Goal: Task Accomplishment & Management: Use online tool/utility

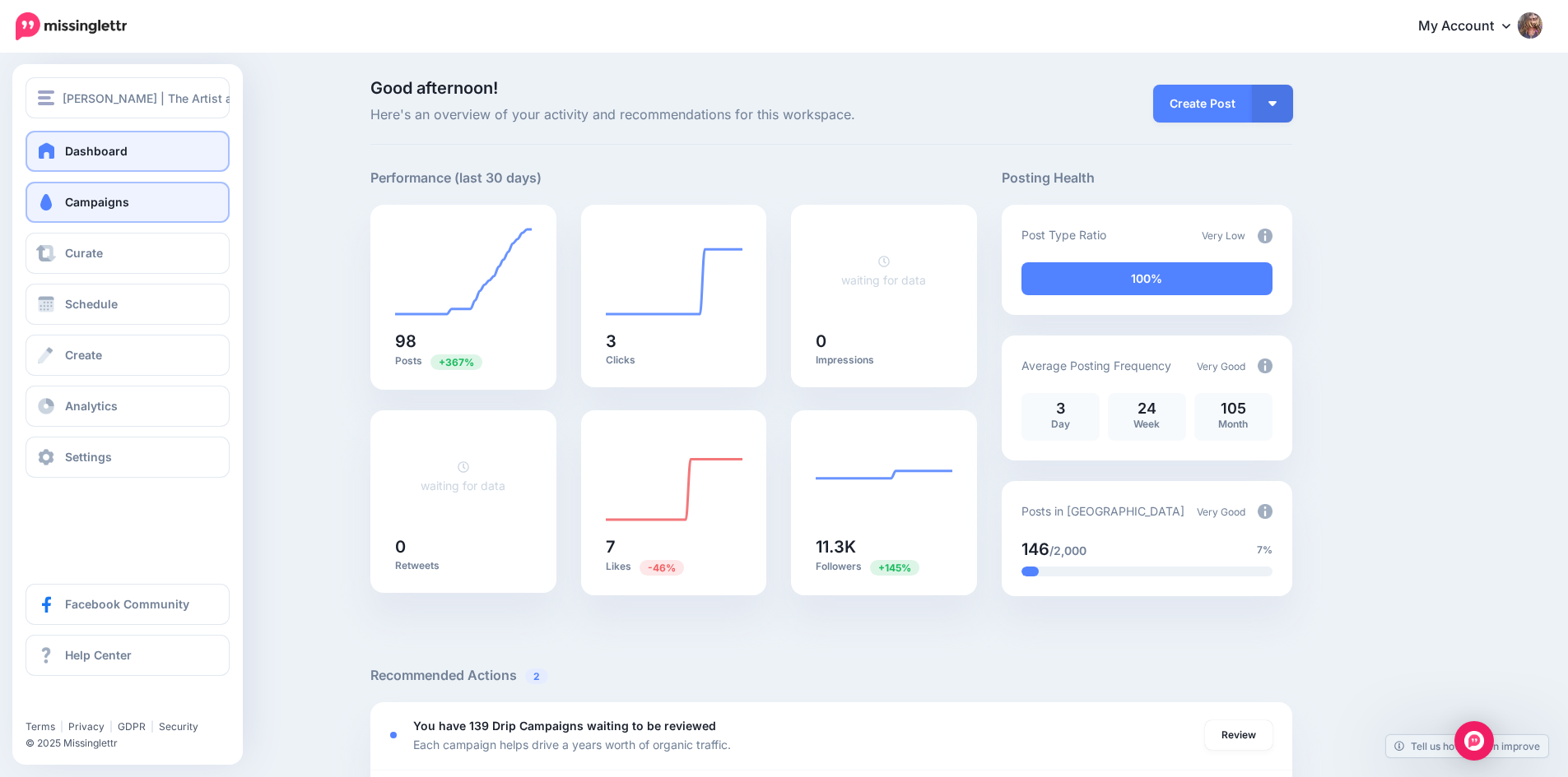
click at [99, 208] on span "Campaigns" at bounding box center [96, 201] width 65 height 14
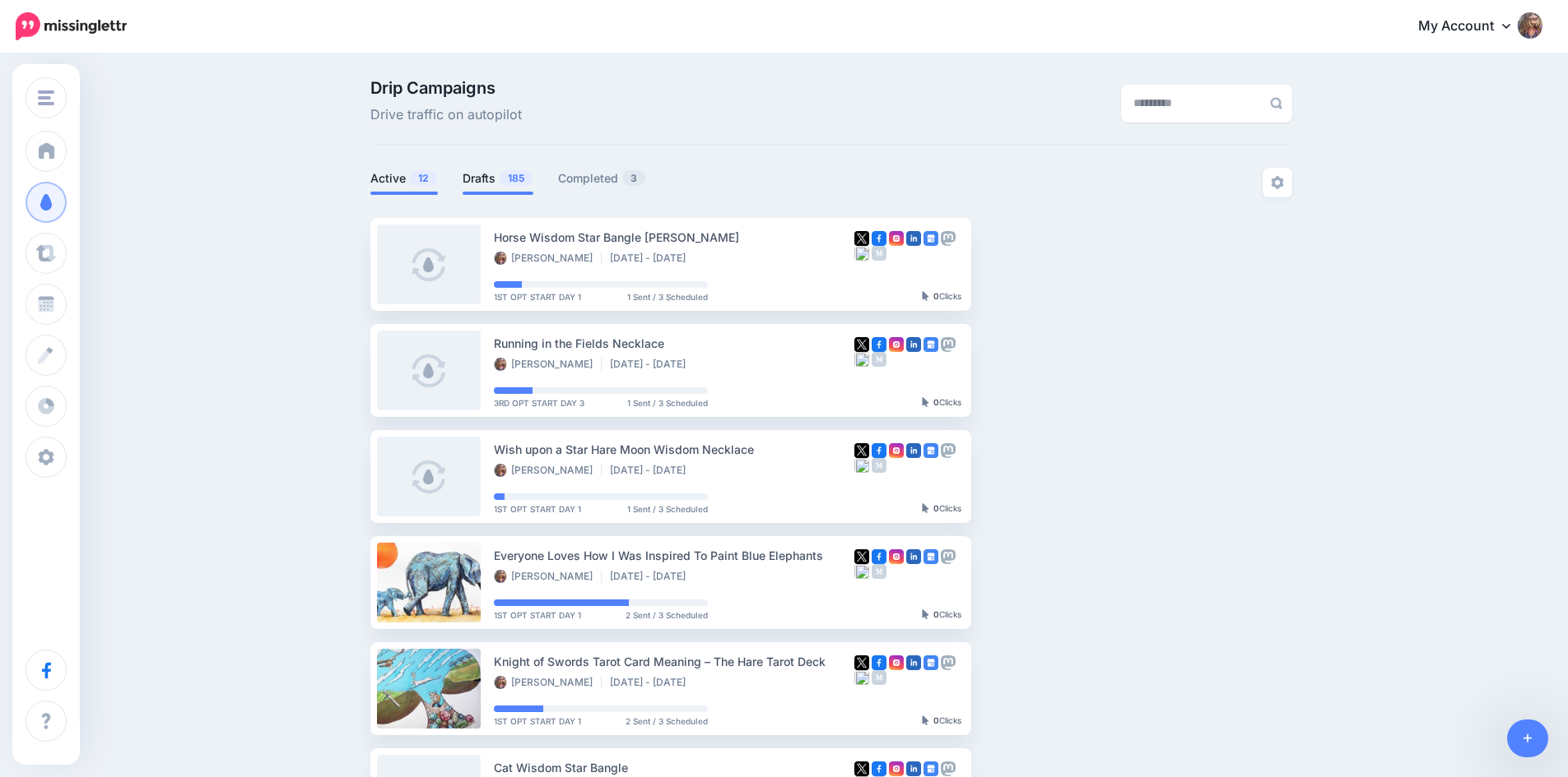
click at [506, 182] on link "Drafts 185" at bounding box center [498, 178] width 71 height 20
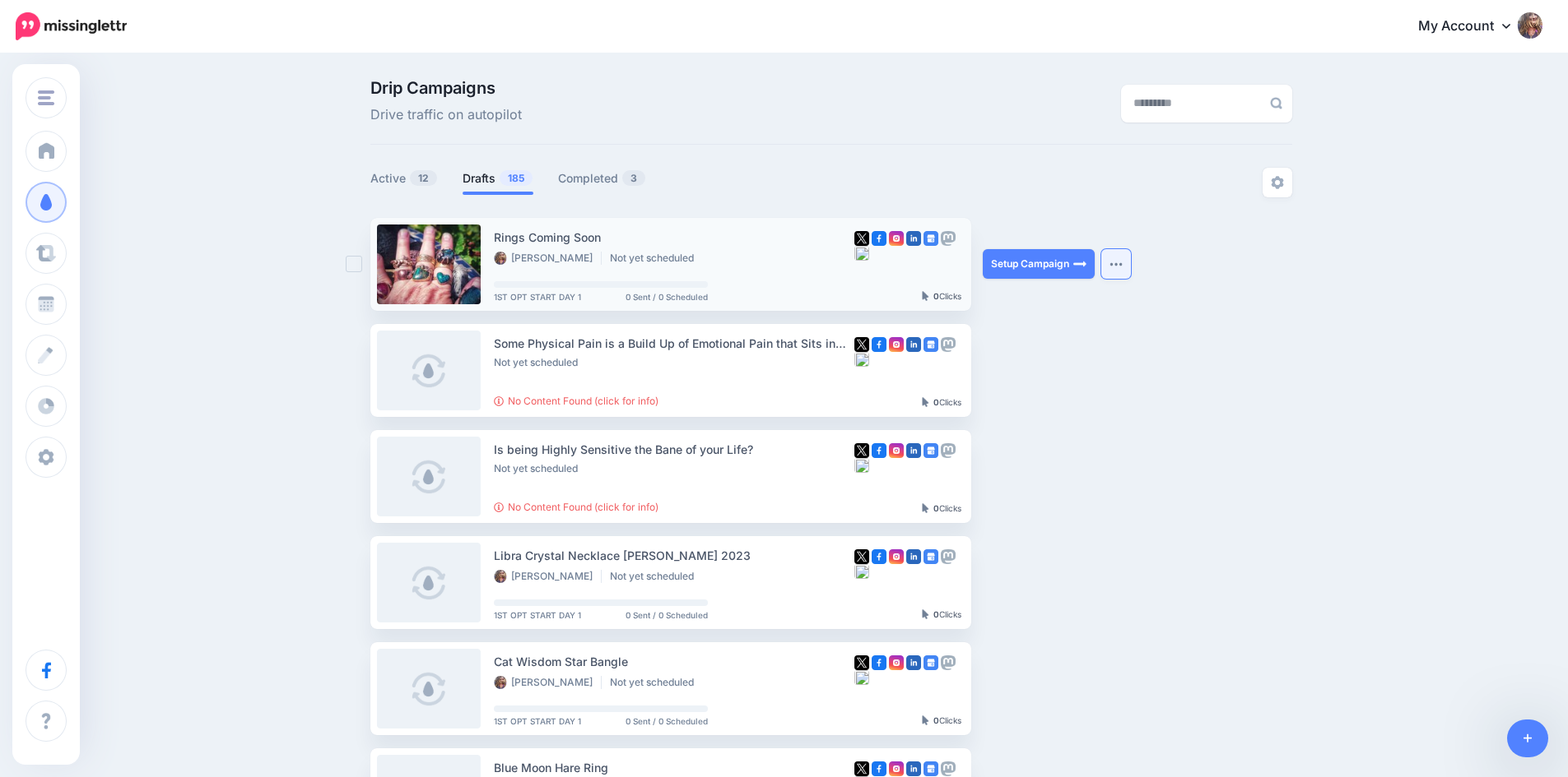
click at [1119, 265] on img "button" at bounding box center [1116, 263] width 13 height 5
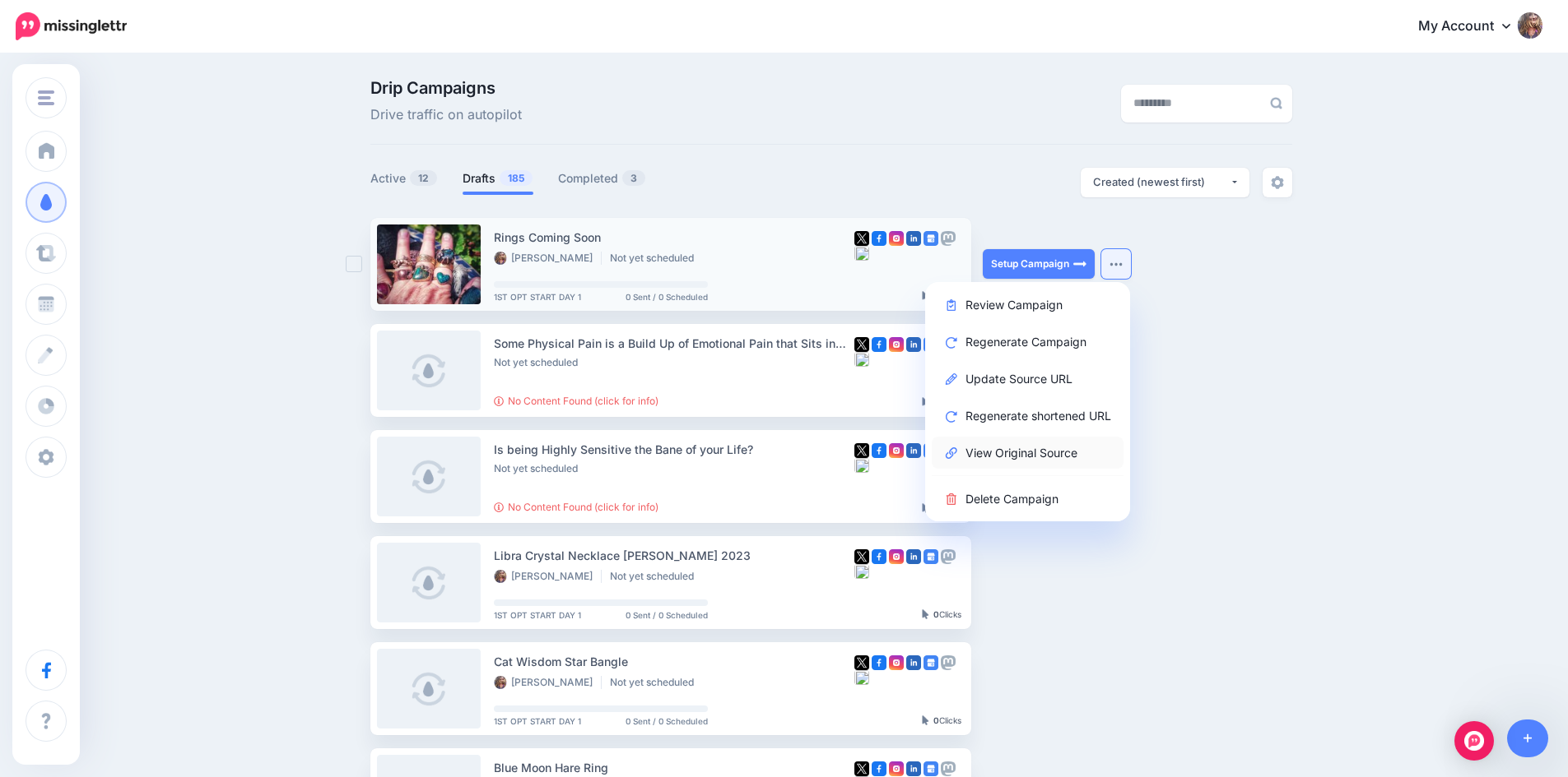
click at [1044, 447] on link "View Original Source" at bounding box center [1028, 453] width 192 height 32
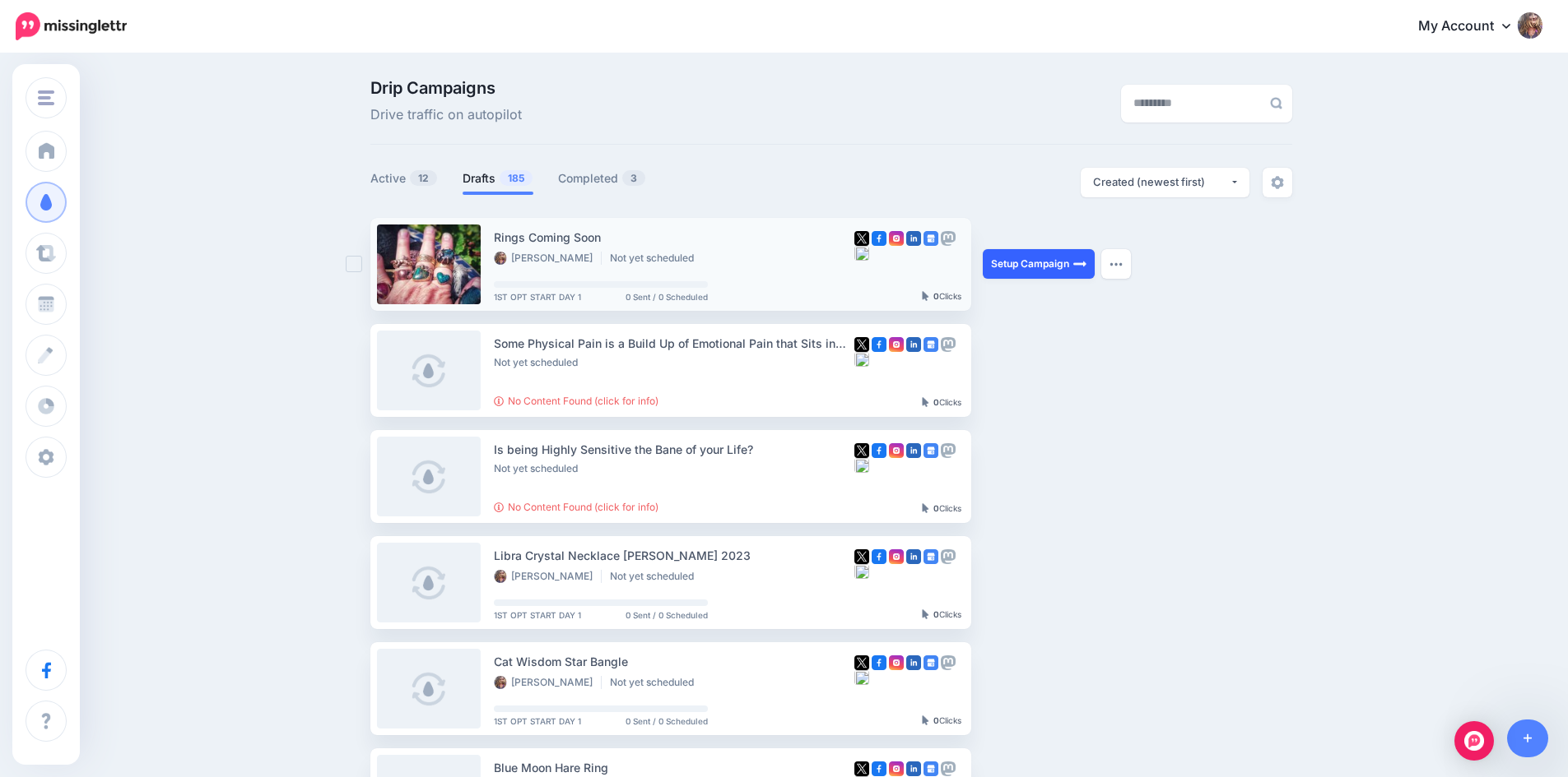
click at [1043, 266] on link "Setup Campaign" at bounding box center [1039, 264] width 112 height 30
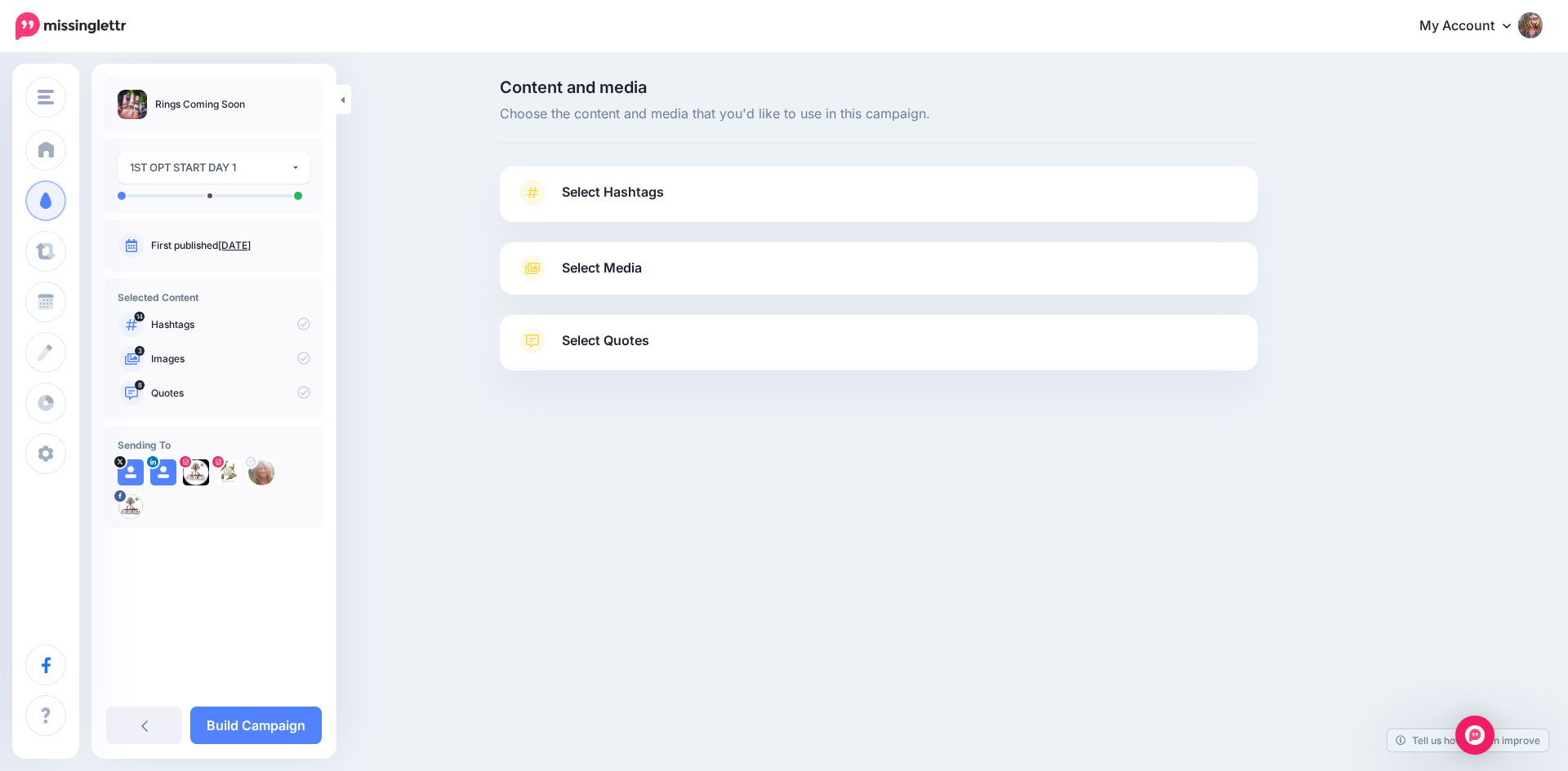
click at [544, 193] on icon at bounding box center [532, 191] width 25 height 25
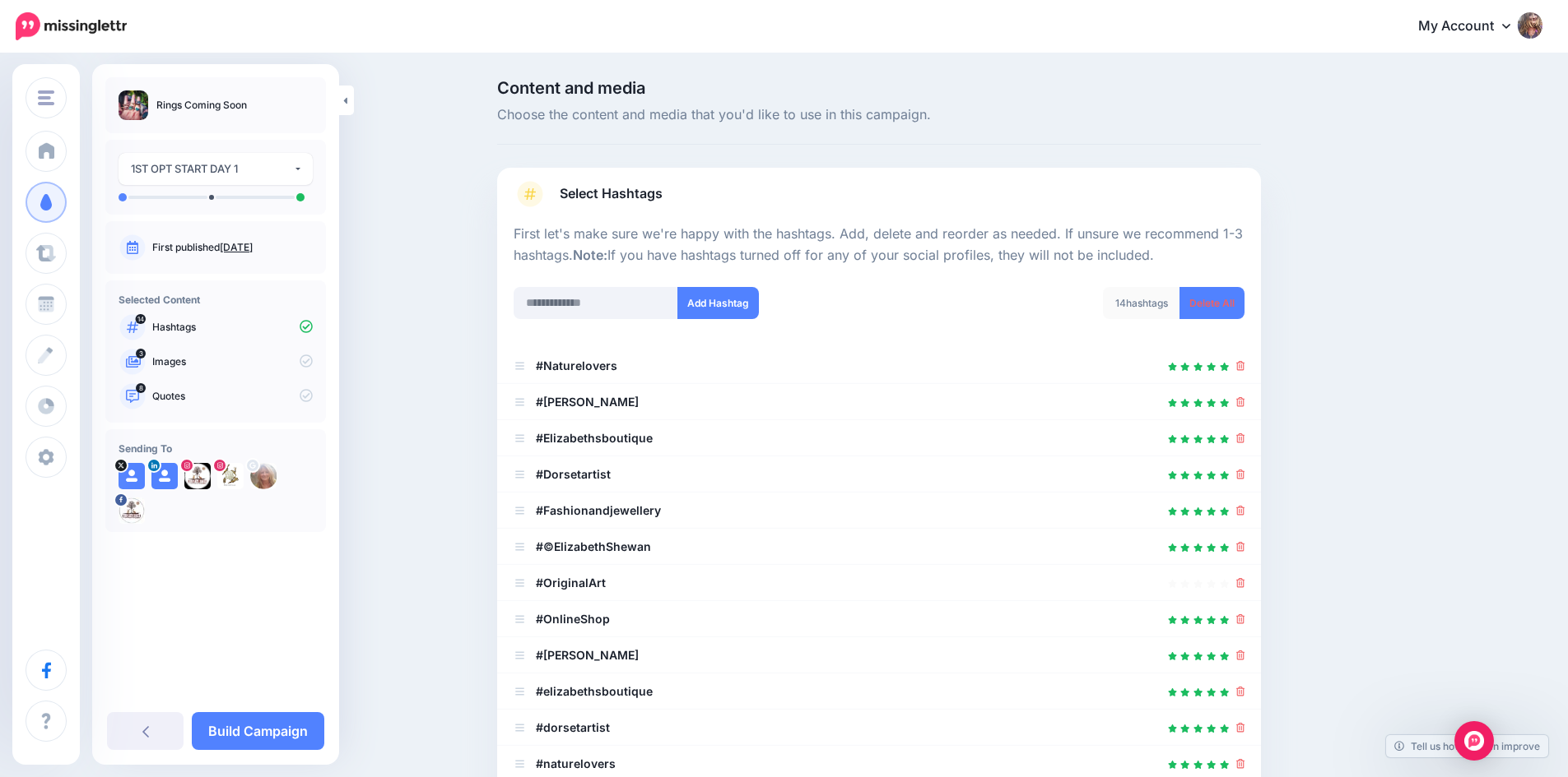
click at [543, 195] on icon at bounding box center [530, 193] width 25 height 25
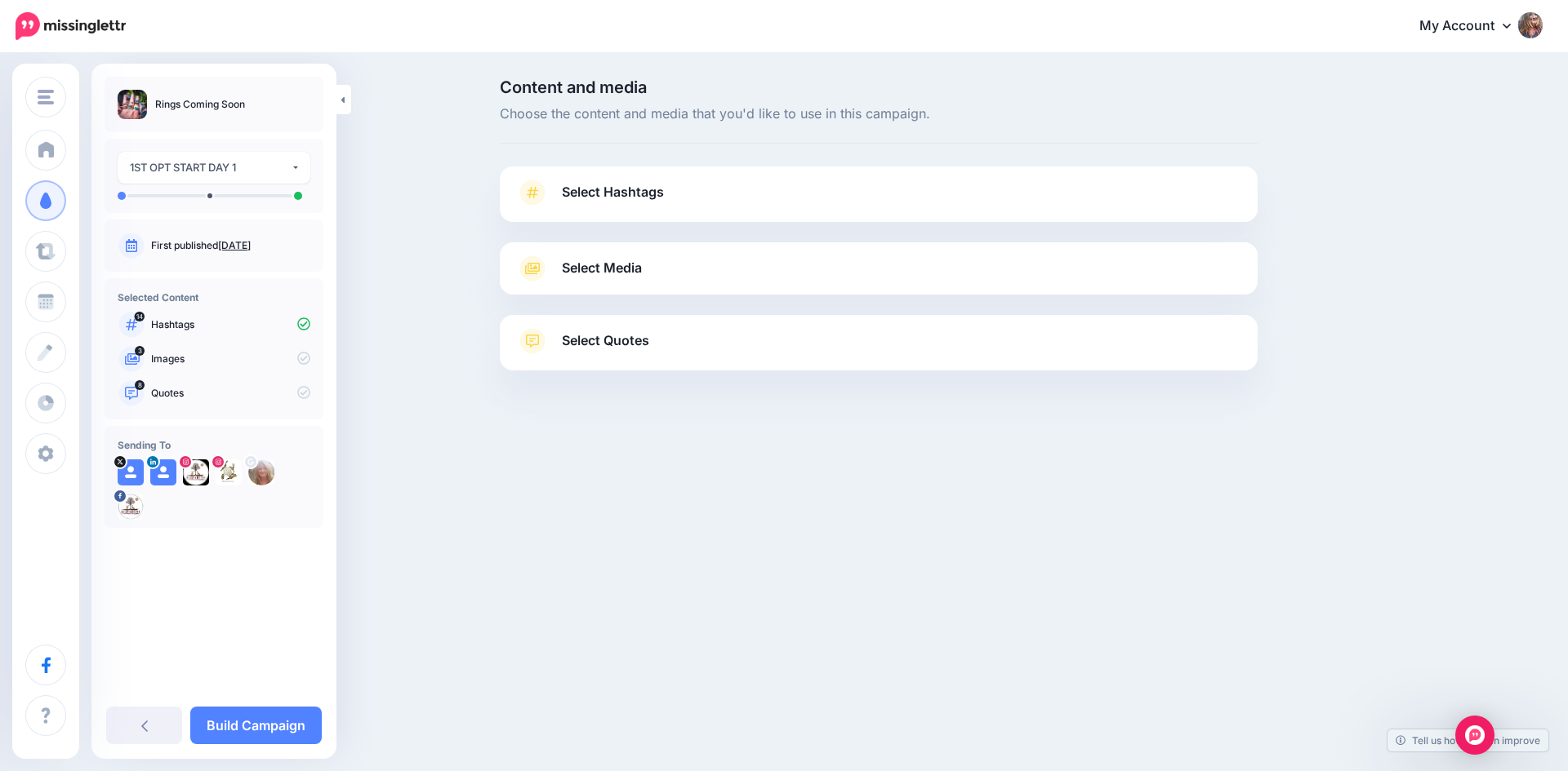
click at [548, 180] on span at bounding box center [532, 192] width 33 height 26
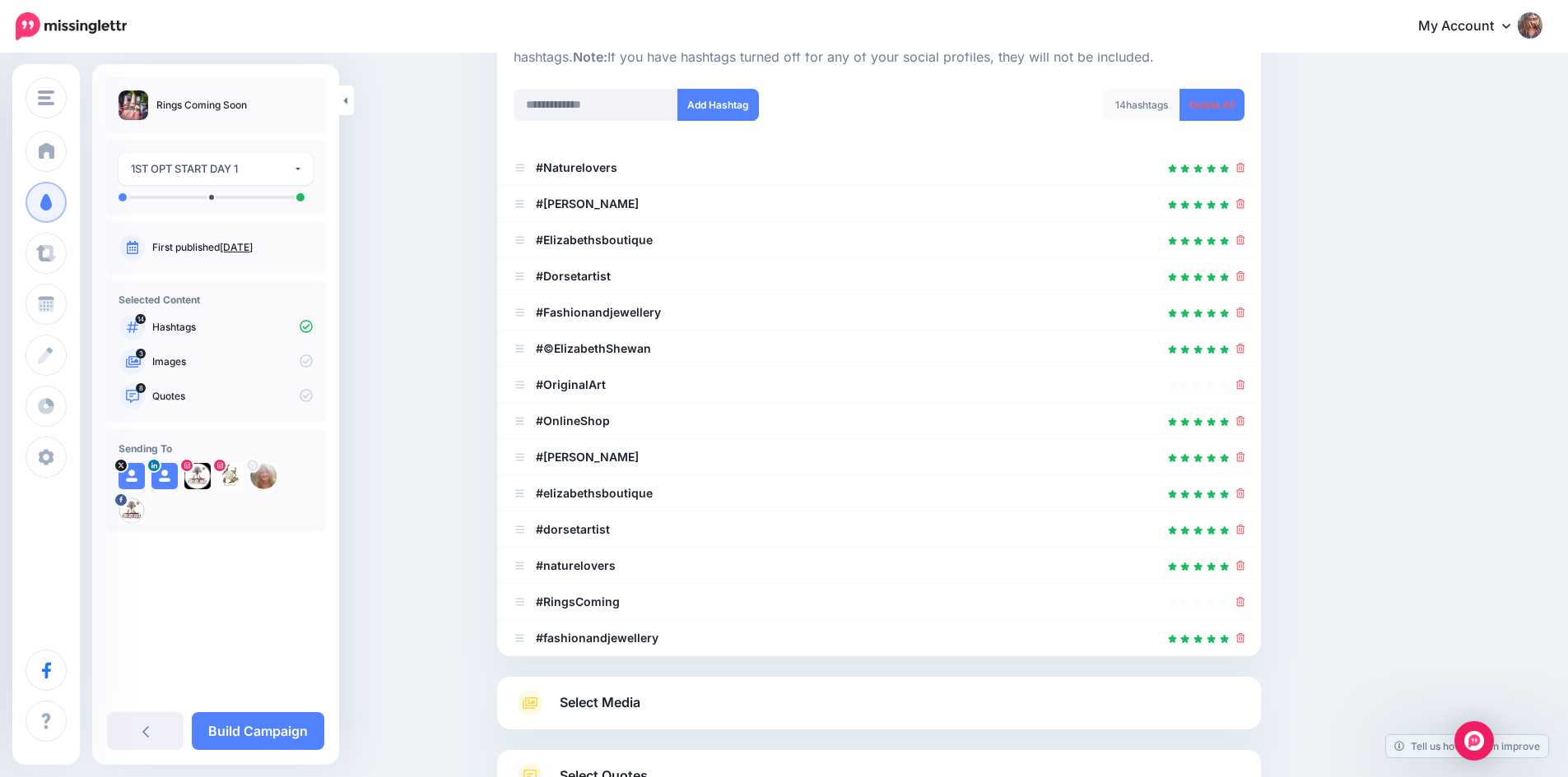
scroll to position [334, 0]
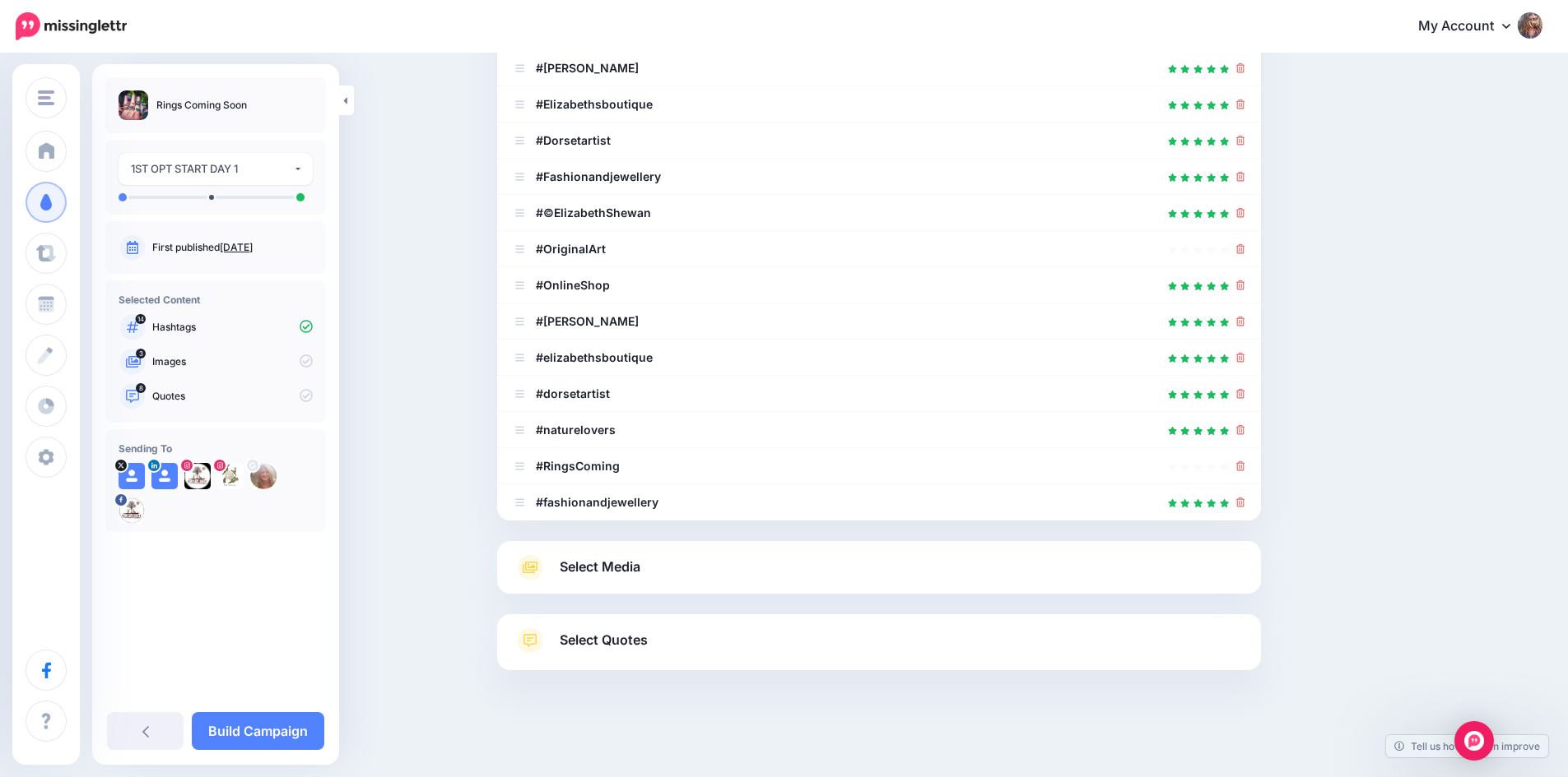
click at [771, 582] on div "Select Media Next, let's make sure we have the best media for this campaign. De…" at bounding box center [879, 567] width 763 height 52
click at [614, 568] on span "Select Media" at bounding box center [600, 567] width 81 height 22
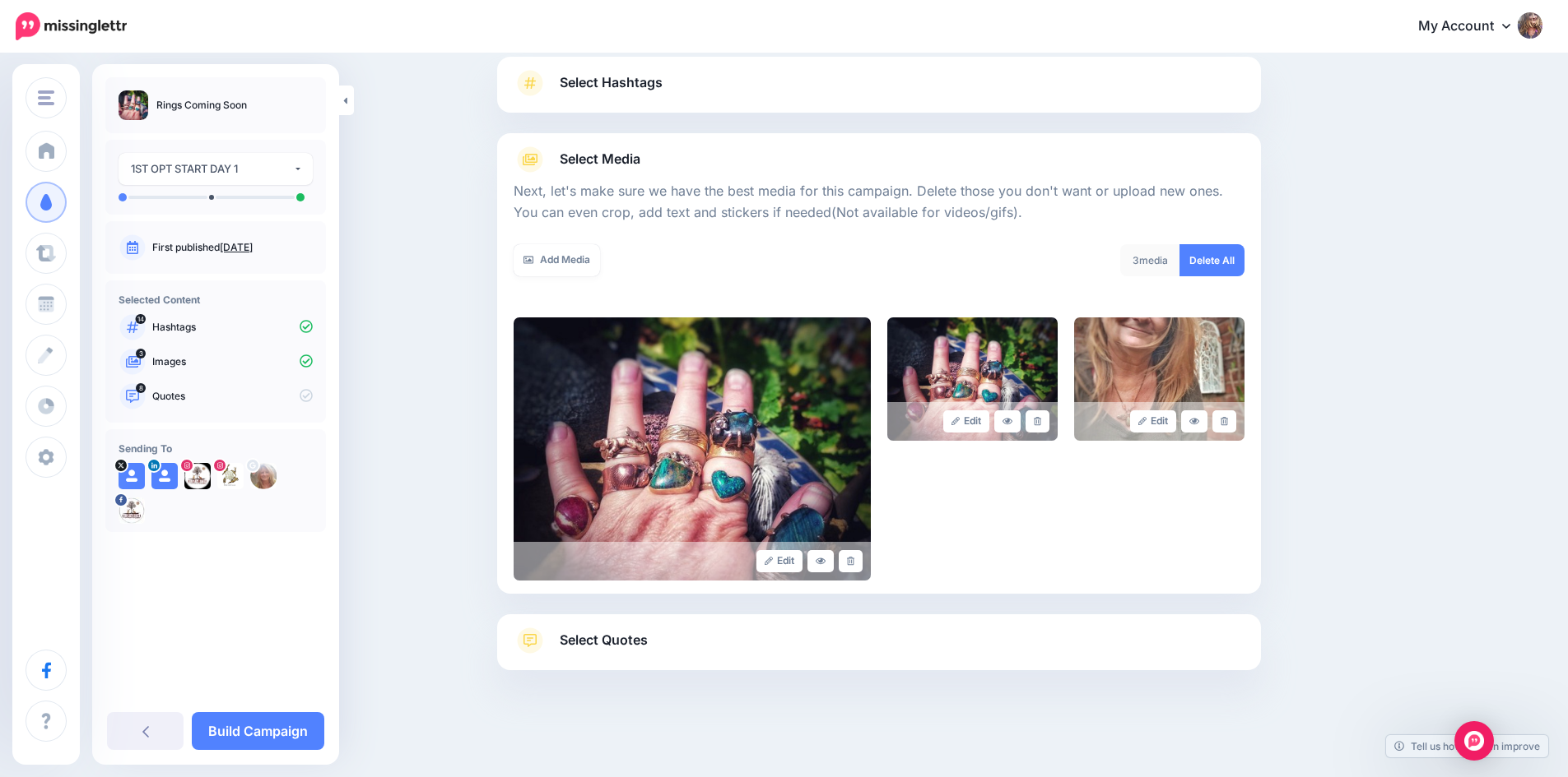
scroll to position [111, 0]
click at [1236, 418] on link at bounding box center [1223, 421] width 23 height 22
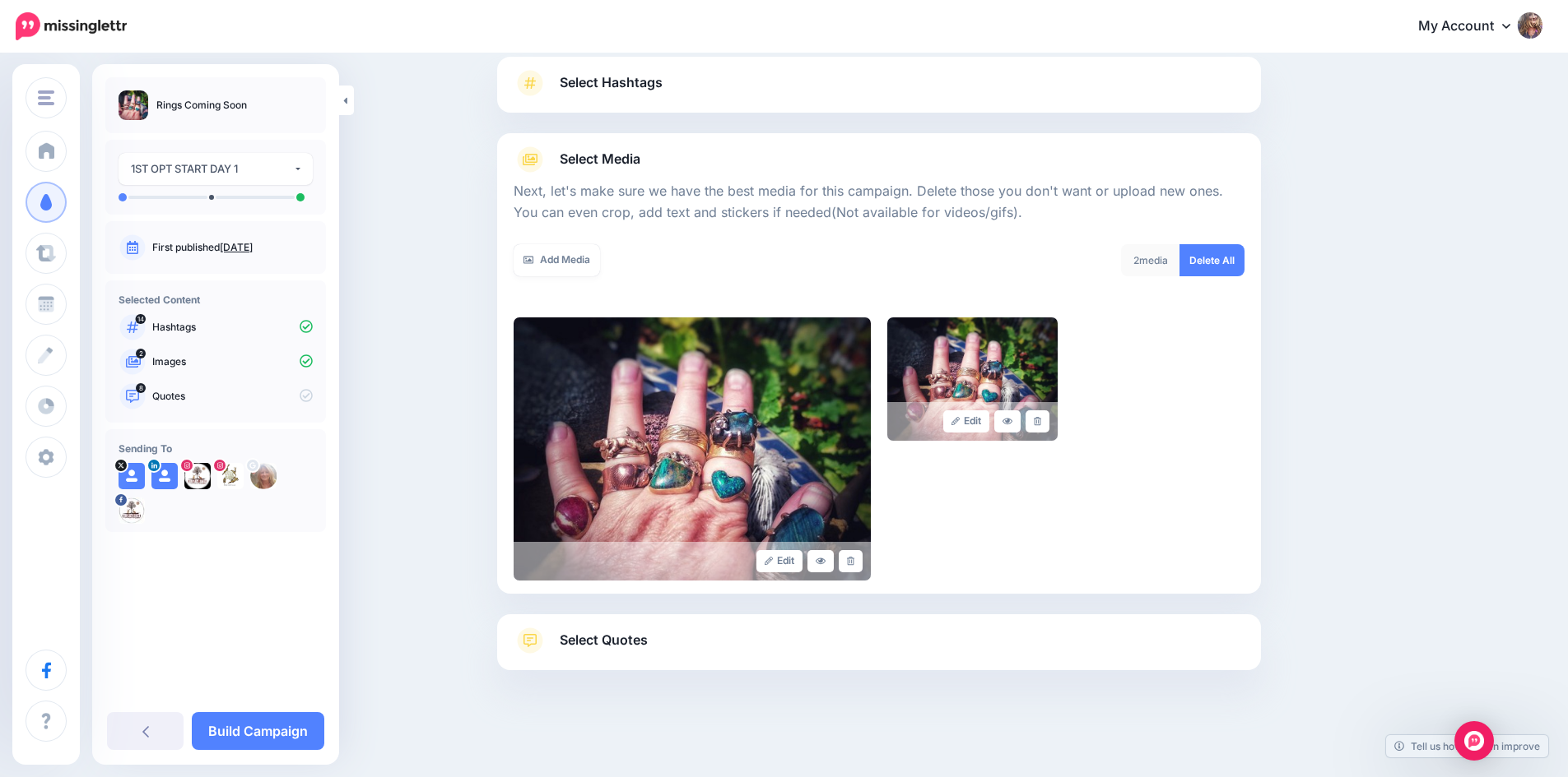
click at [612, 638] on span "Select Quotes" at bounding box center [604, 640] width 88 height 22
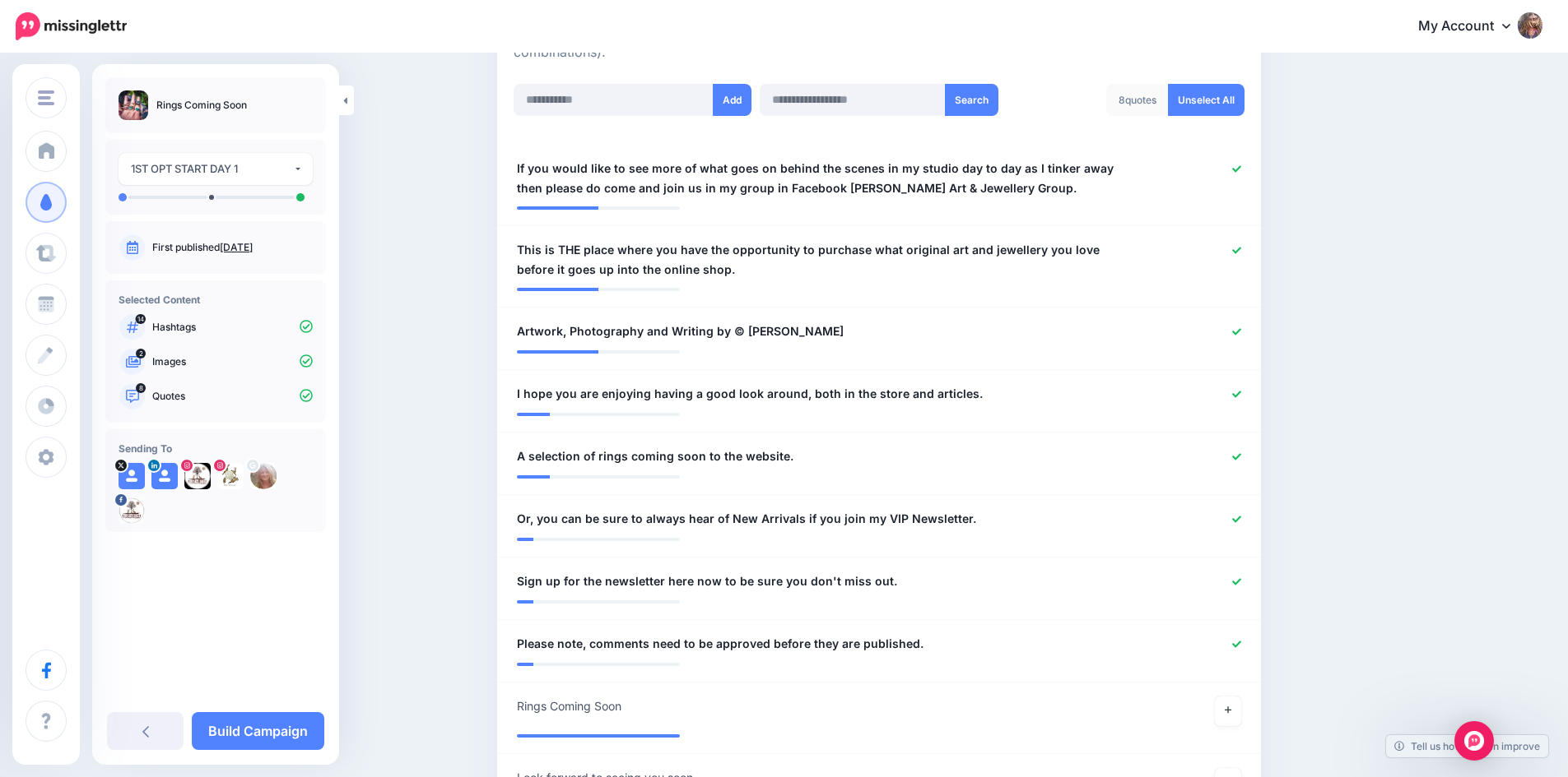
scroll to position [440, 0]
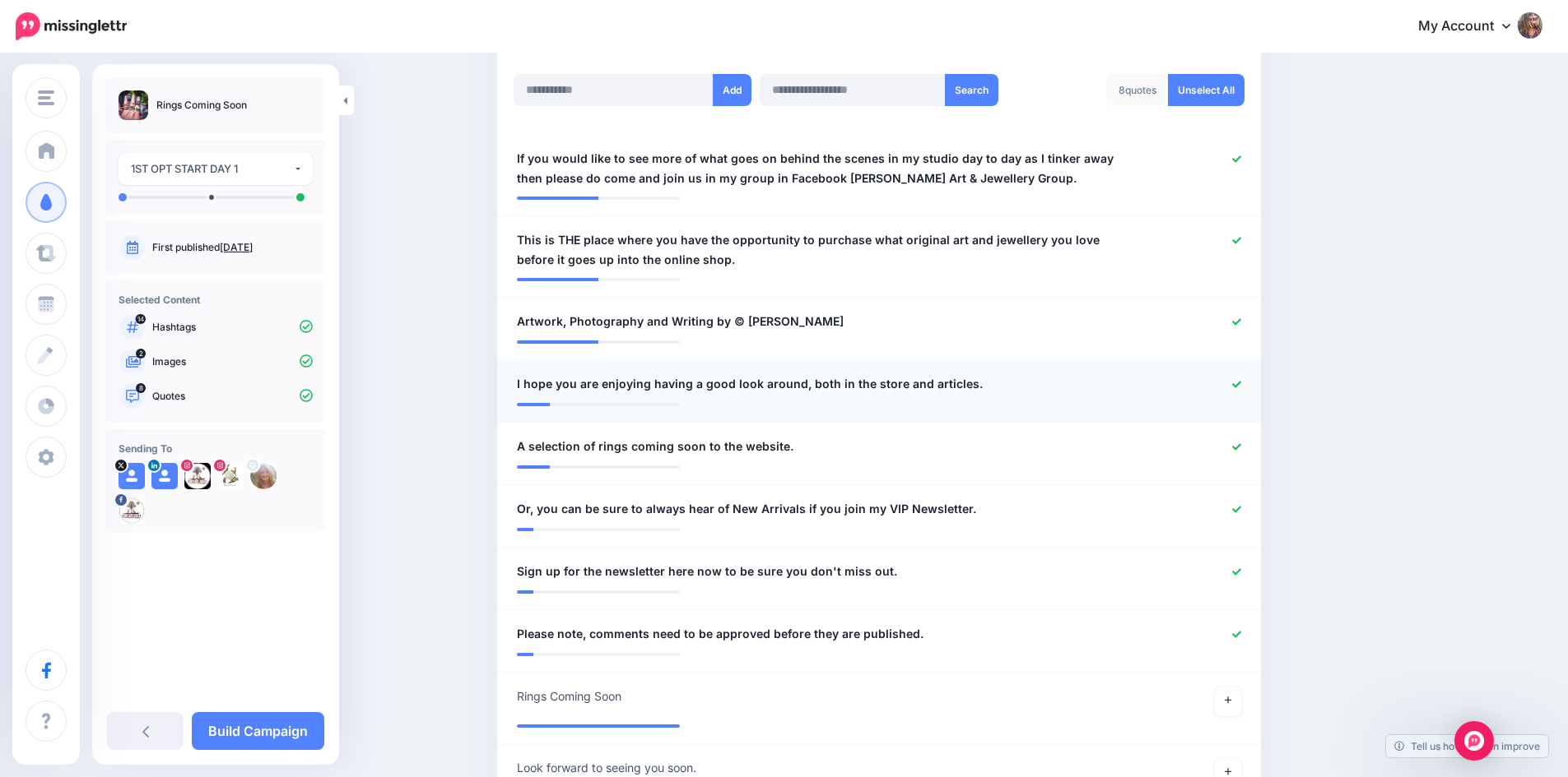
click at [1240, 377] on div at bounding box center [1192, 385] width 126 height 21
click at [1241, 383] on icon at bounding box center [1236, 384] width 9 height 7
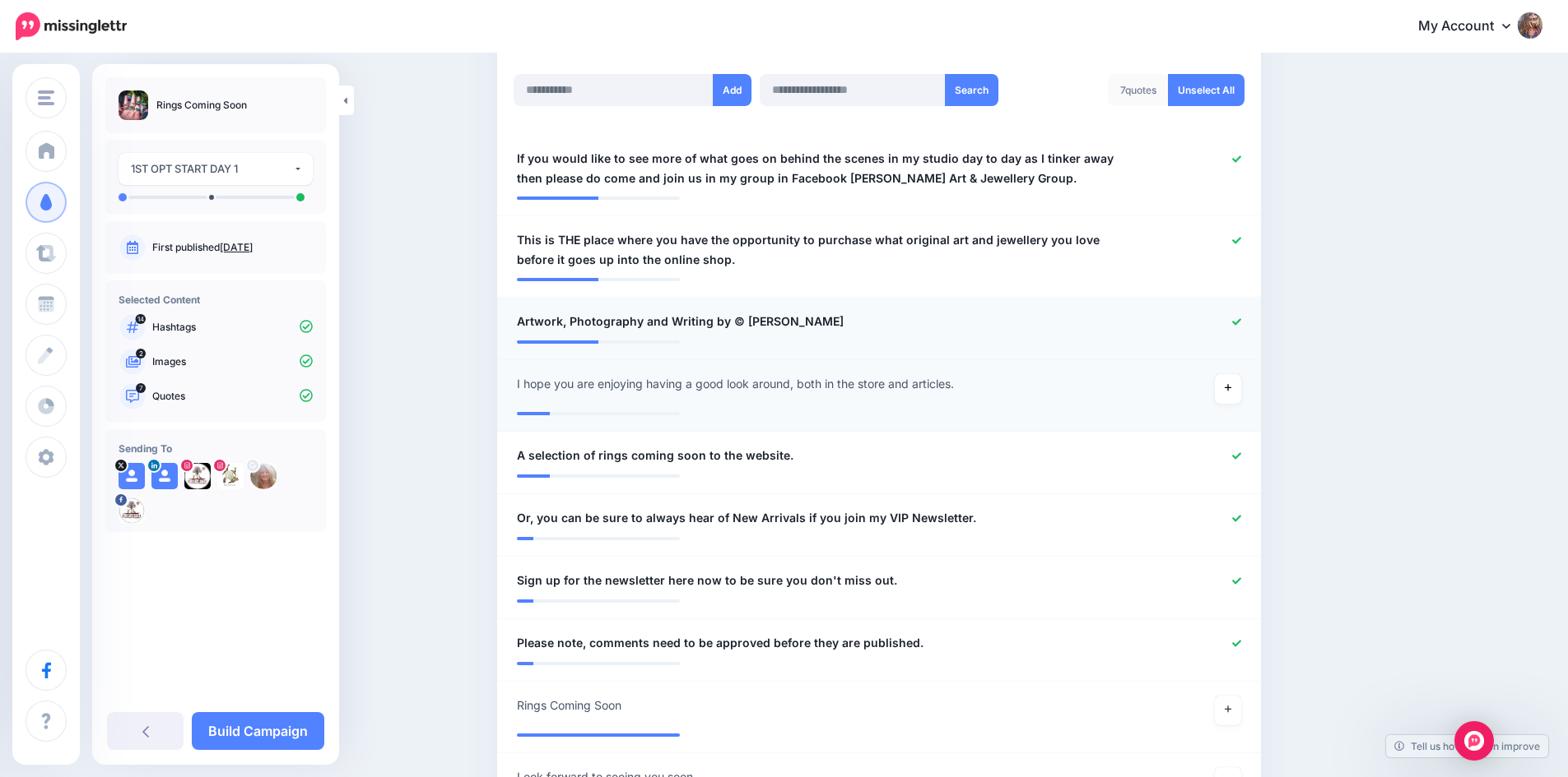
click at [1241, 320] on icon at bounding box center [1236, 322] width 9 height 9
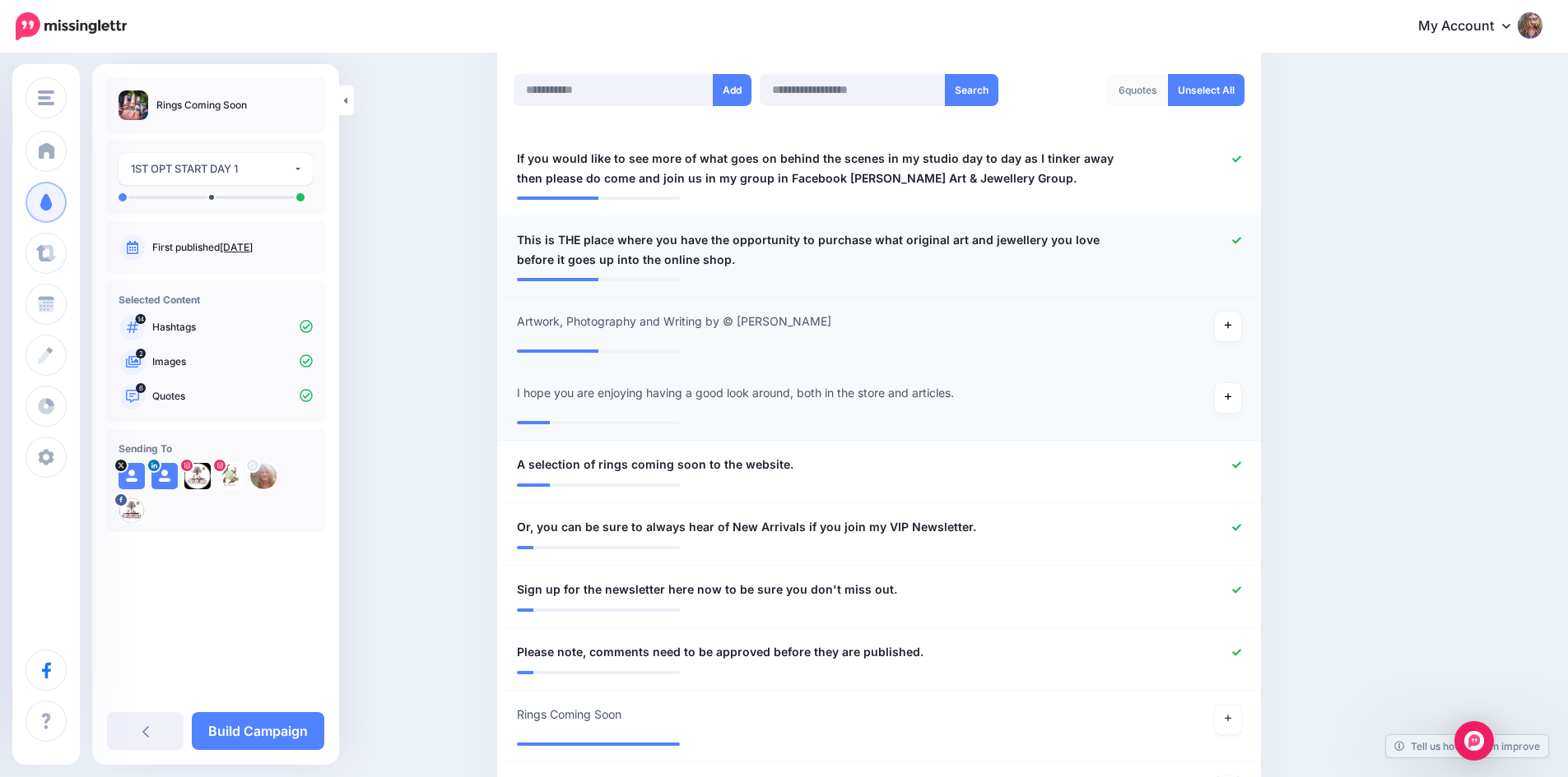
click at [1241, 241] on icon at bounding box center [1236, 241] width 9 height 9
click at [1241, 156] on icon at bounding box center [1236, 159] width 9 height 9
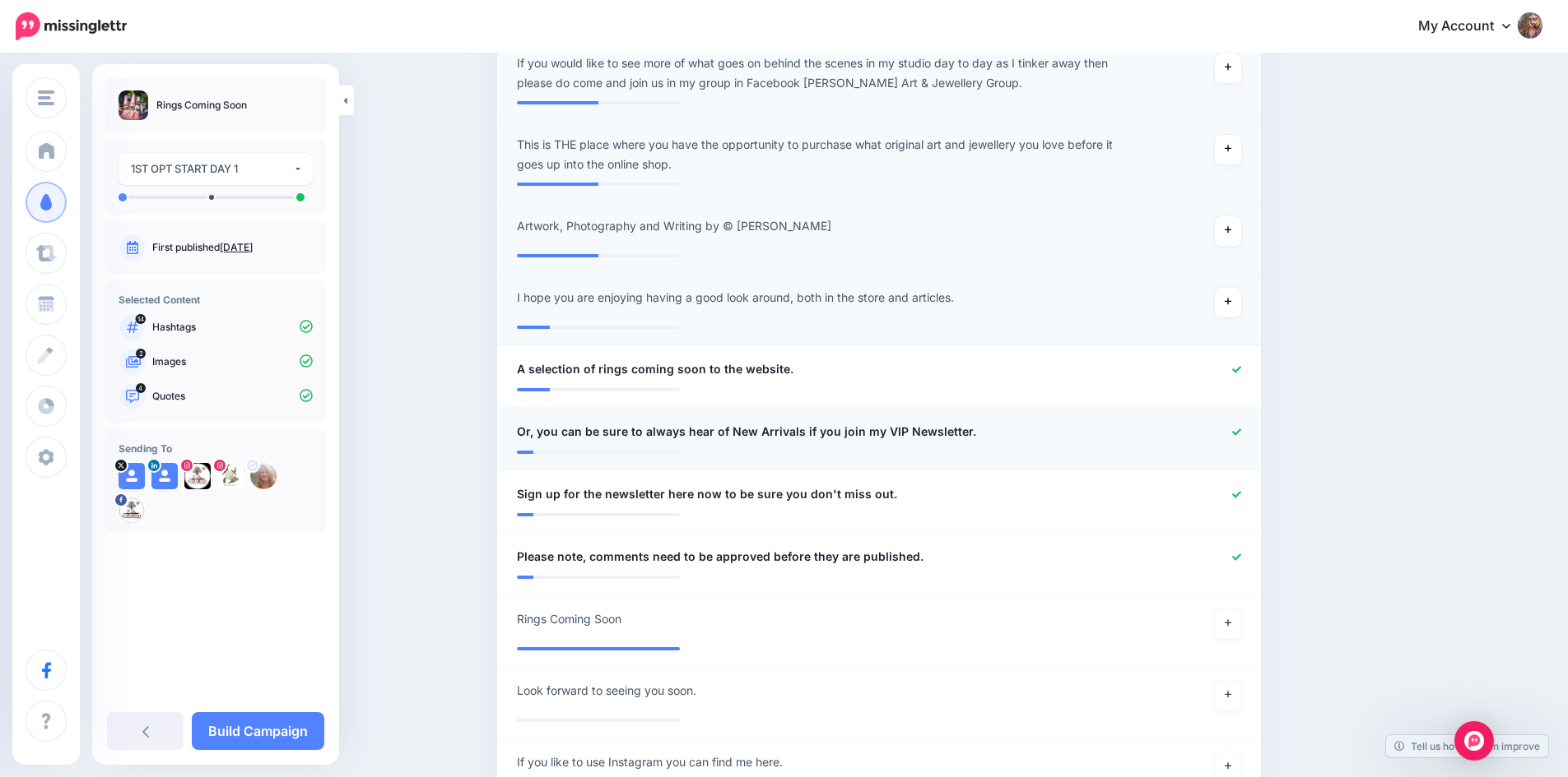
scroll to position [605, 0]
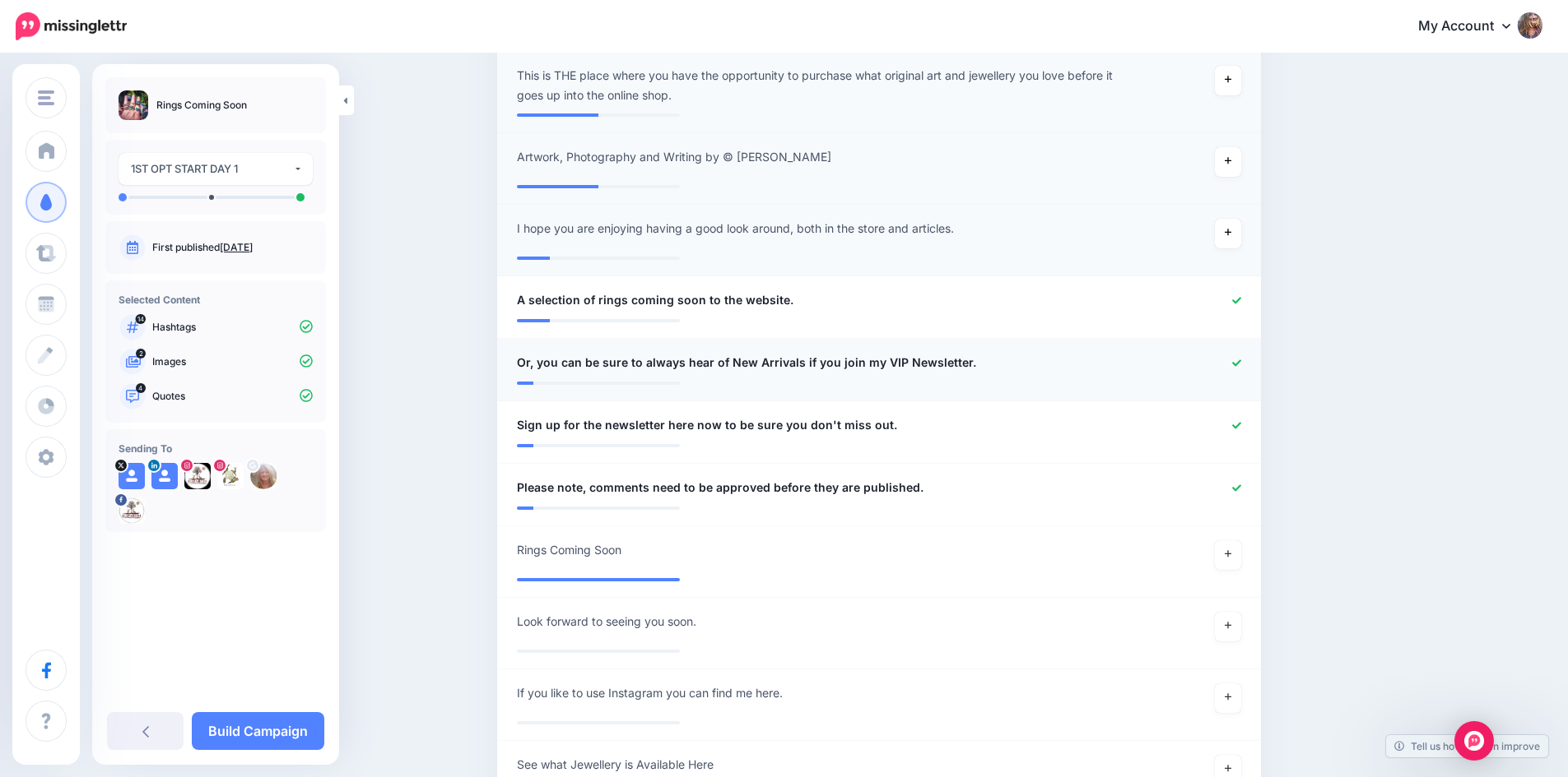
click at [1241, 360] on icon at bounding box center [1236, 363] width 9 height 9
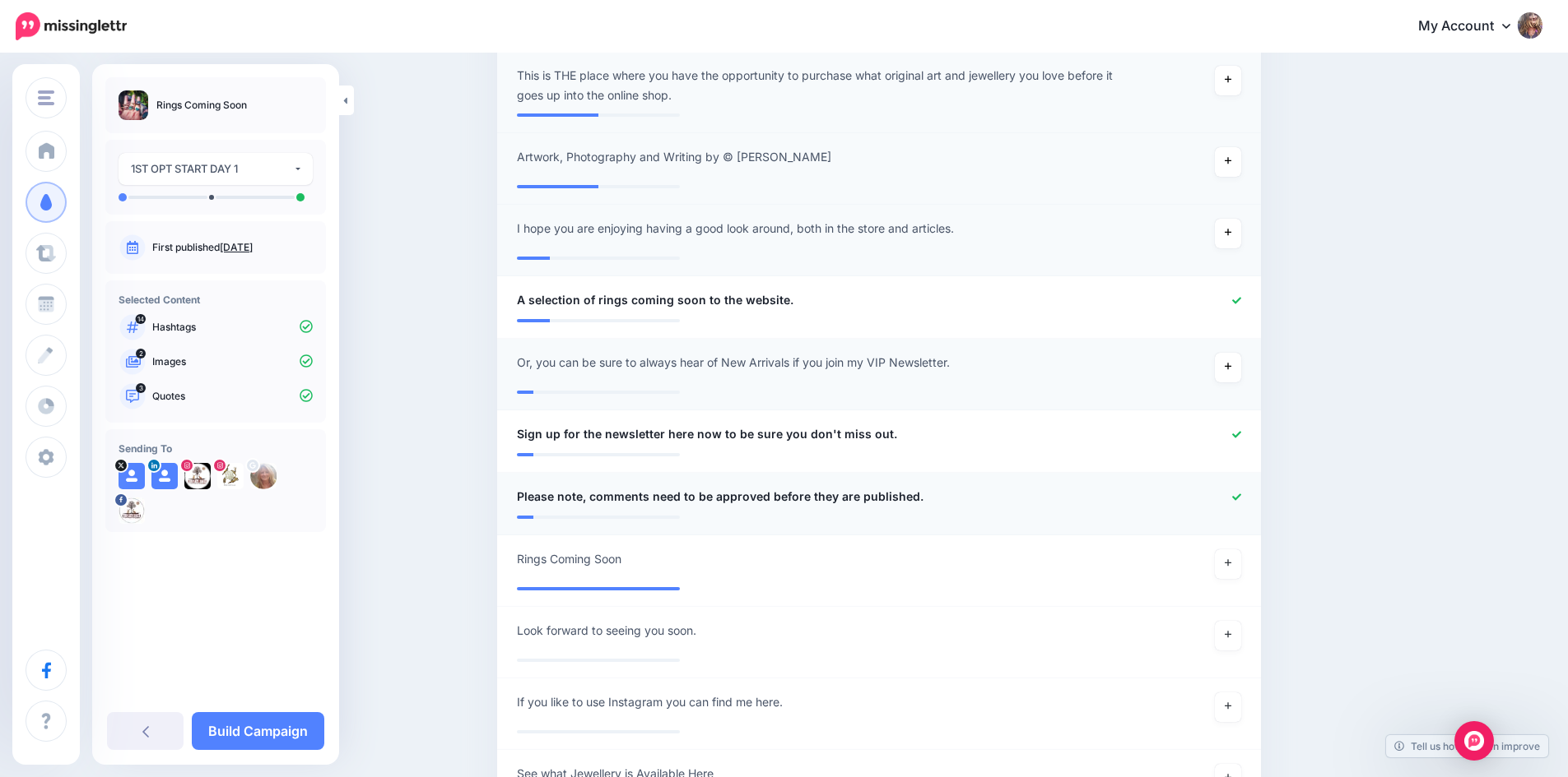
click at [1241, 494] on icon at bounding box center [1236, 497] width 9 height 9
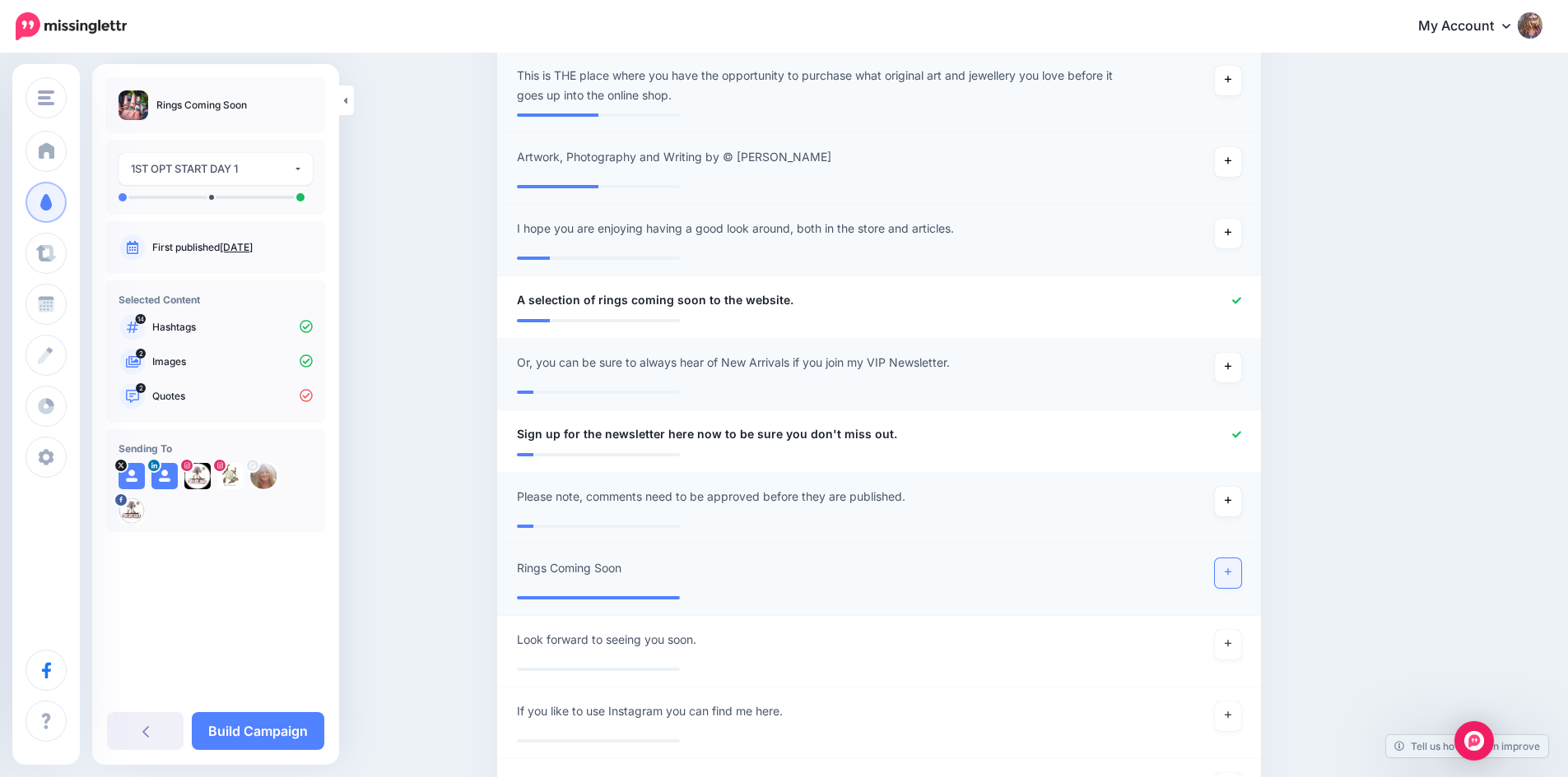
click at [1238, 572] on link at bounding box center [1228, 574] width 26 height 30
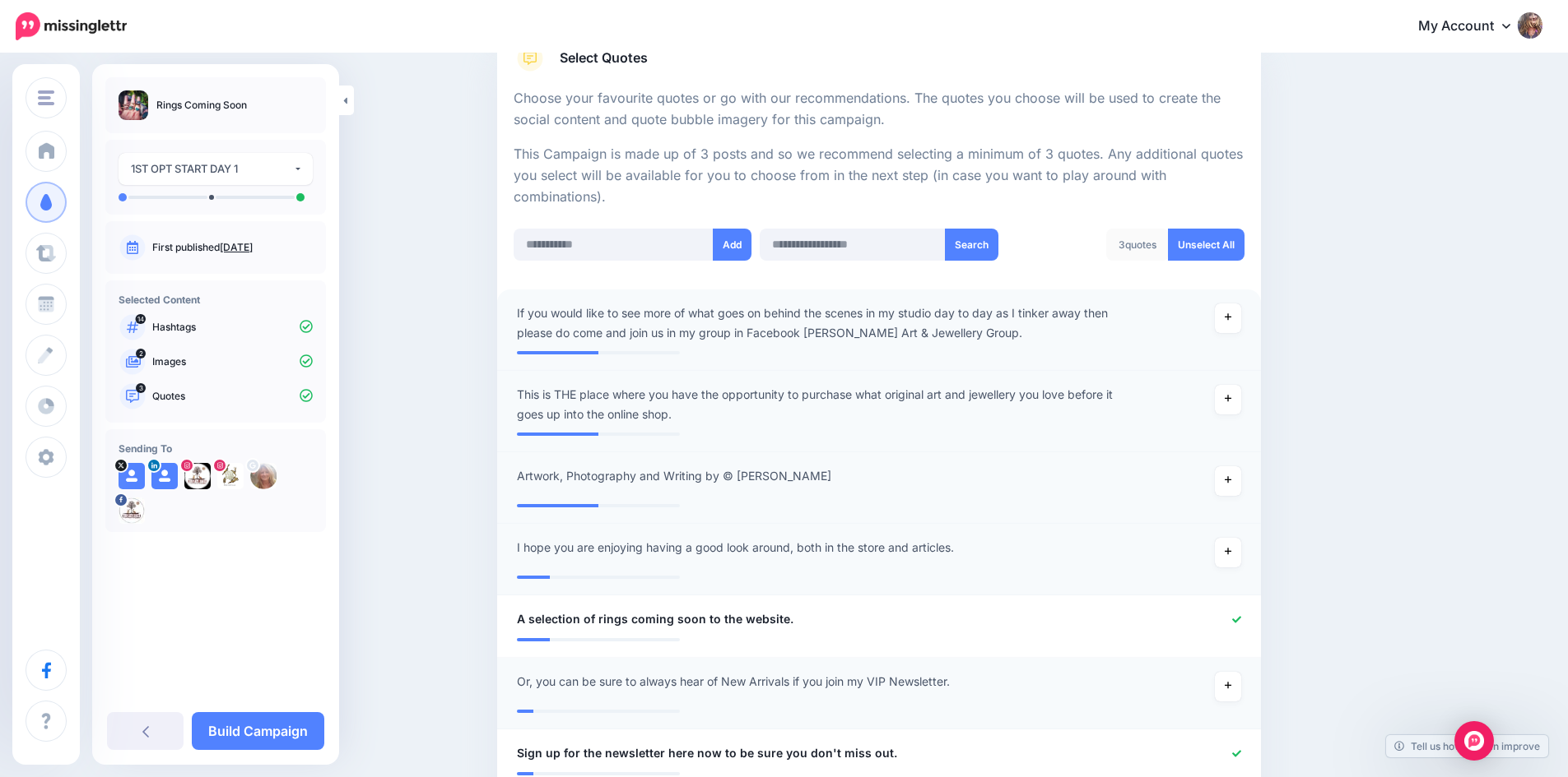
scroll to position [0, 0]
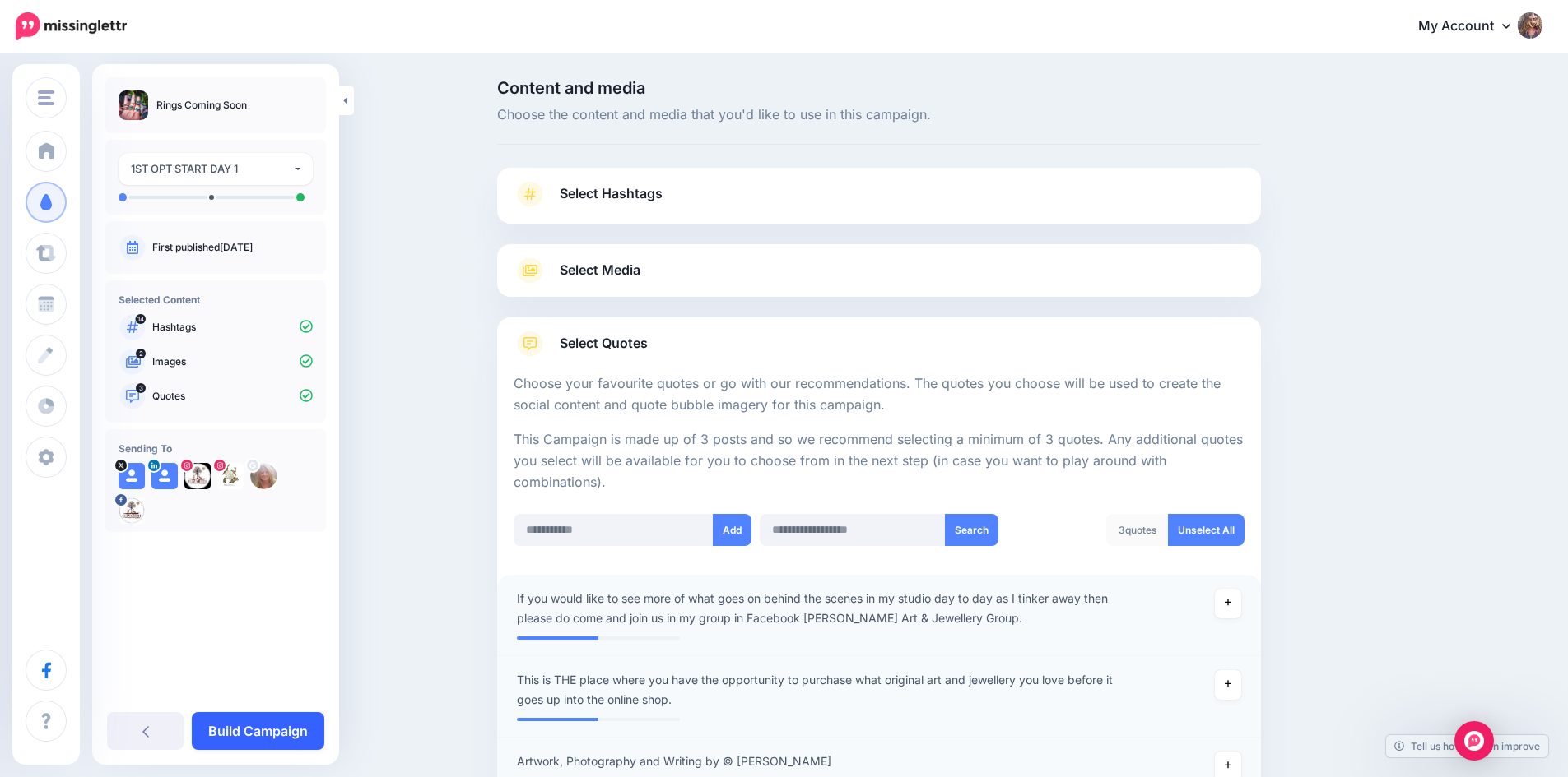
click at [264, 727] on link "Build Campaign" at bounding box center [258, 731] width 132 height 37
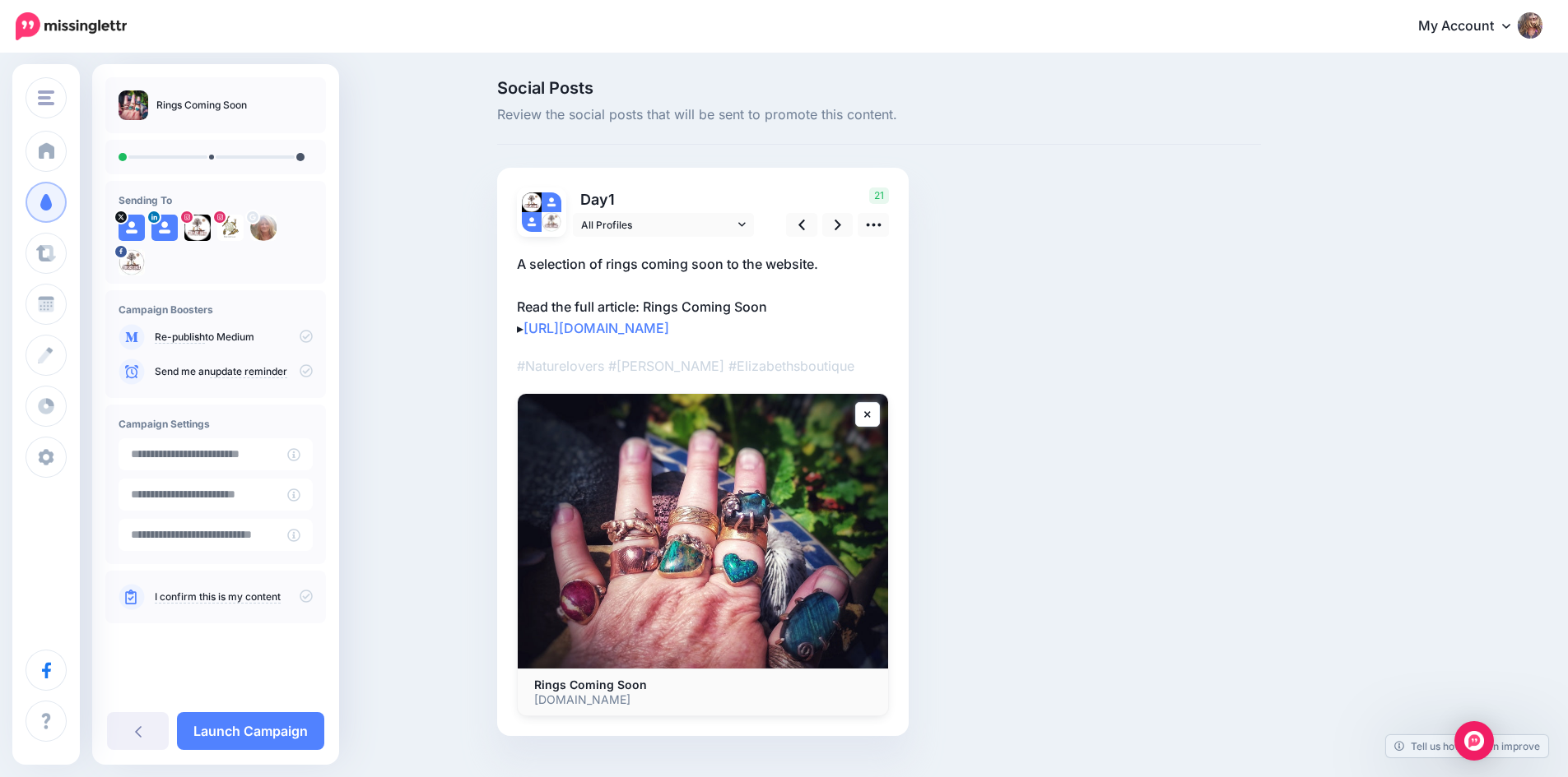
click at [889, 339] on p "A selection of rings coming soon to the website. Read the full article: Rings C…" at bounding box center [703, 296] width 372 height 85
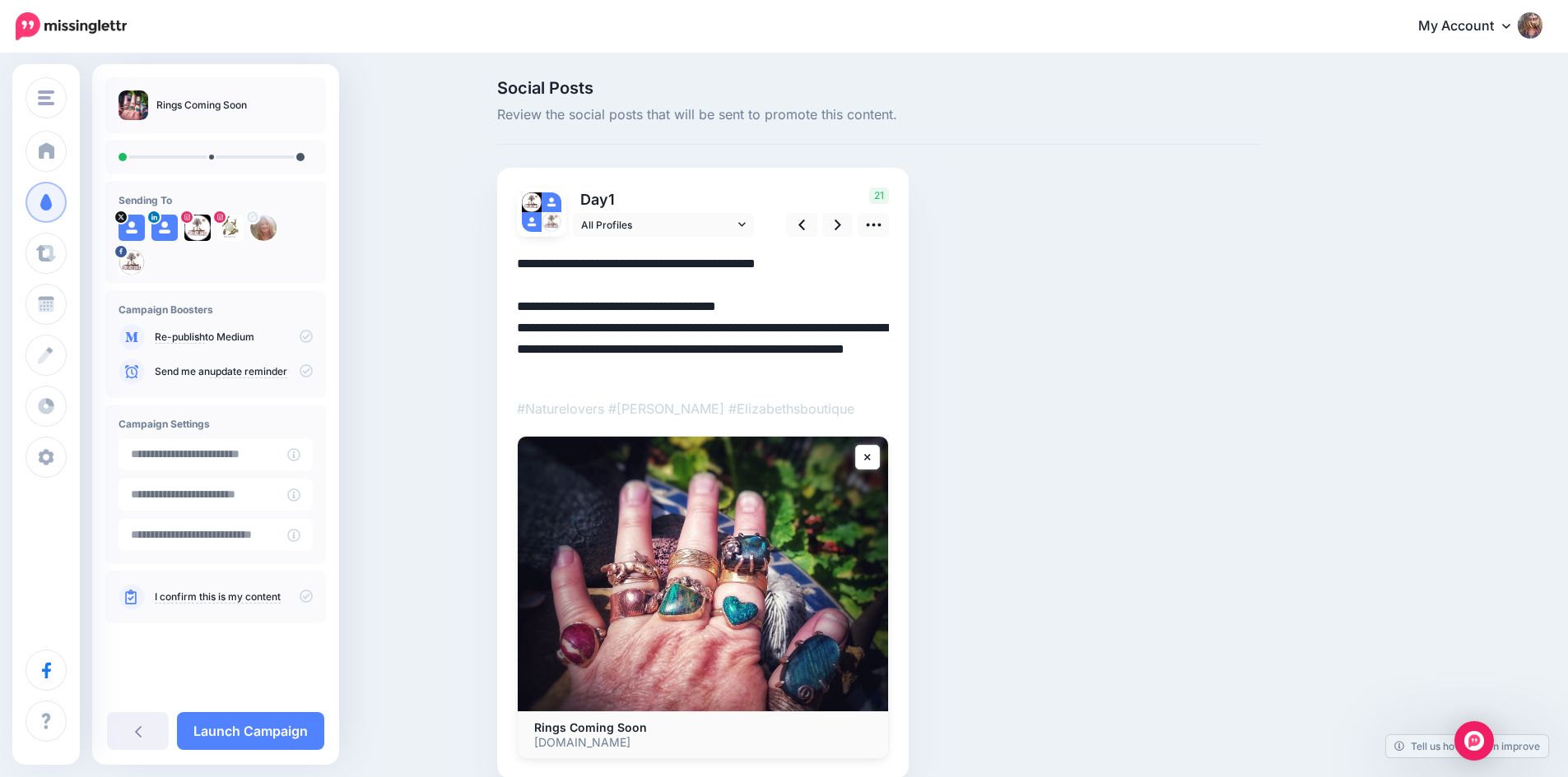
drag, startPoint x: 888, startPoint y: 374, endPoint x: 534, endPoint y: 329, distance: 356.8
click at [534, 329] on textarea "**********" at bounding box center [703, 317] width 372 height 128
paste textarea
drag, startPoint x: 534, startPoint y: 327, endPoint x: 644, endPoint y: 370, distance: 118.1
click at [644, 370] on textarea "**********" at bounding box center [703, 317] width 372 height 128
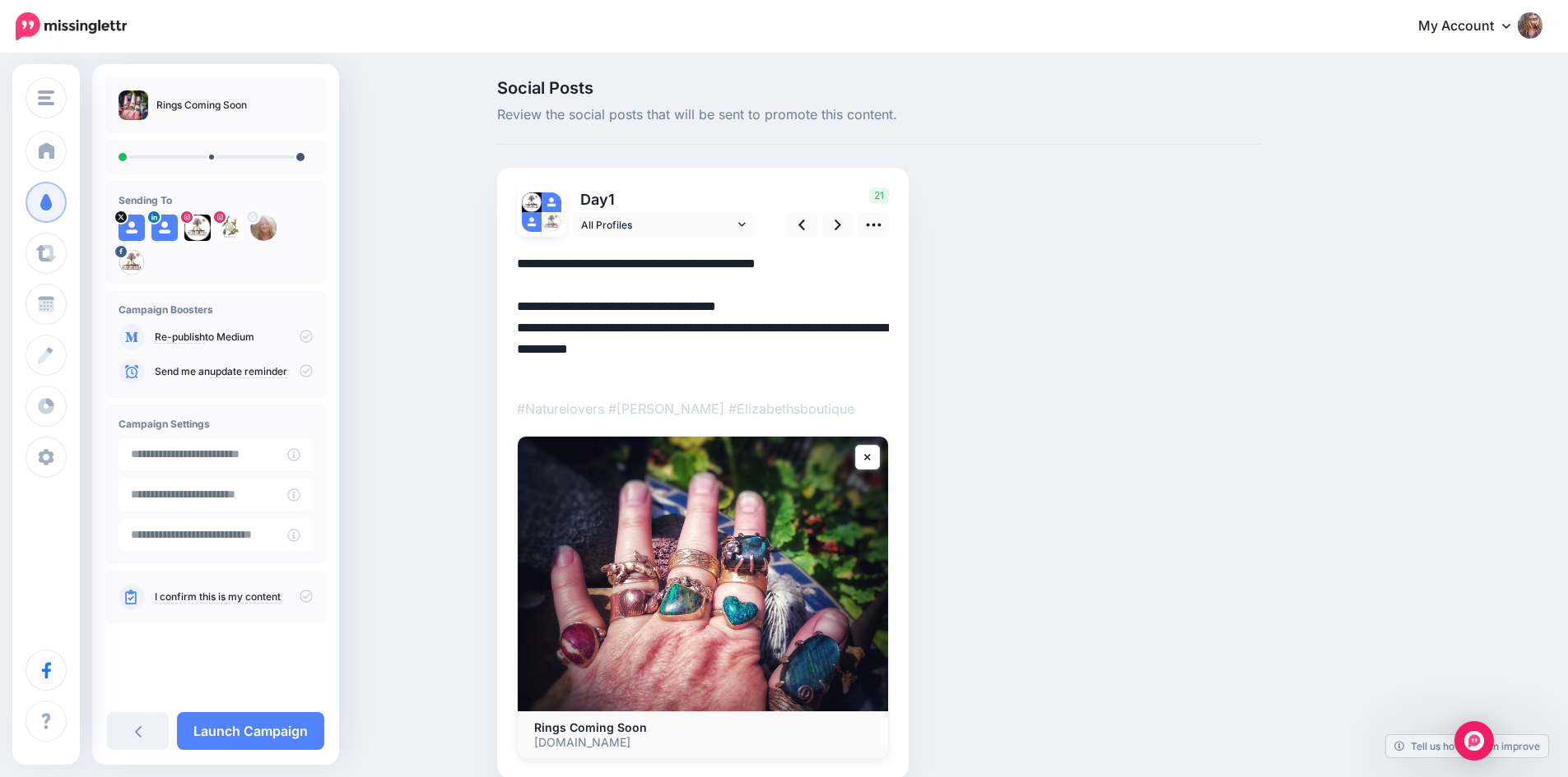
paste textarea
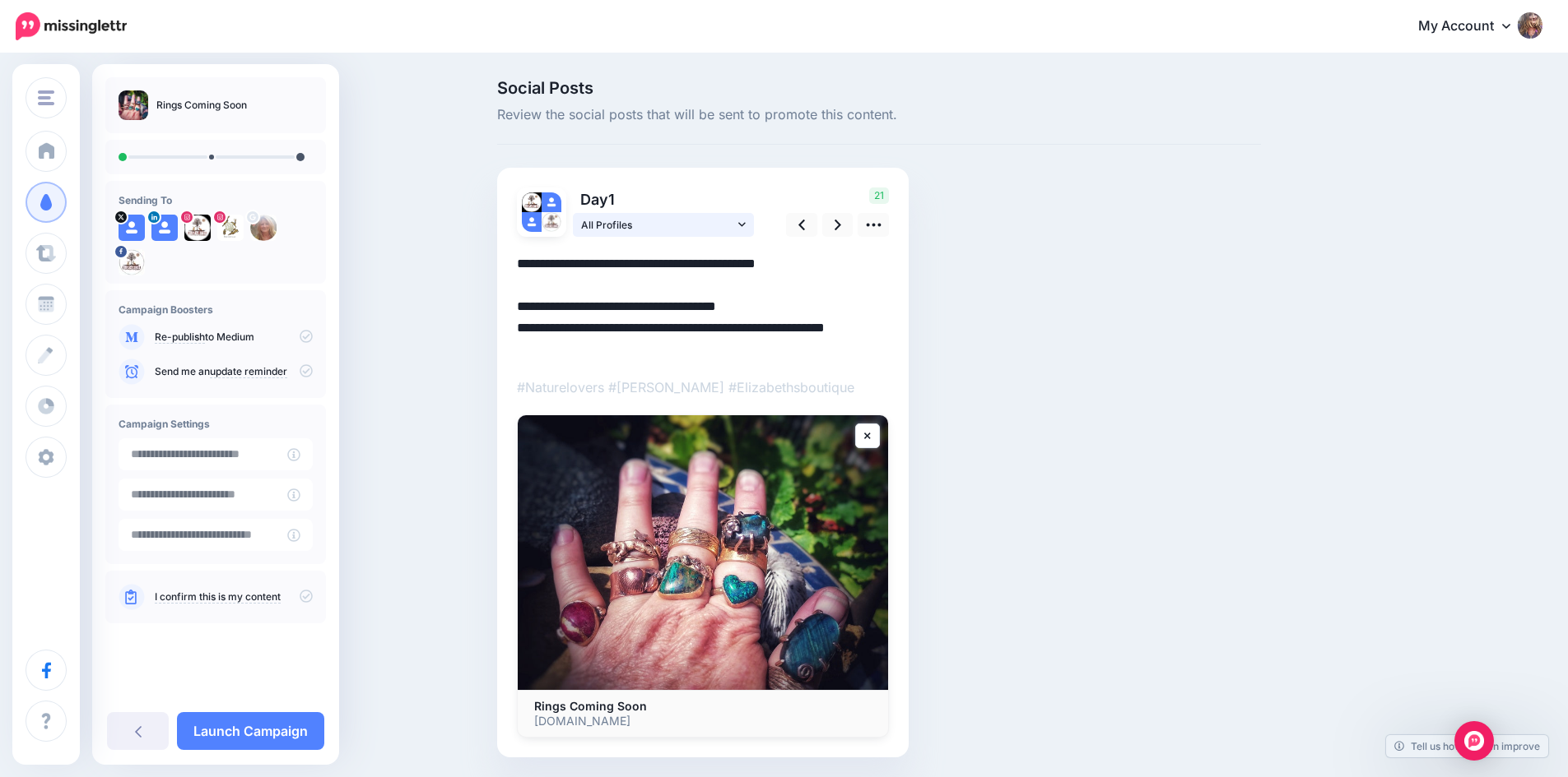
click at [746, 223] on icon at bounding box center [742, 225] width 7 height 11
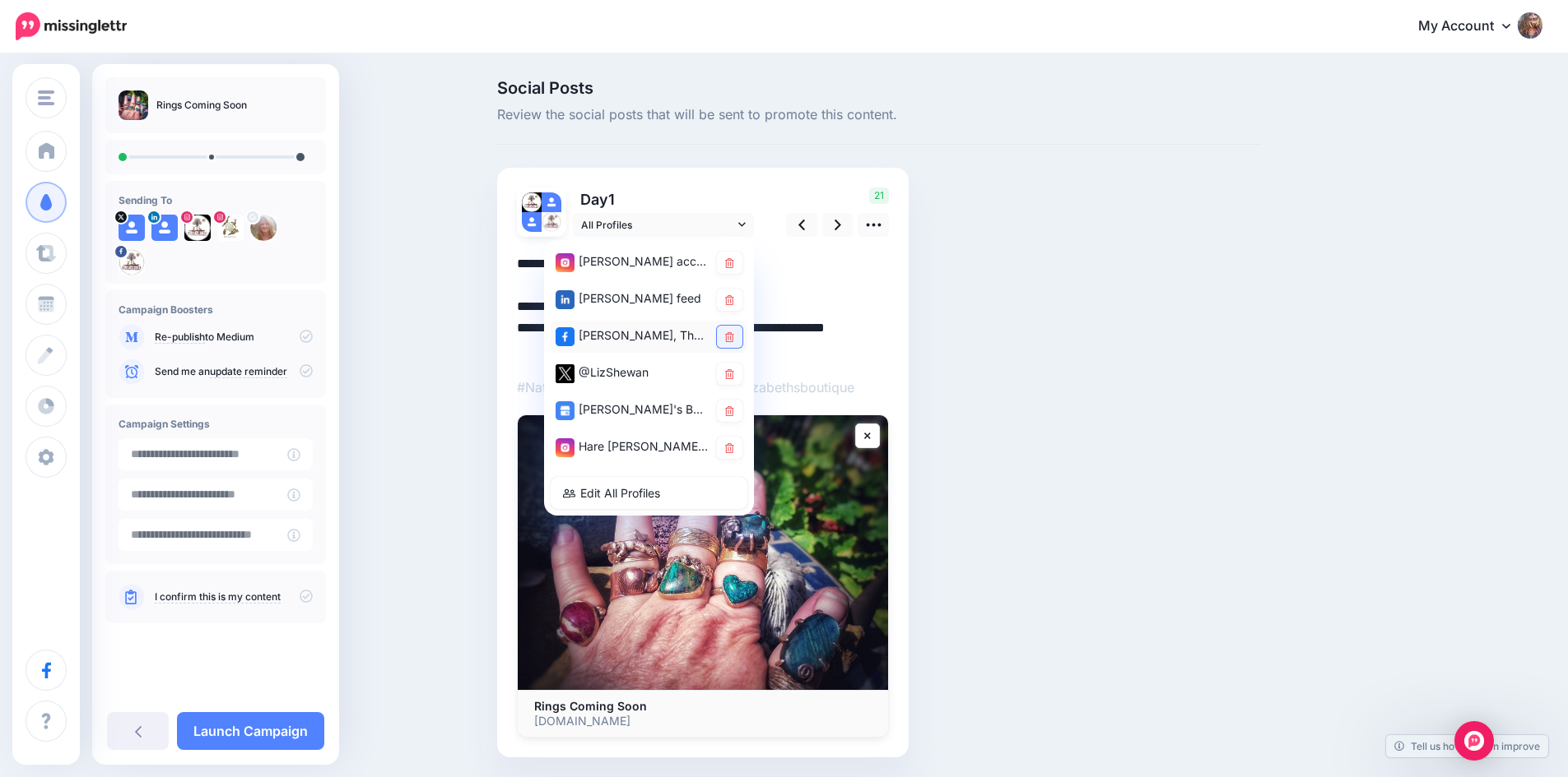
click at [731, 332] on link at bounding box center [729, 337] width 25 height 22
click at [734, 374] on icon at bounding box center [730, 374] width 9 height 10
click at [741, 406] on link at bounding box center [729, 411] width 25 height 22
click at [734, 448] on icon at bounding box center [730, 448] width 9 height 10
click at [734, 373] on icon at bounding box center [730, 374] width 9 height 10
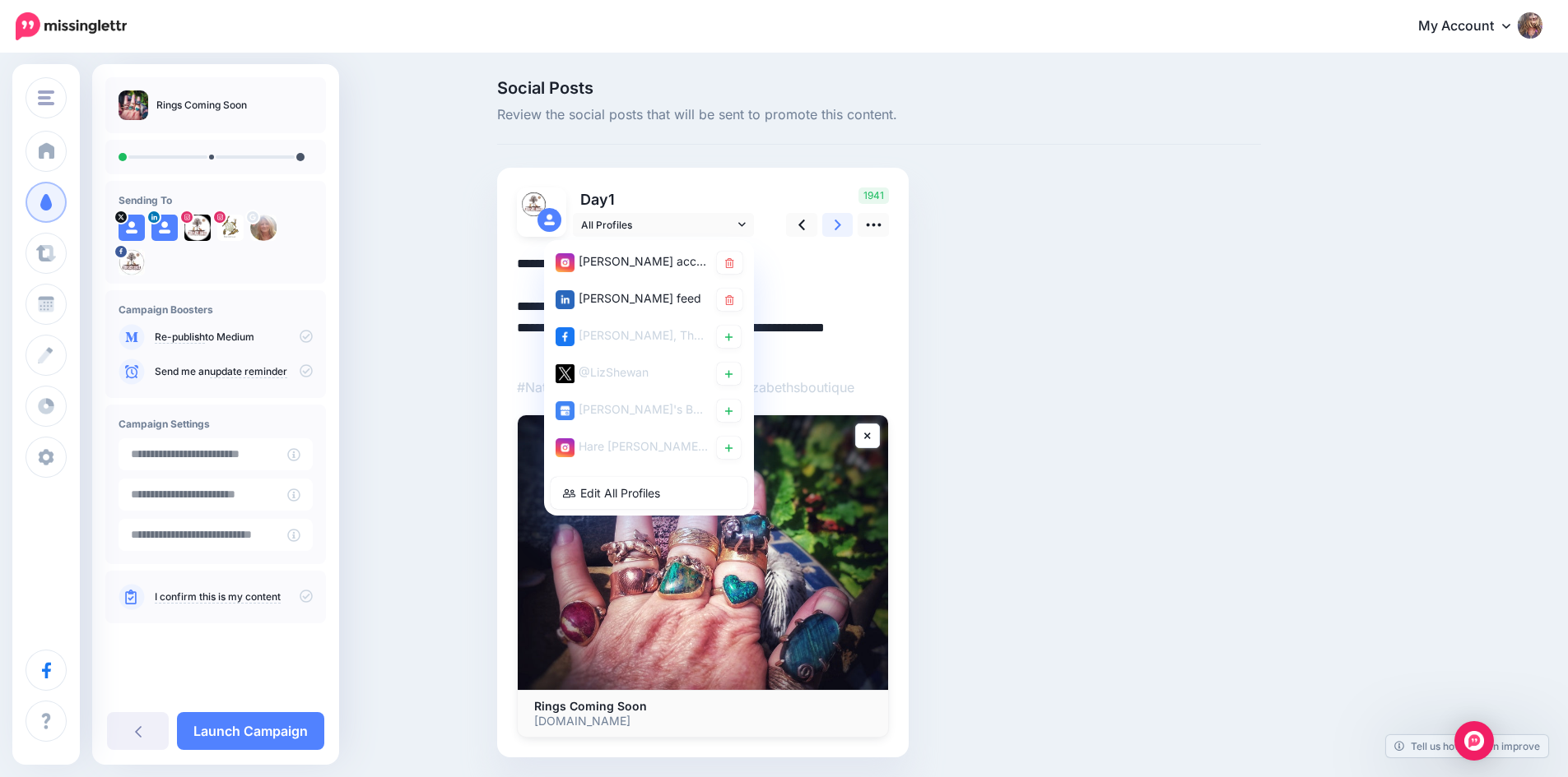
click at [841, 220] on icon at bounding box center [837, 225] width 7 height 17
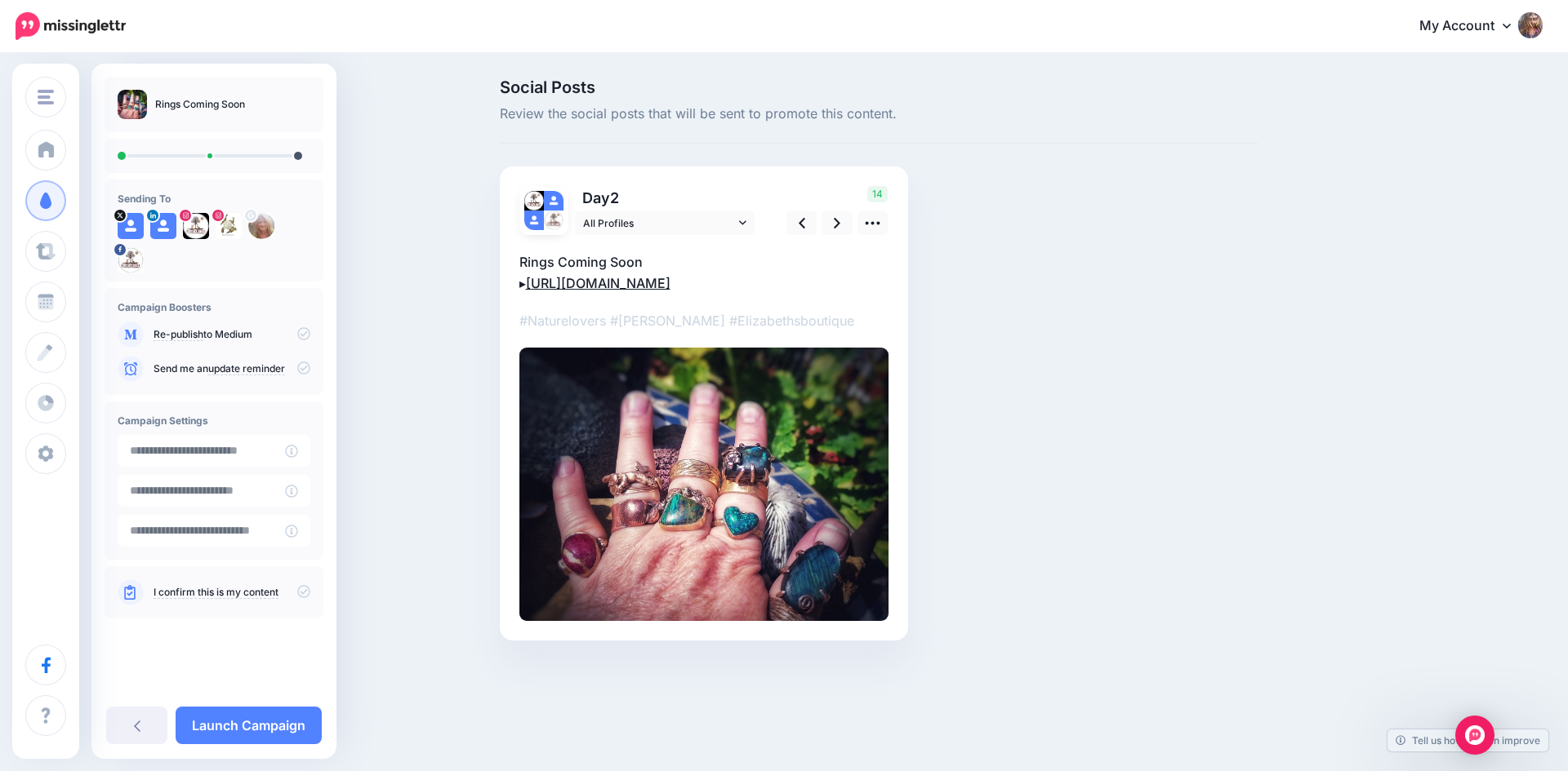
drag, startPoint x: 886, startPoint y: 333, endPoint x: 535, endPoint y: 278, distance: 355.3
click at [535, 278] on p "Rings Coming Soon ▸ https://elizabethsboutique.co.uk/blogs/news/rings-coming-so…" at bounding box center [704, 273] width 369 height 43
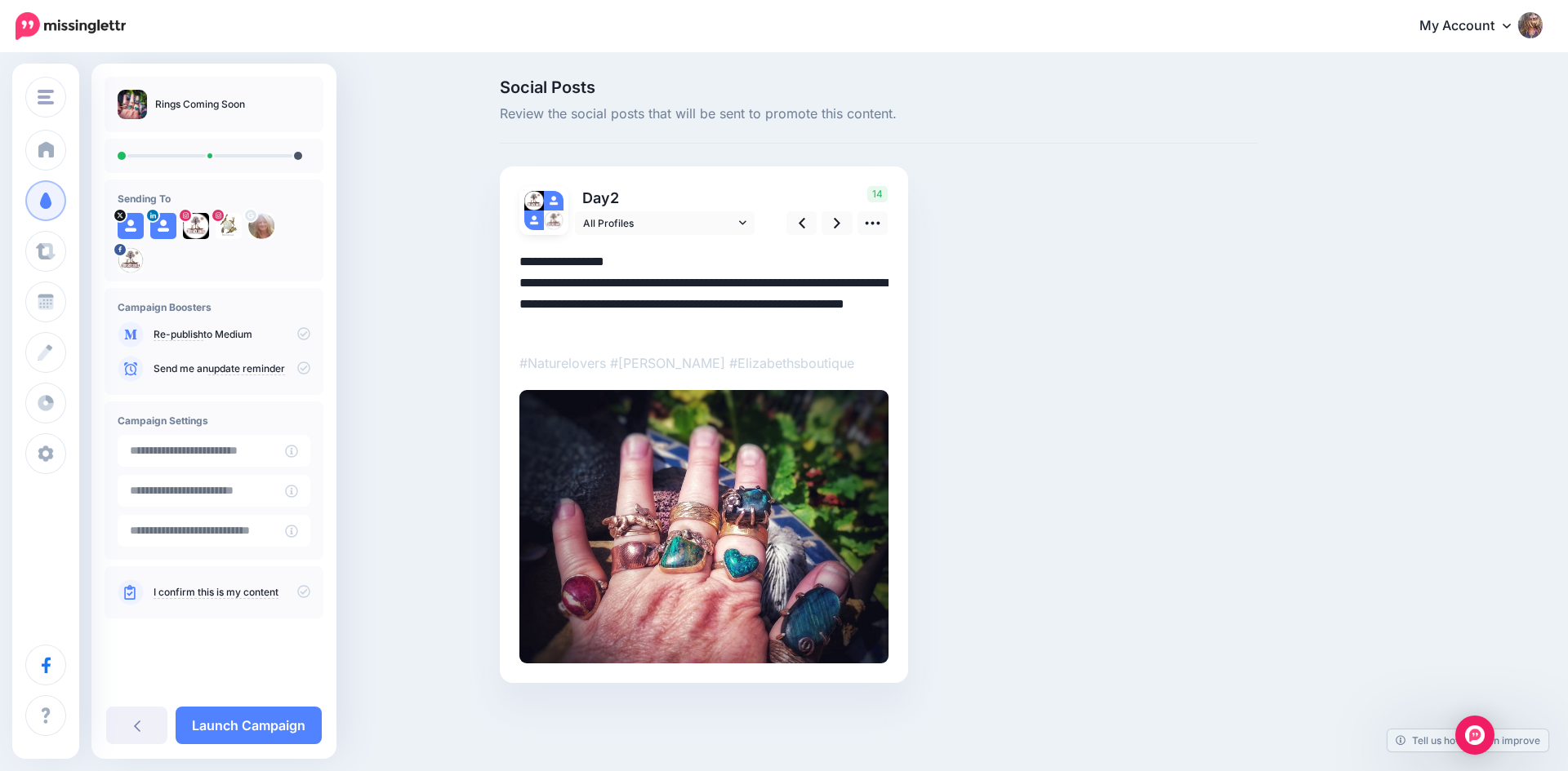
paste textarea "**********"
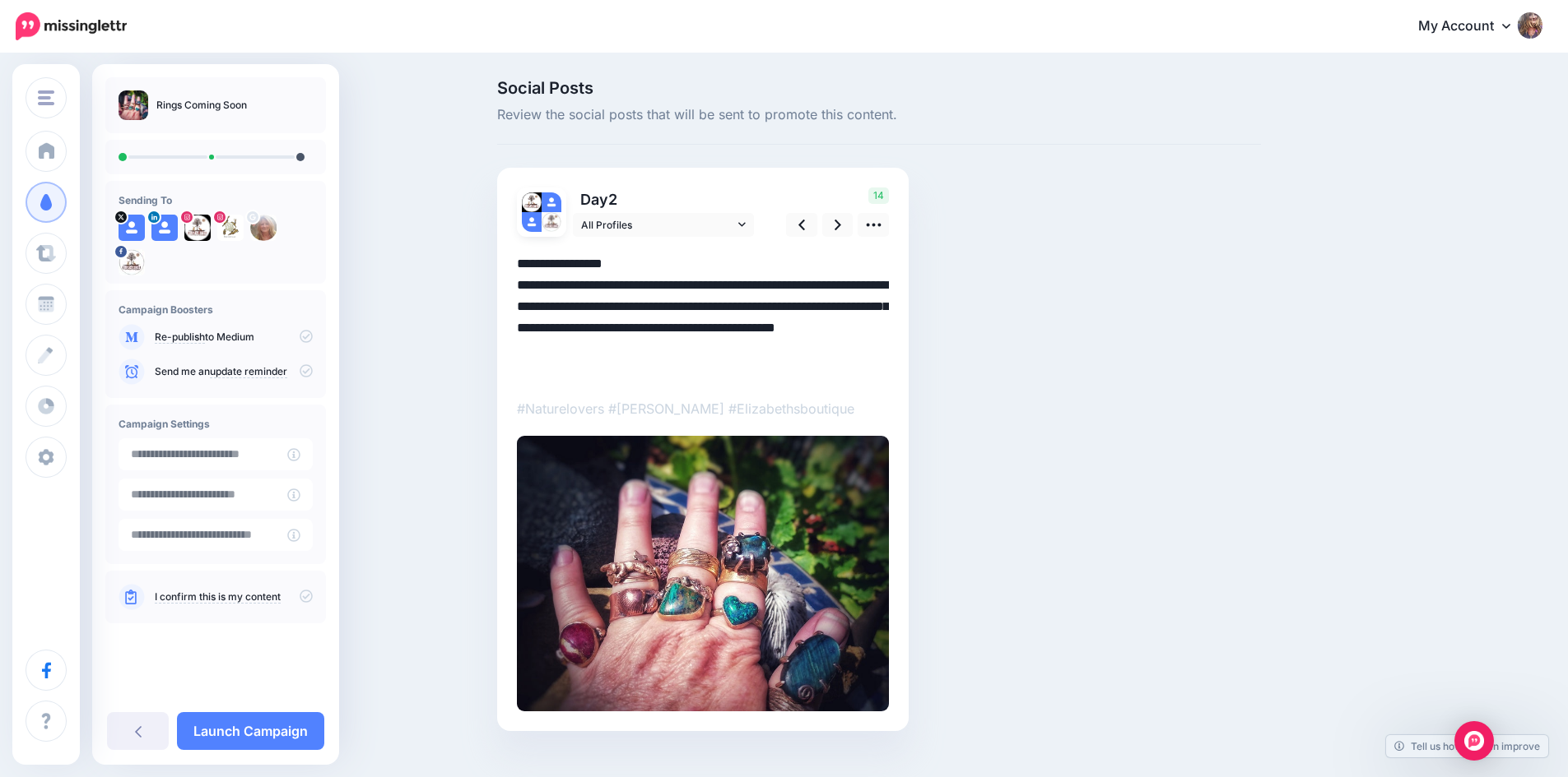
drag, startPoint x: 540, startPoint y: 279, endPoint x: 887, endPoint y: 372, distance: 359.2
click at [887, 372] on textarea "**********" at bounding box center [703, 317] width 372 height 128
paste textarea
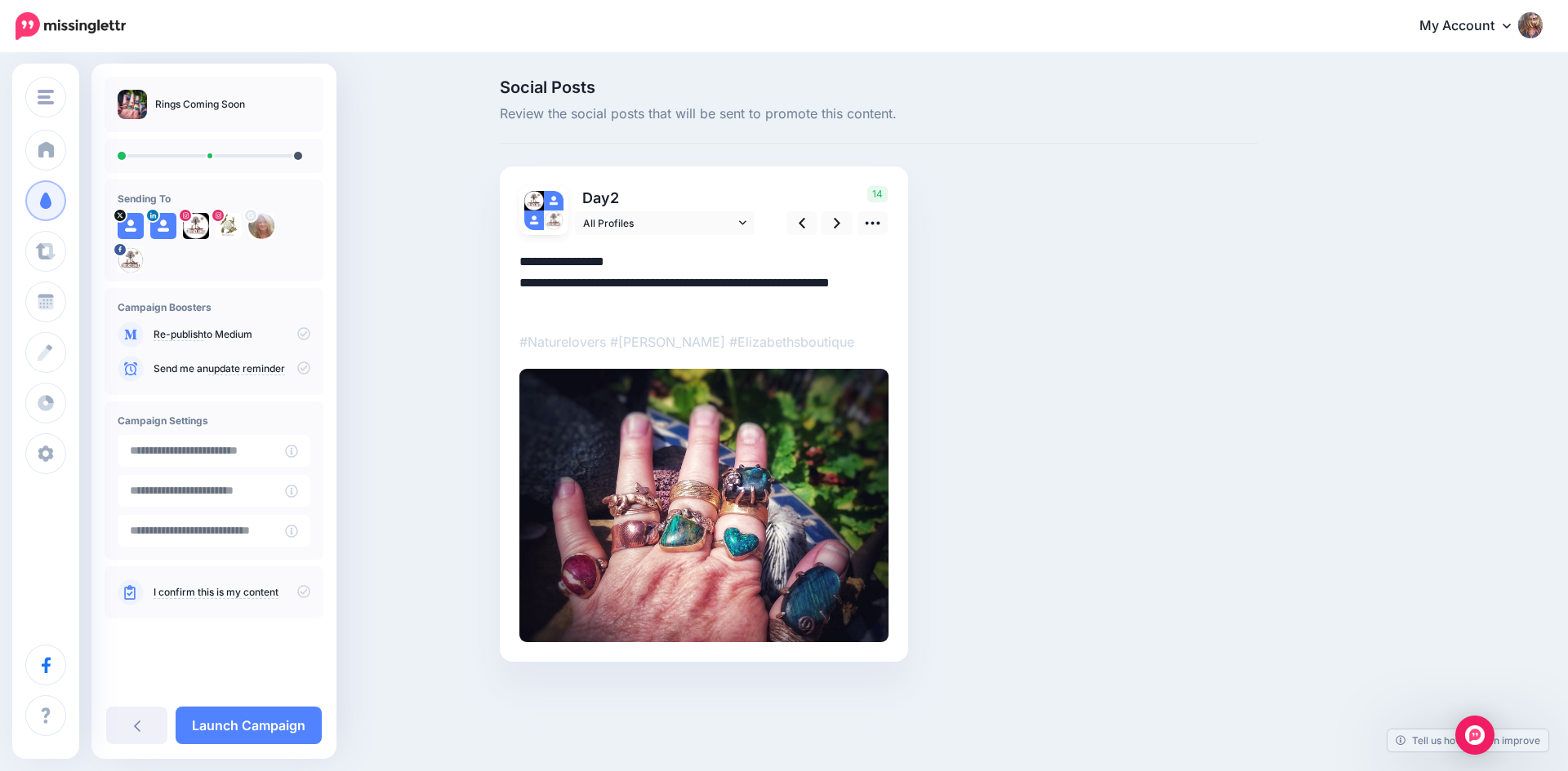
click at [665, 265] on textarea "**********" at bounding box center [704, 283] width 369 height 64
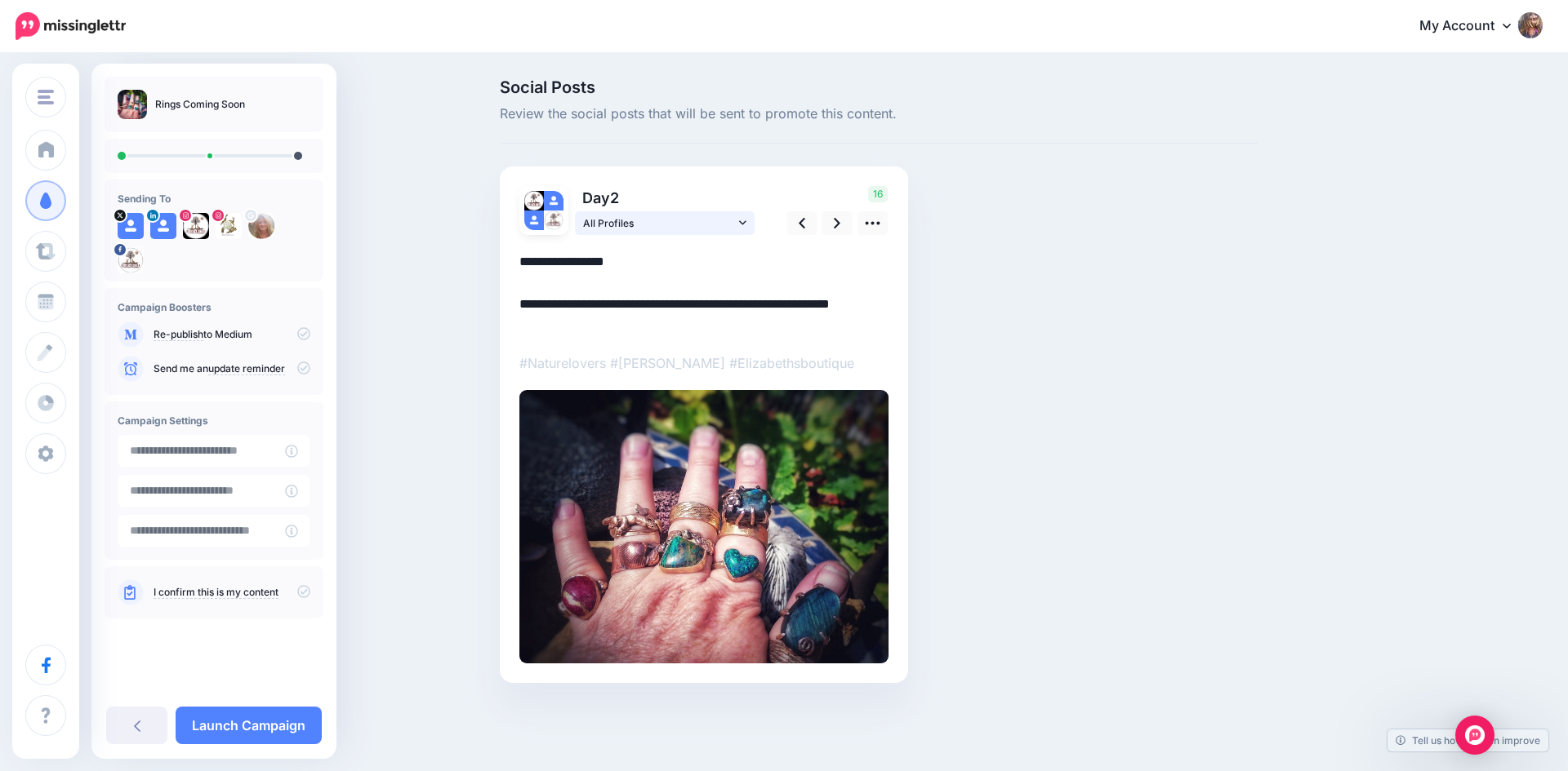
click at [739, 226] on icon at bounding box center [743, 223] width 7 height 11
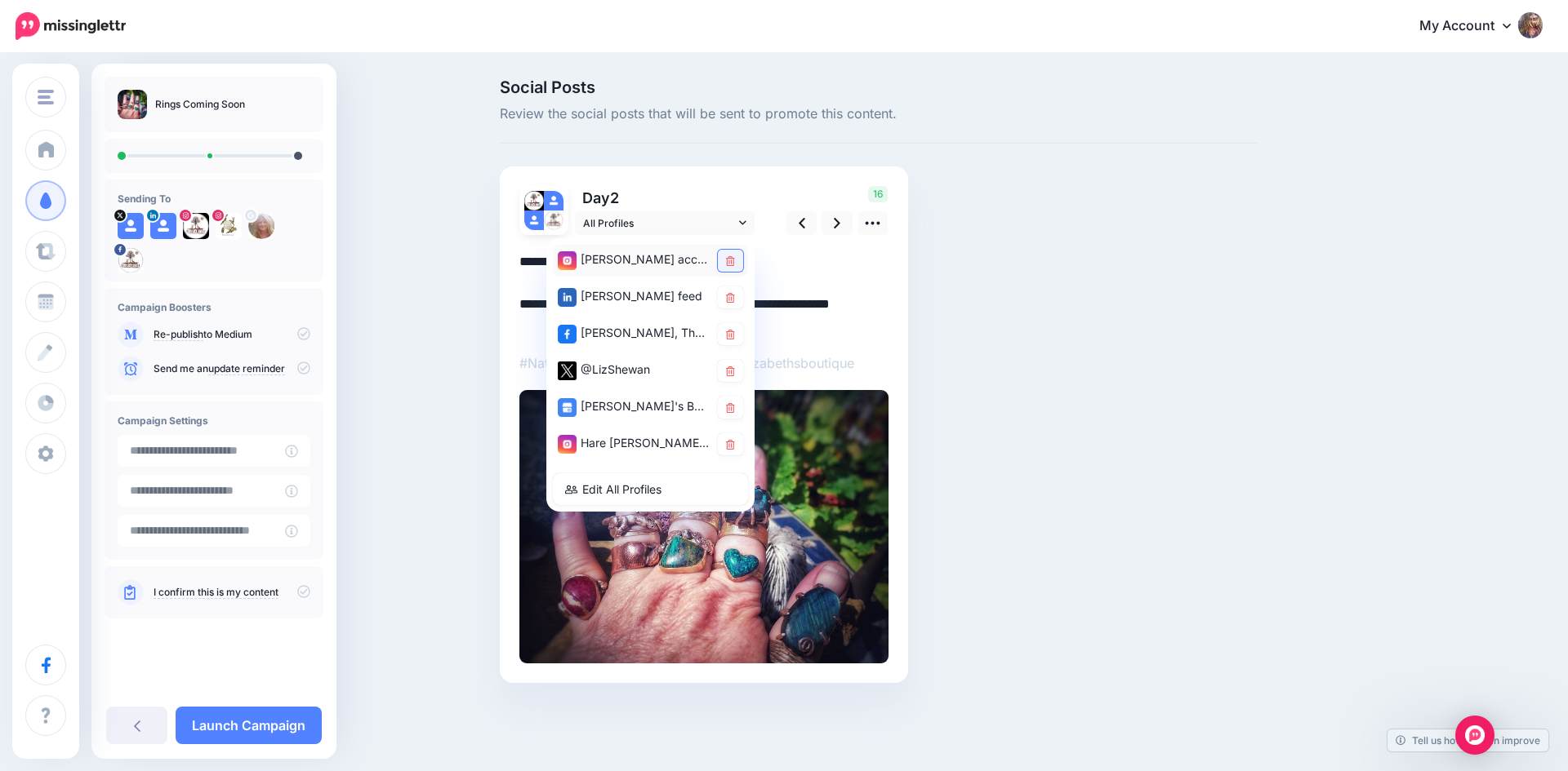
click at [728, 259] on icon at bounding box center [731, 261] width 9 height 10
click at [729, 371] on icon at bounding box center [731, 372] width 9 height 10
click at [731, 409] on icon at bounding box center [731, 408] width 9 height 10
click at [728, 293] on icon at bounding box center [731, 297] width 9 height 10
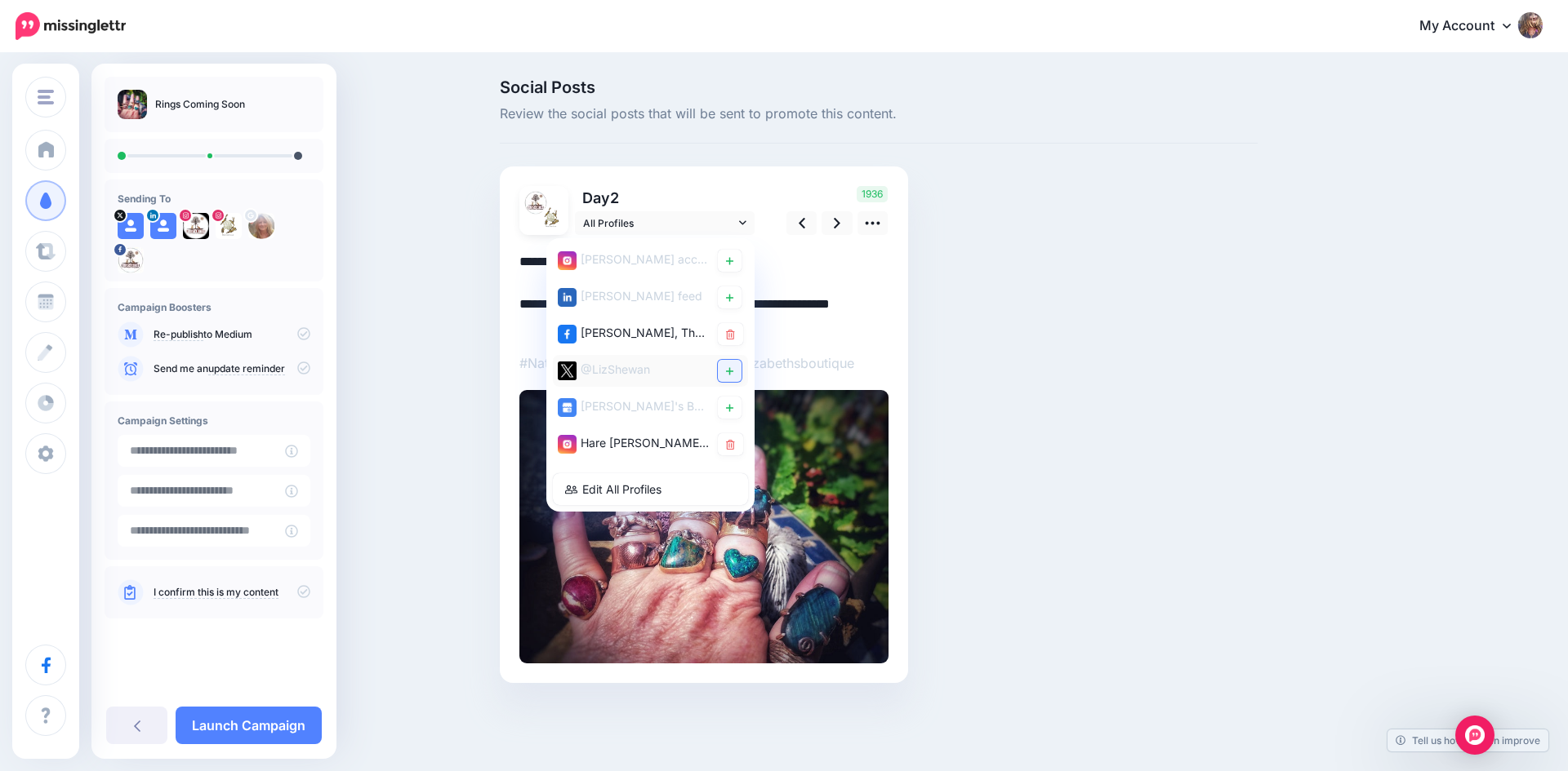
click at [728, 372] on icon at bounding box center [730, 371] width 7 height 7
click at [728, 438] on link at bounding box center [730, 445] width 25 height 22
click at [730, 408] on icon at bounding box center [731, 408] width 9 height 10
click at [832, 219] on link at bounding box center [837, 223] width 31 height 23
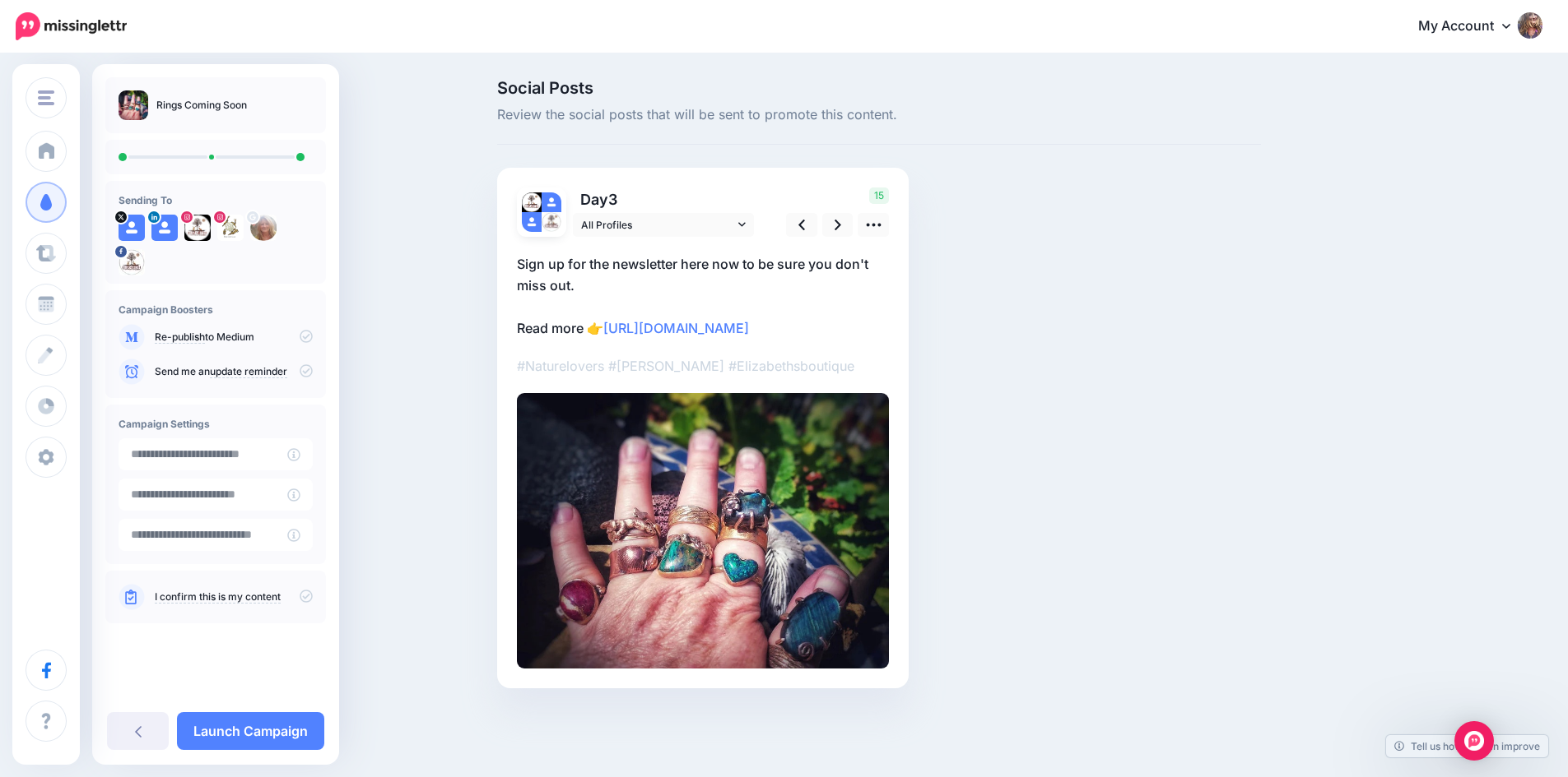
drag, startPoint x: 516, startPoint y: 346, endPoint x: 890, endPoint y: 386, distance: 376.1
click at [890, 386] on div "Day 3 All Profiles" at bounding box center [703, 428] width 411 height 520
drag, startPoint x: 829, startPoint y: 373, endPoint x: 716, endPoint y: 315, distance: 127.0
click at [715, 315] on p "Sign up for the newsletter here now to be sure you don't miss out. Read more 👉 …" at bounding box center [703, 296] width 372 height 85
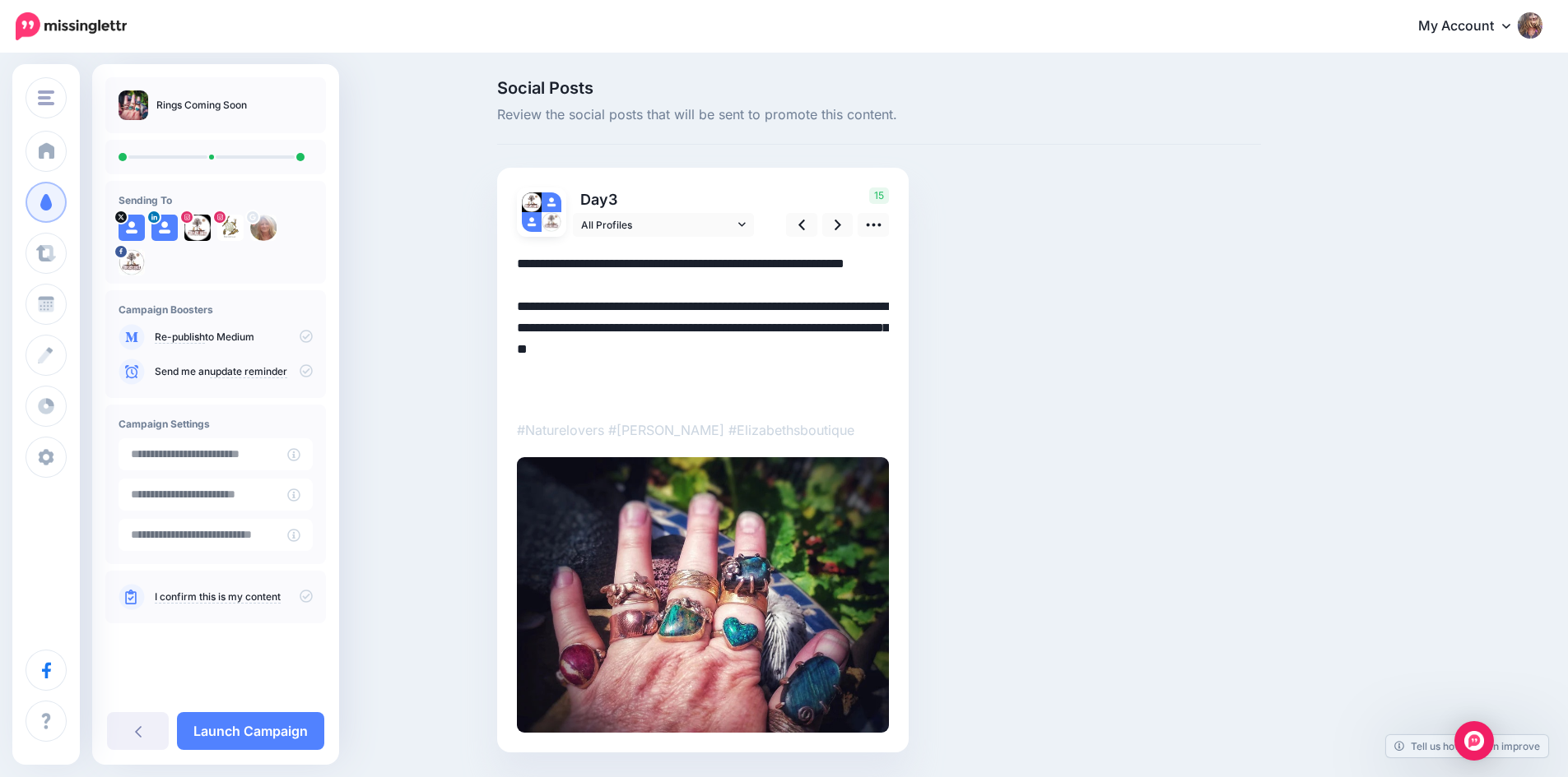
drag, startPoint x: 890, startPoint y: 394, endPoint x: 488, endPoint y: 346, distance: 404.9
click at [488, 346] on div "Social Posts Review the social posts that will be sent to promote this content.…" at bounding box center [784, 441] width 1568 height 771
paste textarea
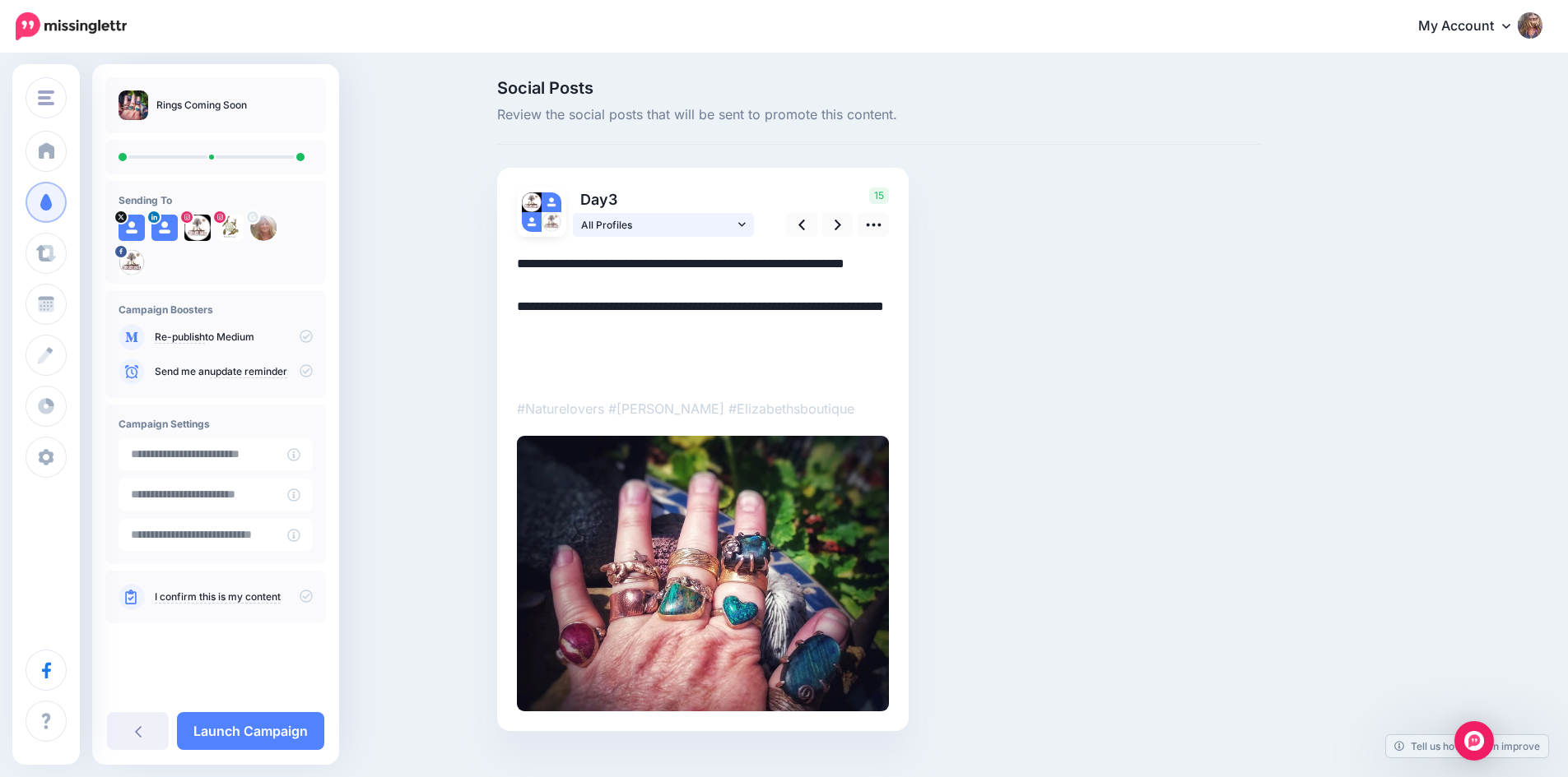
click at [746, 217] on link "All Profiles" at bounding box center [663, 225] width 181 height 23
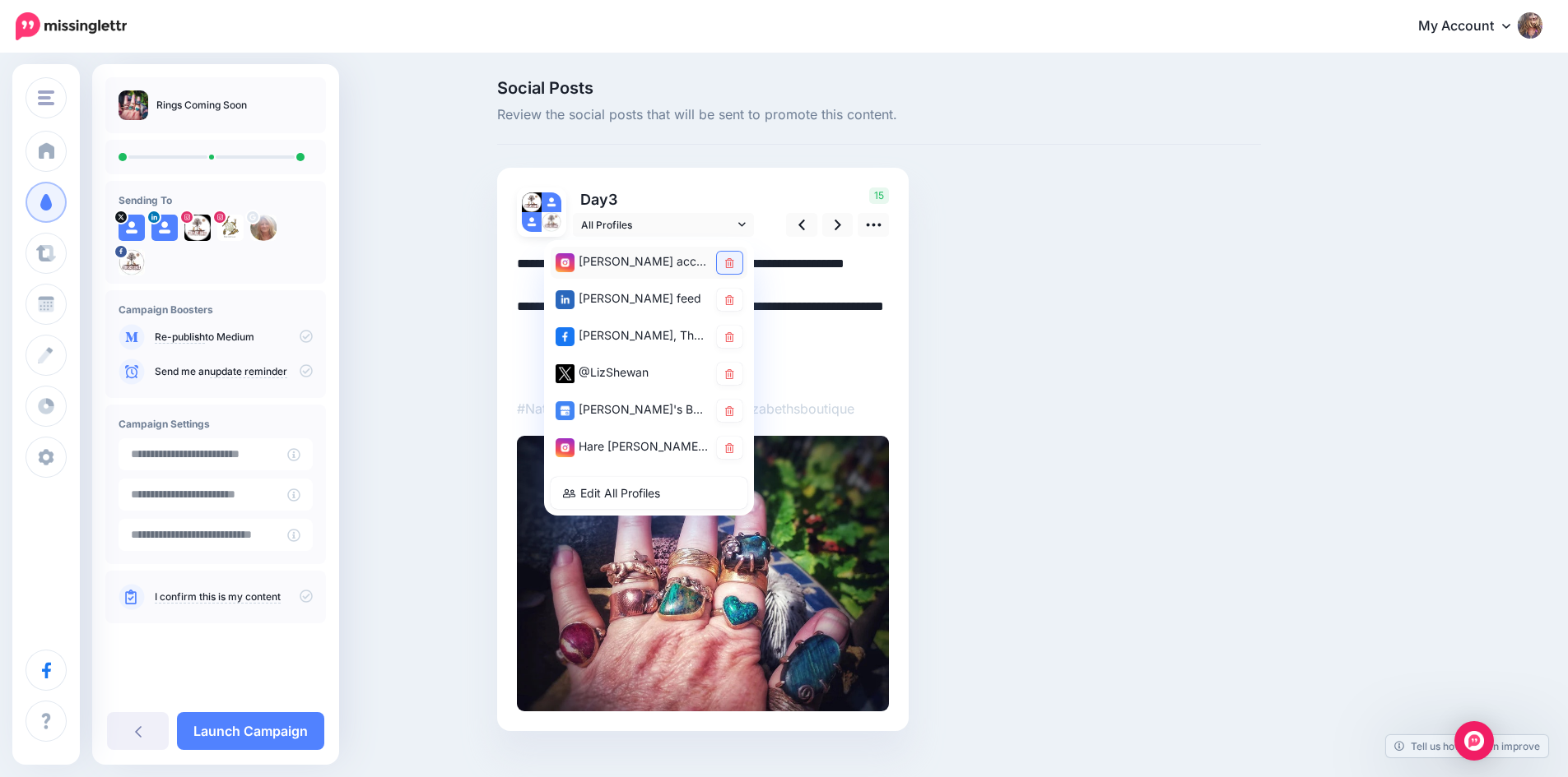
click at [734, 266] on icon at bounding box center [730, 263] width 9 height 10
click at [736, 292] on link at bounding box center [729, 300] width 25 height 22
click at [734, 339] on icon at bounding box center [730, 337] width 9 height 10
click at [732, 447] on icon at bounding box center [730, 448] width 9 height 10
click at [840, 220] on icon at bounding box center [837, 225] width 7 height 17
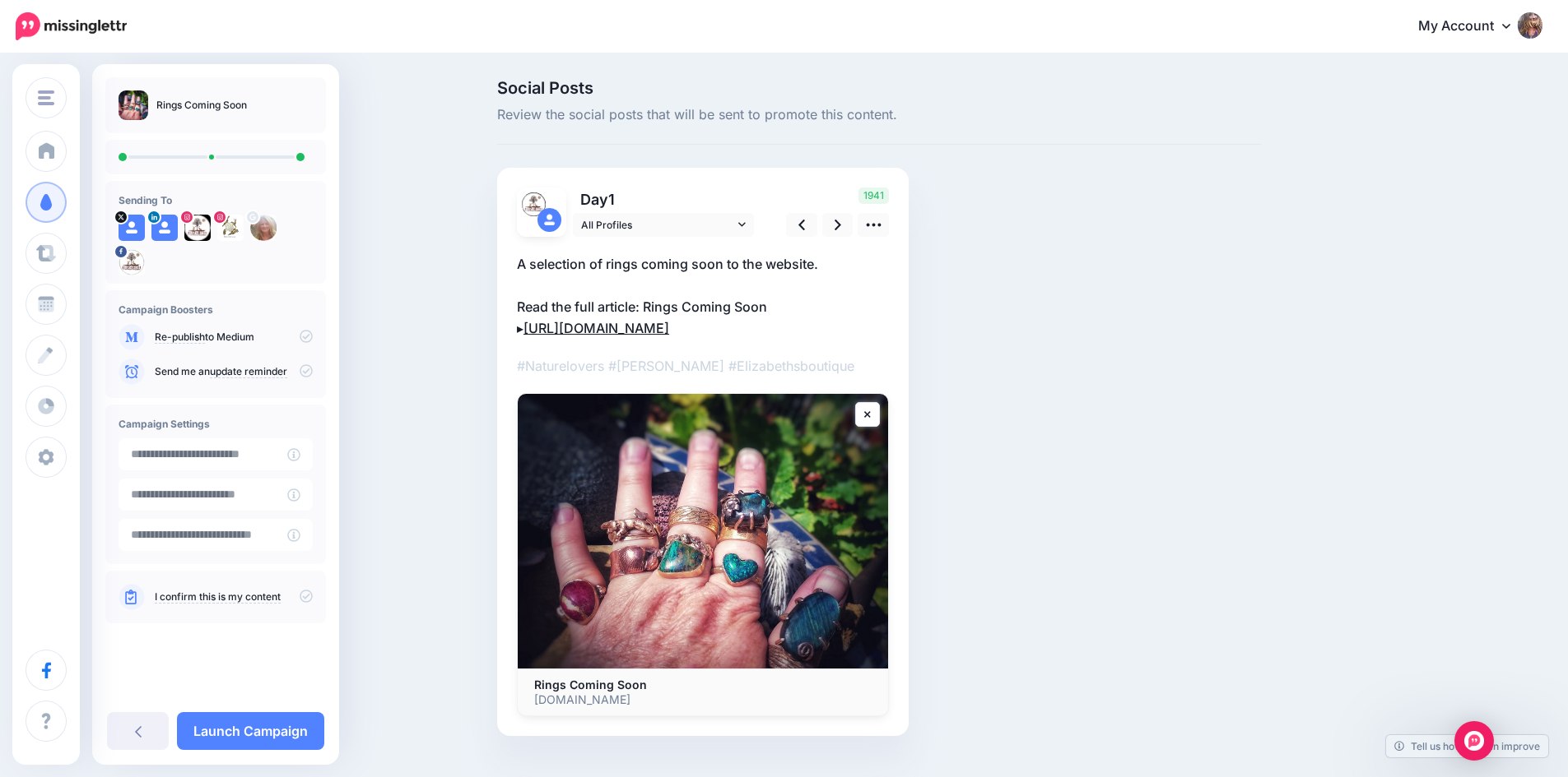
drag, startPoint x: 892, startPoint y: 375, endPoint x: 537, endPoint y: 325, distance: 358.5
click at [537, 325] on p "A selection of rings coming soon to the website. Read the full article: Rings C…" at bounding box center [703, 296] width 372 height 85
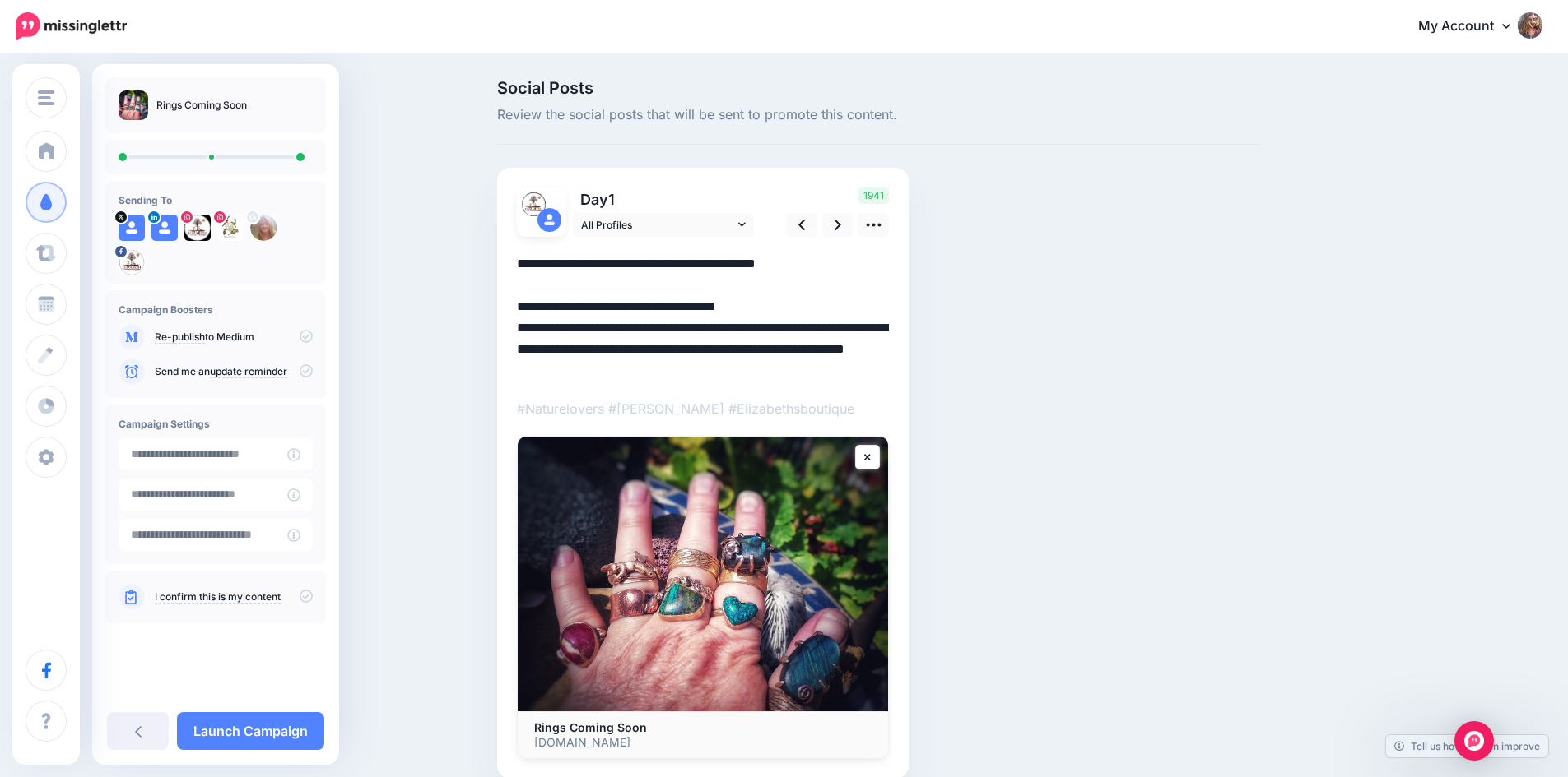
drag, startPoint x: 555, startPoint y: 331, endPoint x: 893, endPoint y: 373, distance: 340.6
click at [889, 373] on textarea "**********" at bounding box center [703, 317] width 372 height 128
paste textarea
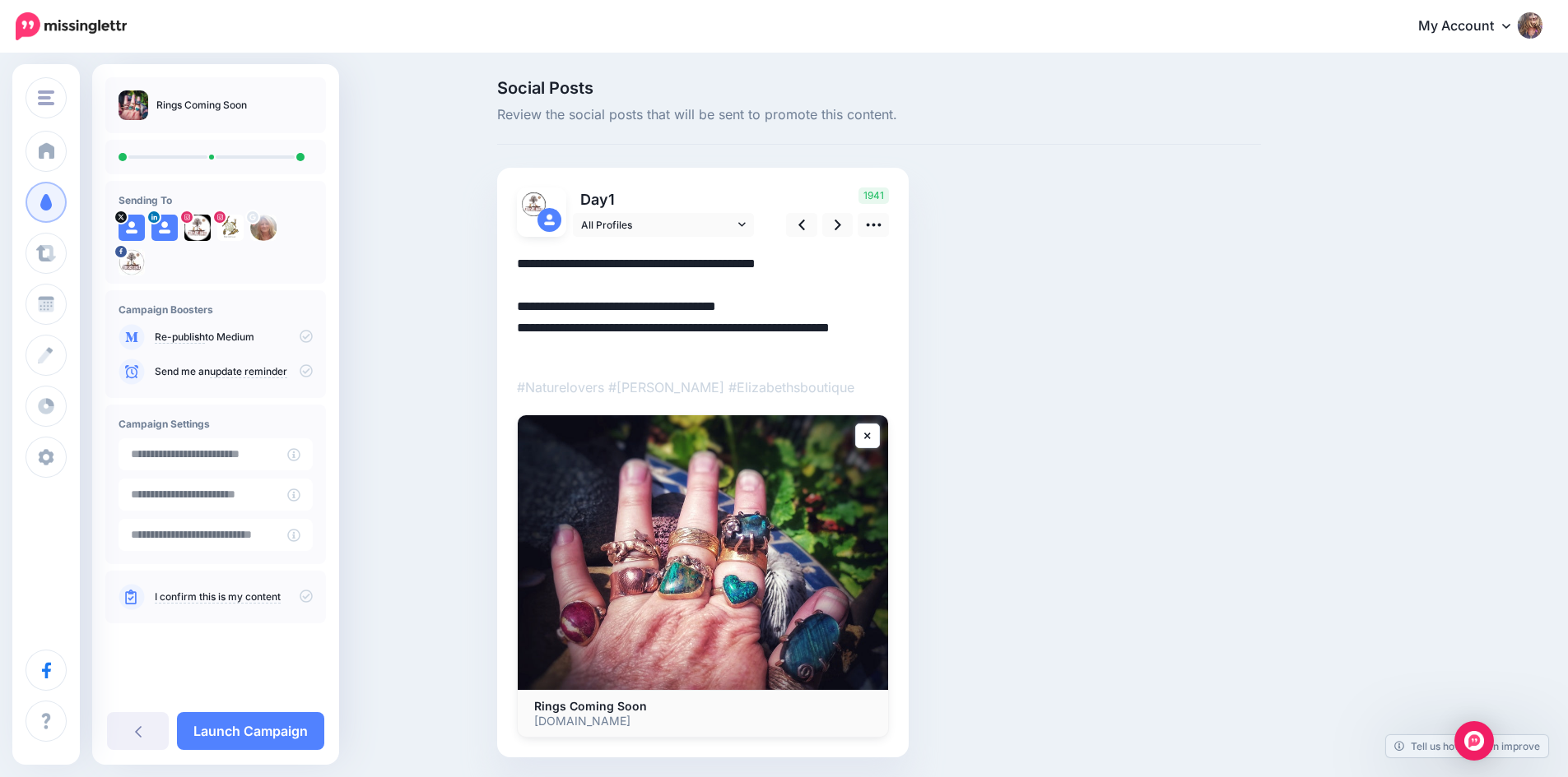
click at [821, 295] on textarea "**********" at bounding box center [703, 307] width 372 height 107
click at [786, 306] on textarea "**********" at bounding box center [703, 307] width 372 height 107
click at [744, 220] on icon at bounding box center [742, 225] width 7 height 11
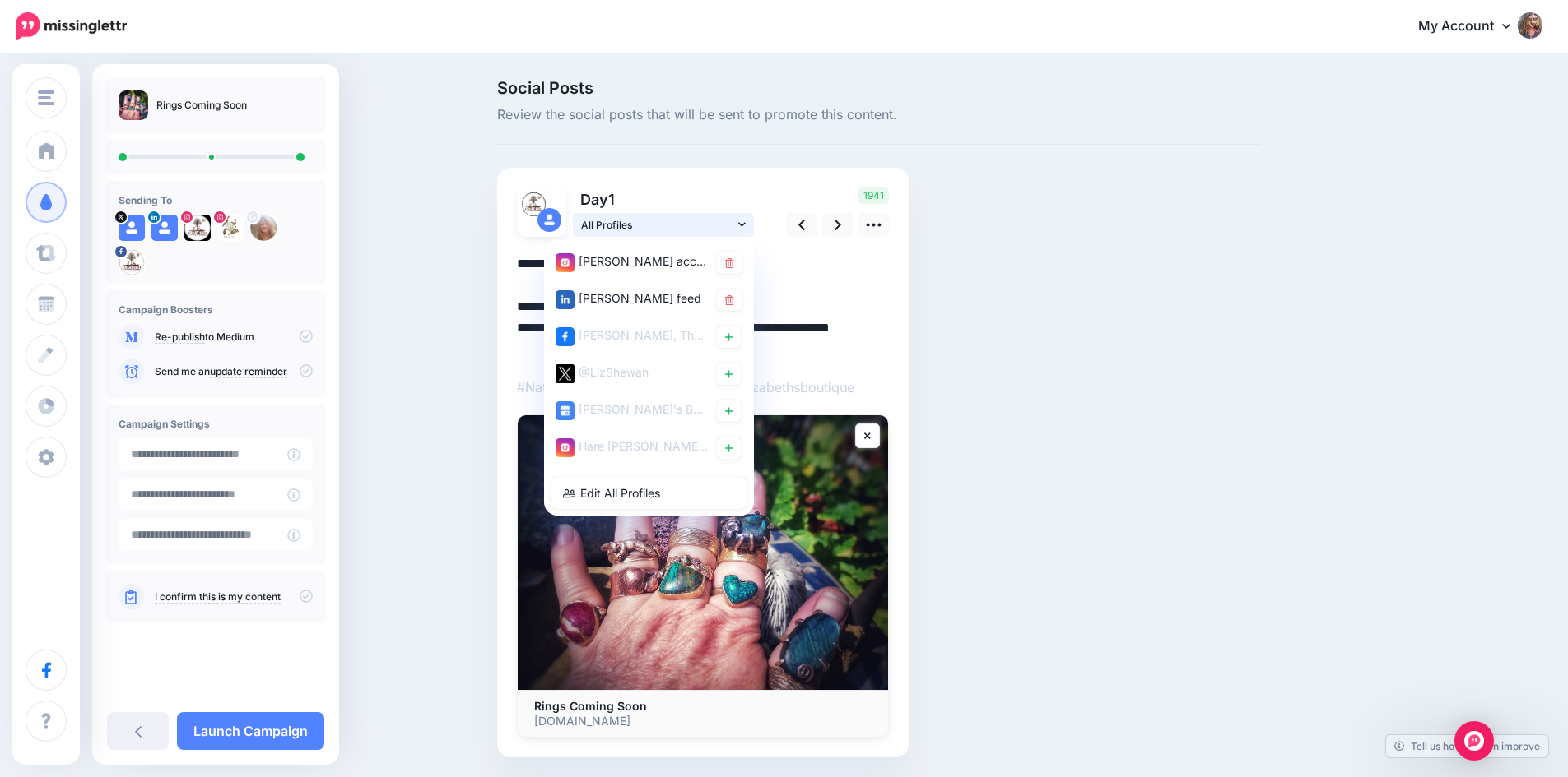
click at [743, 220] on link "All Profiles" at bounding box center [663, 225] width 181 height 23
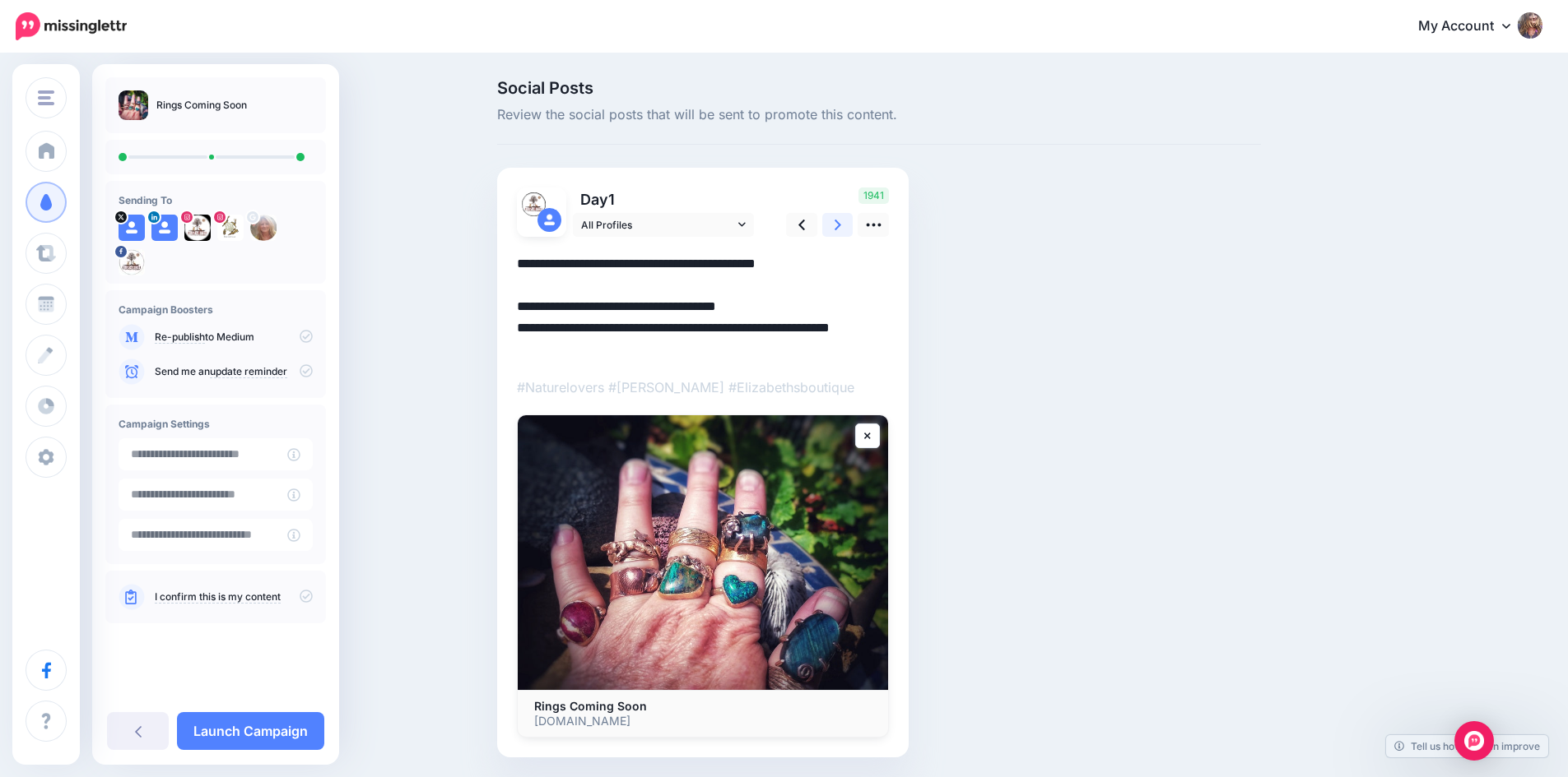
click at [841, 228] on icon at bounding box center [837, 225] width 7 height 17
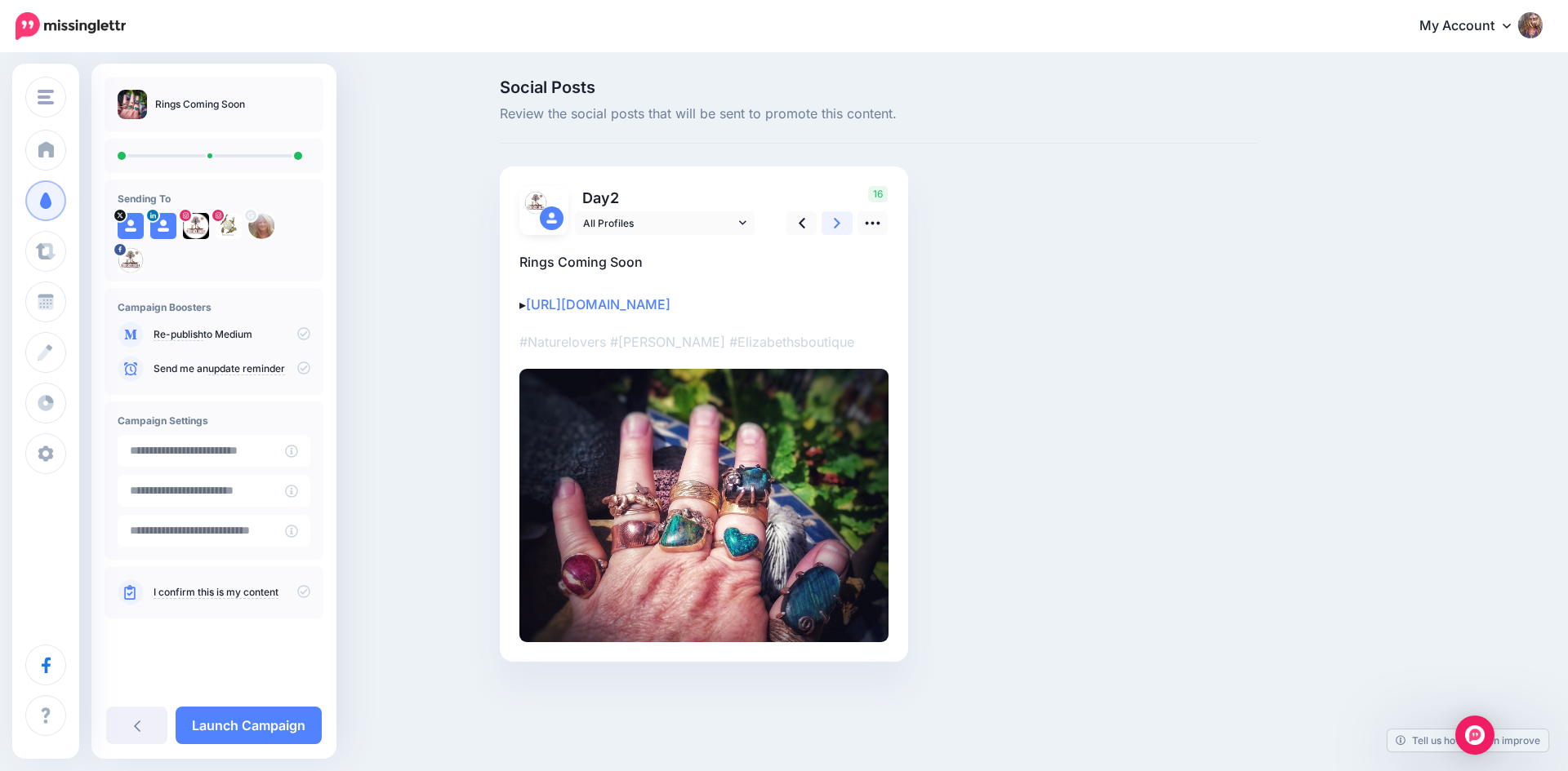
click at [831, 219] on link at bounding box center [837, 223] width 31 height 23
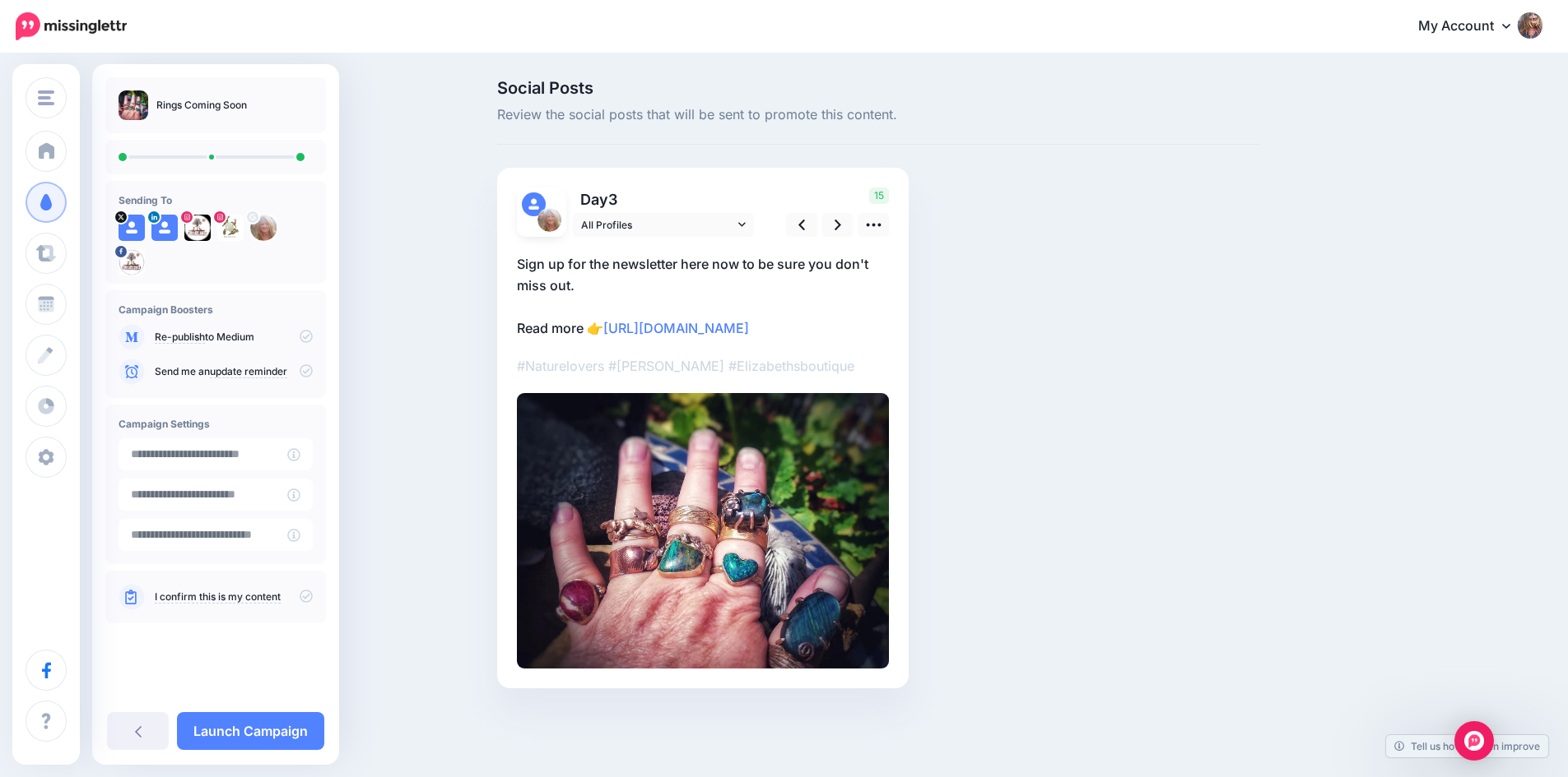
drag, startPoint x: 886, startPoint y: 395, endPoint x: 522, endPoint y: 349, distance: 366.9
click at [522, 349] on div "Day 3 All Profiles 15" at bounding box center [703, 428] width 411 height 520
drag, startPoint x: 528, startPoint y: 348, endPoint x: 850, endPoint y: 301, distance: 325.4
click at [851, 301] on p "Sign up for the newsletter here now to be sure you don't miss out. Read more 👉 …" at bounding box center [703, 296] width 372 height 85
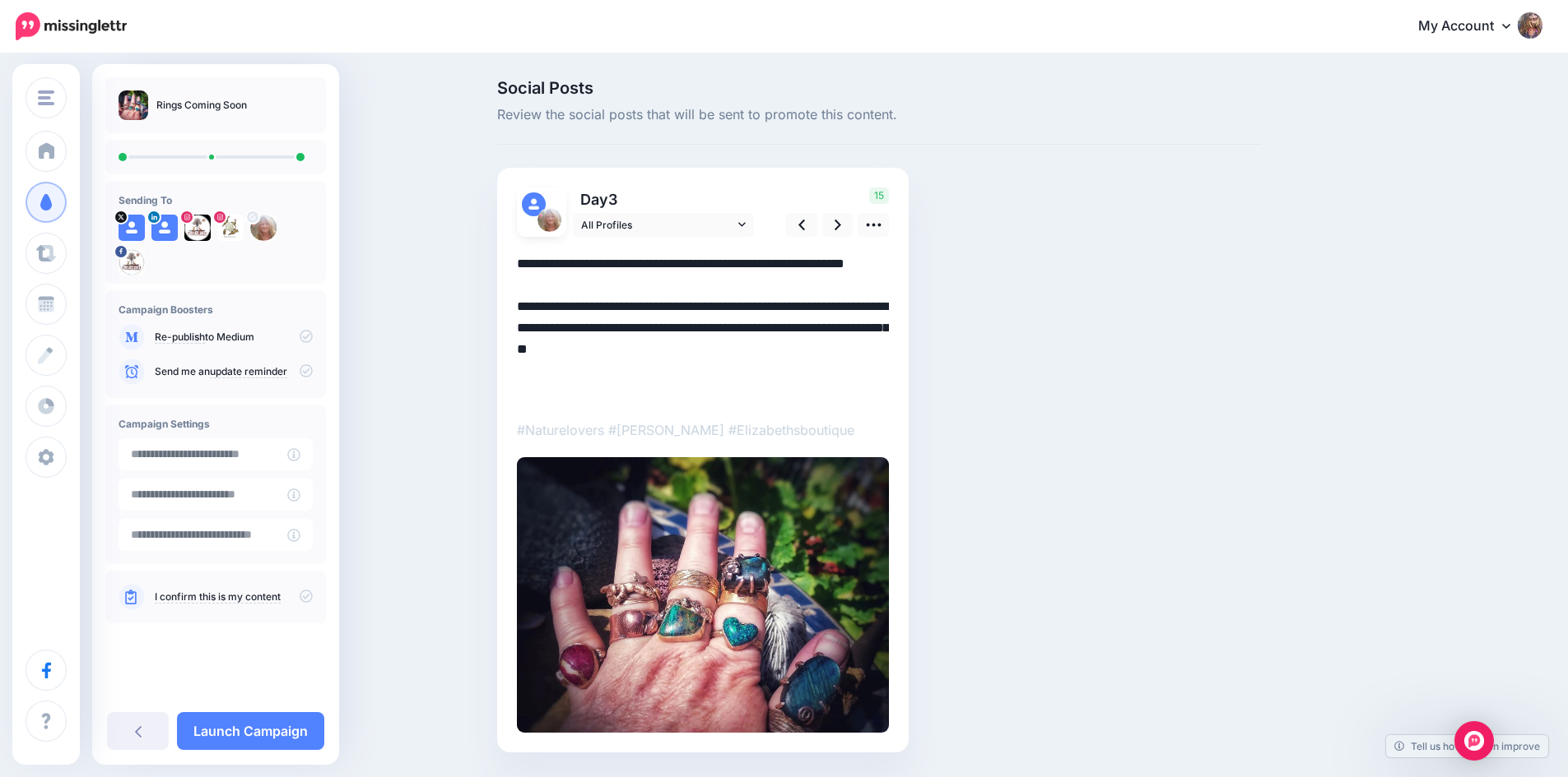
drag, startPoint x: 893, startPoint y: 393, endPoint x: 502, endPoint y: 347, distance: 393.7
click at [489, 347] on div "Social Posts Review the social posts that will be sent to promote this content.…" at bounding box center [784, 441] width 1568 height 771
paste textarea
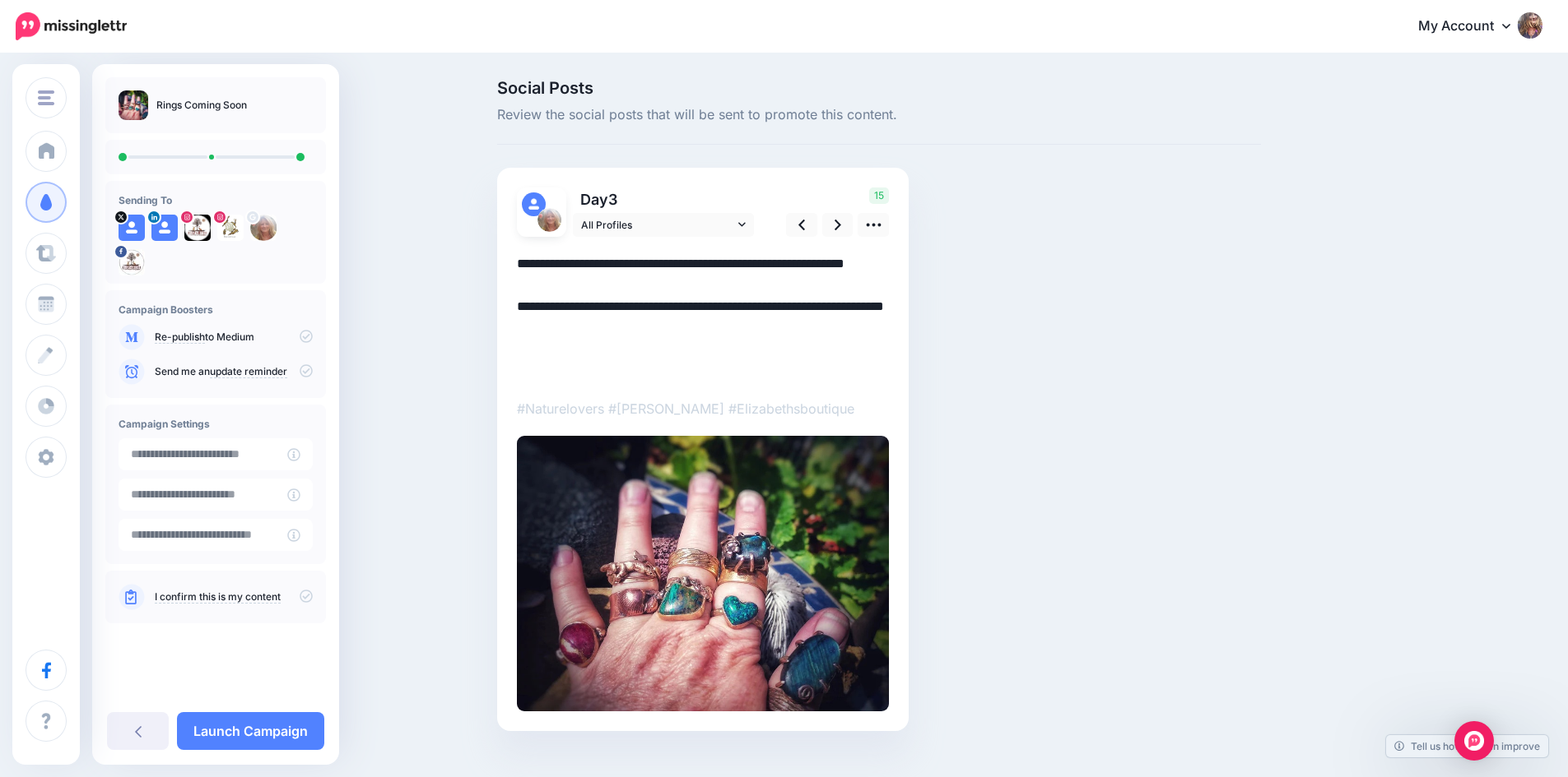
click at [773, 322] on textarea "**********" at bounding box center [703, 317] width 372 height 128
click at [841, 218] on icon at bounding box center [837, 225] width 7 height 17
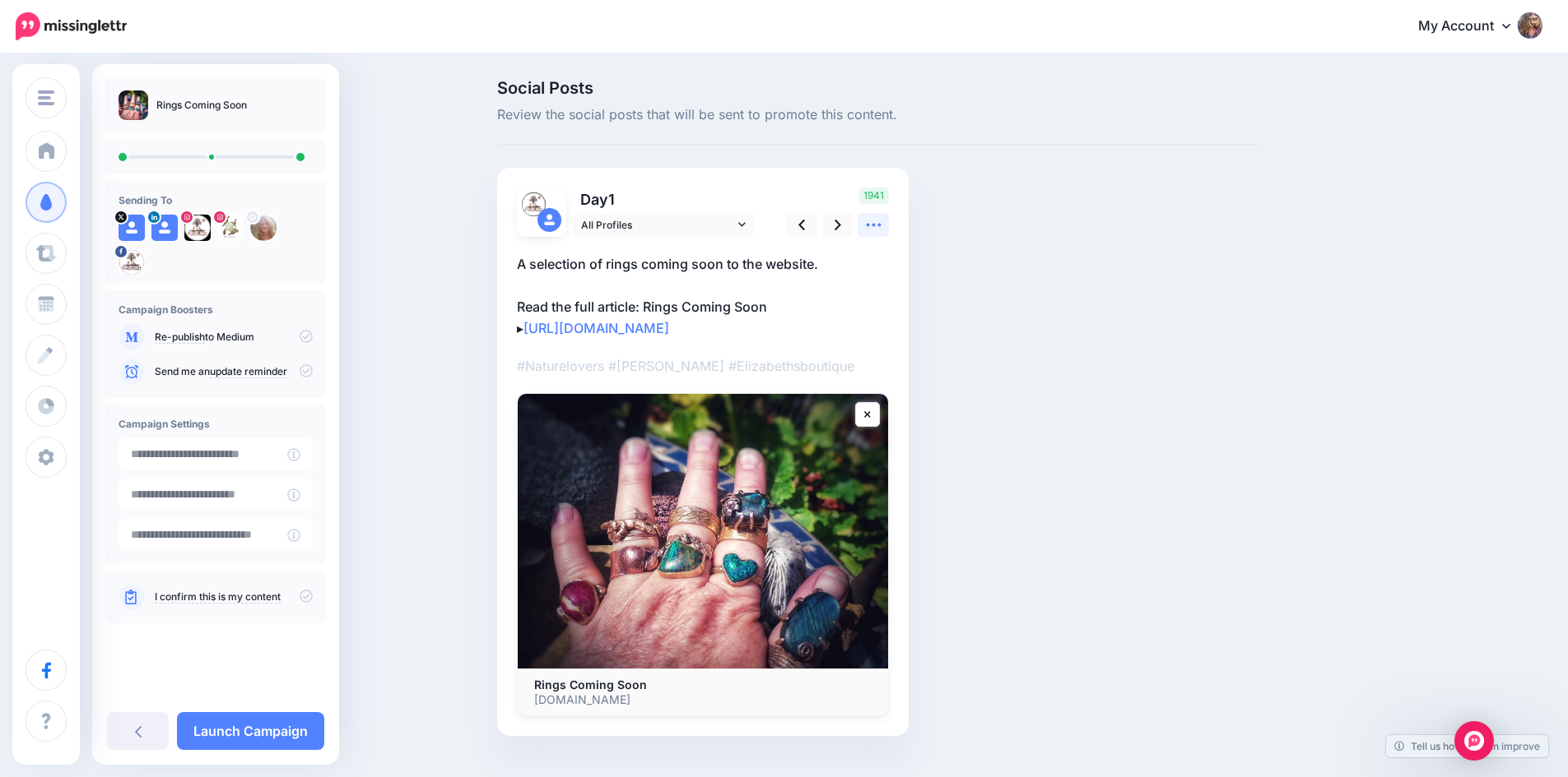
click at [882, 234] on icon at bounding box center [874, 225] width 17 height 17
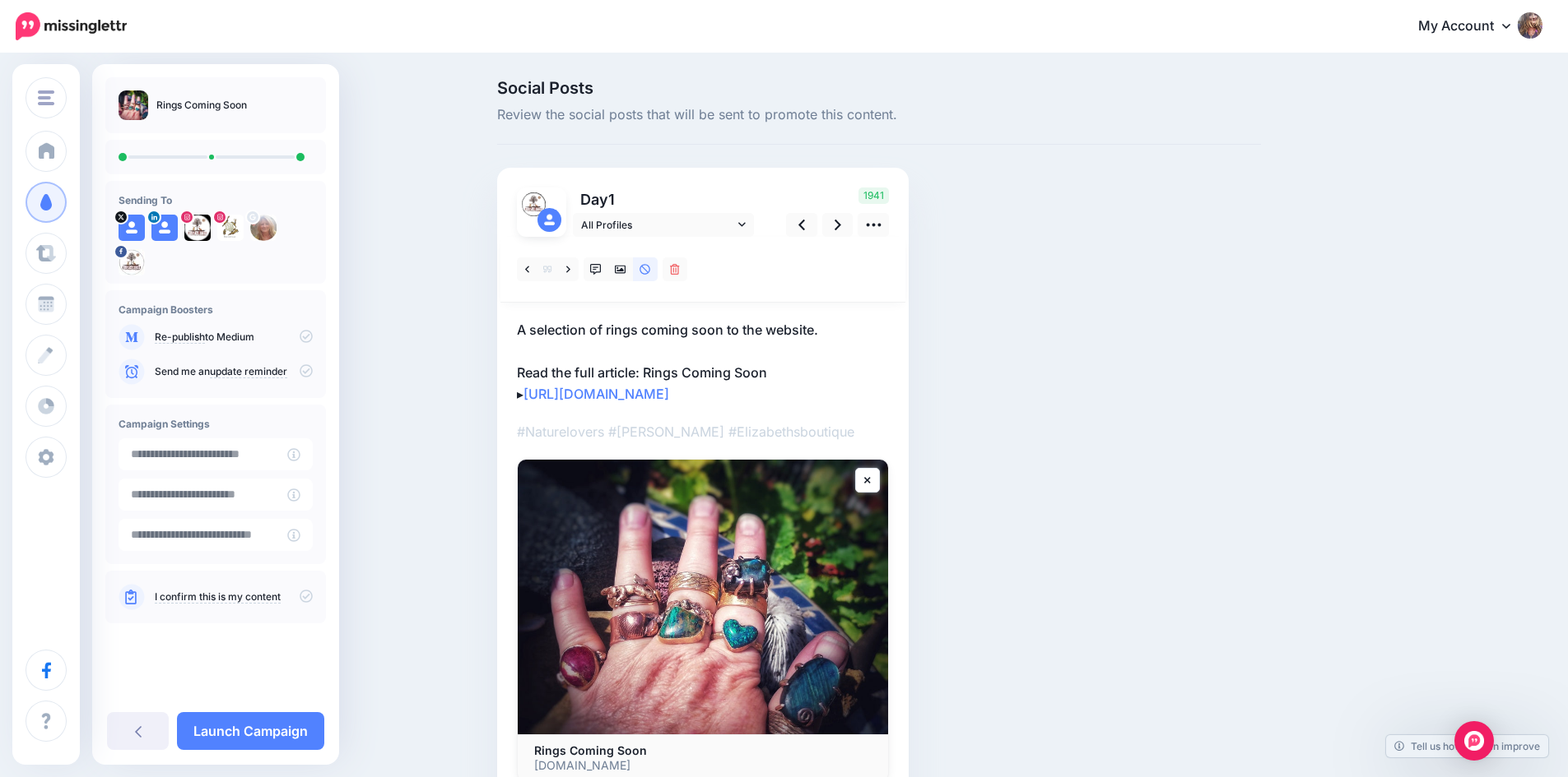
drag, startPoint x: 533, startPoint y: 392, endPoint x: 921, endPoint y: 447, distance: 391.9
click at [921, 447] on div "Social Posts Review the social posts that will be sent to promote this content.…" at bounding box center [880, 465] width 789 height 771
click at [902, 471] on div "Day 1 All Profiles" at bounding box center [703, 484] width 411 height 634
drag, startPoint x: 537, startPoint y: 395, endPoint x: 900, endPoint y: 444, distance: 366.3
click at [900, 444] on div "Day 1 All Profiles" at bounding box center [703, 484] width 411 height 634
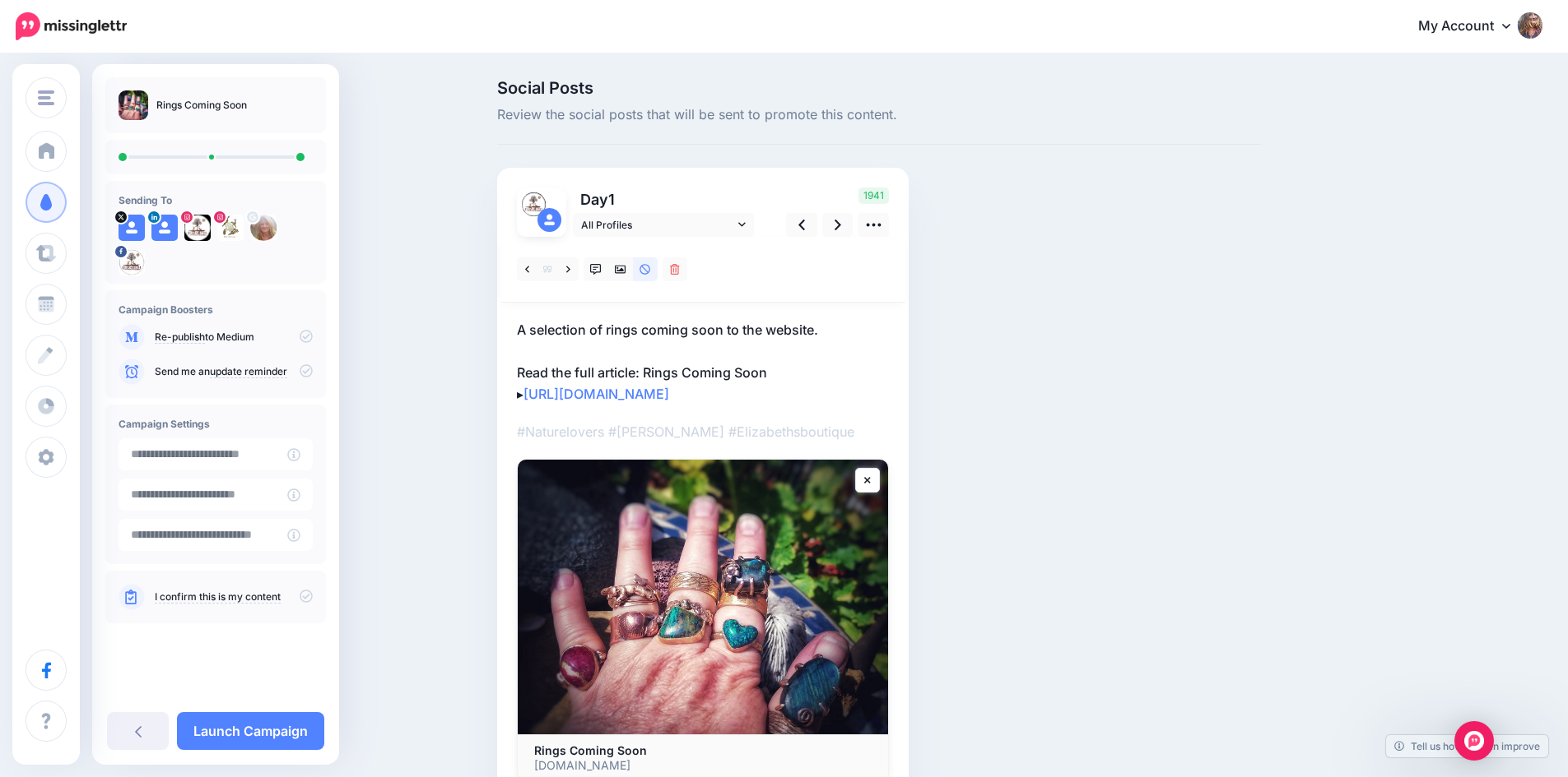
drag, startPoint x: 807, startPoint y: 430, endPoint x: 834, endPoint y: 342, distance: 92.0
click at [834, 342] on p "A selection of rings coming soon to the website. Read the full article: Rings C…" at bounding box center [703, 361] width 372 height 85
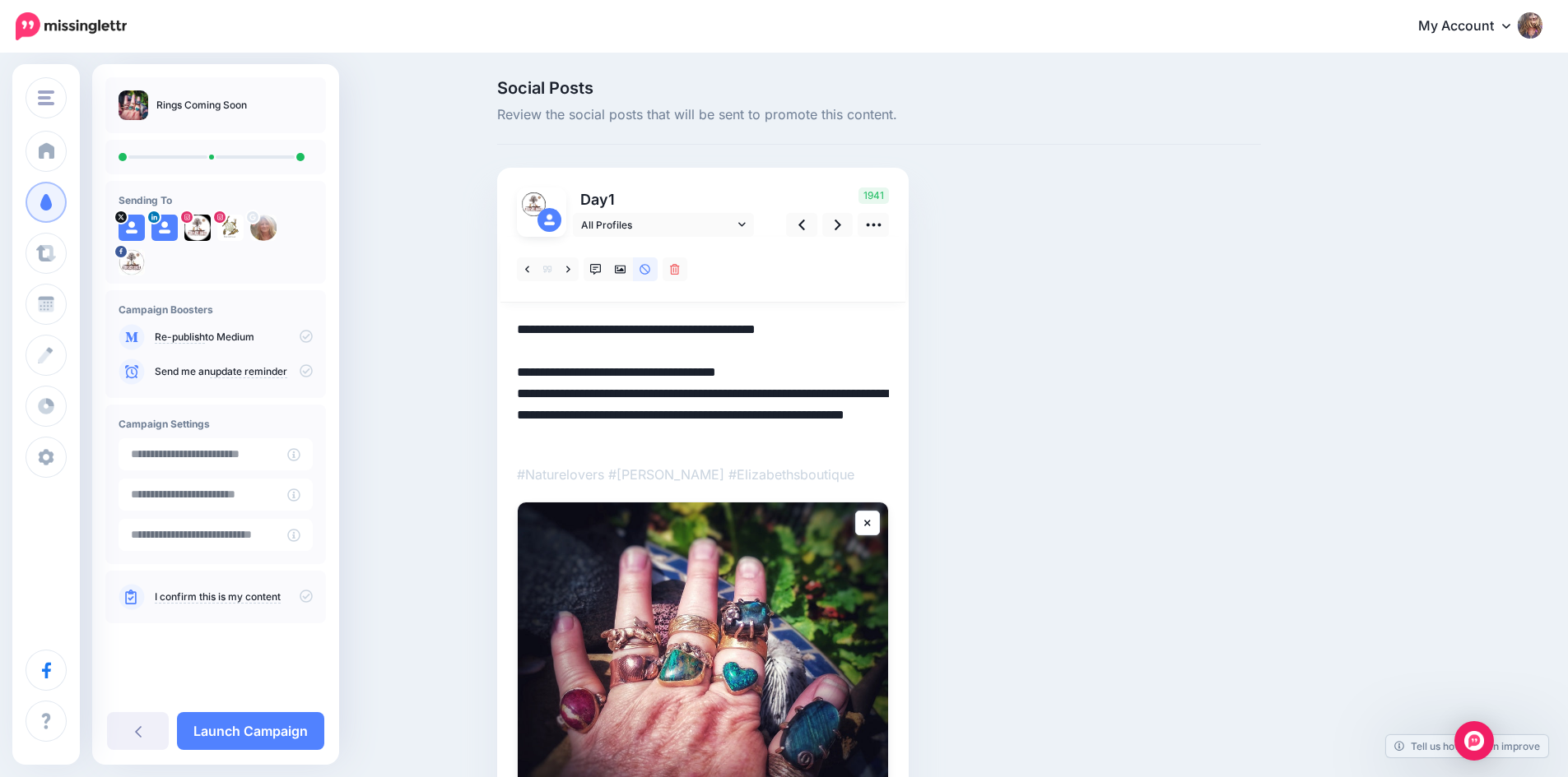
drag, startPoint x: 888, startPoint y: 440, endPoint x: 540, endPoint y: 392, distance: 351.3
click at [540, 392] on textarea "**********" at bounding box center [703, 383] width 372 height 128
paste textarea
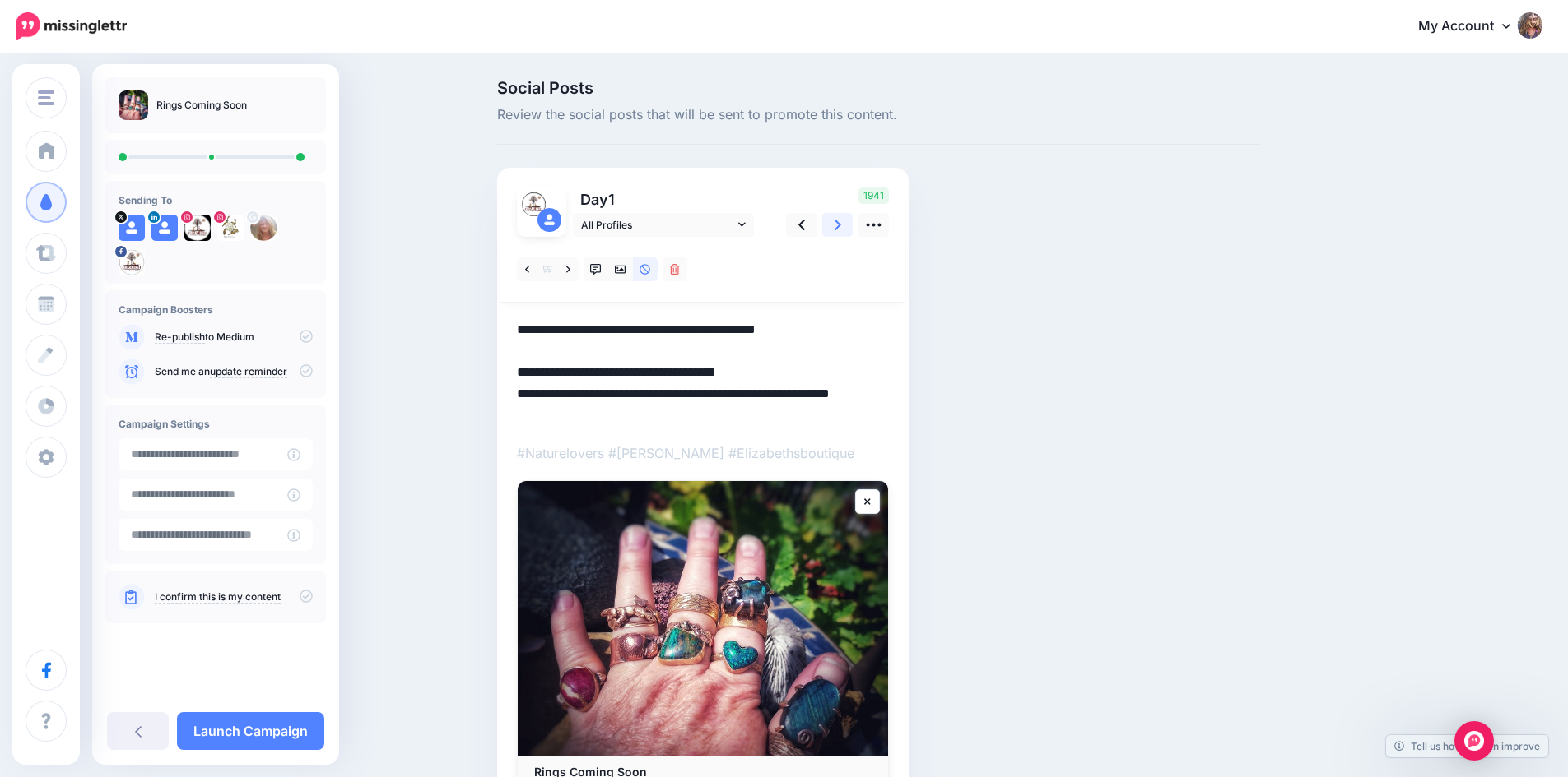
click at [836, 227] on link at bounding box center [837, 225] width 31 height 23
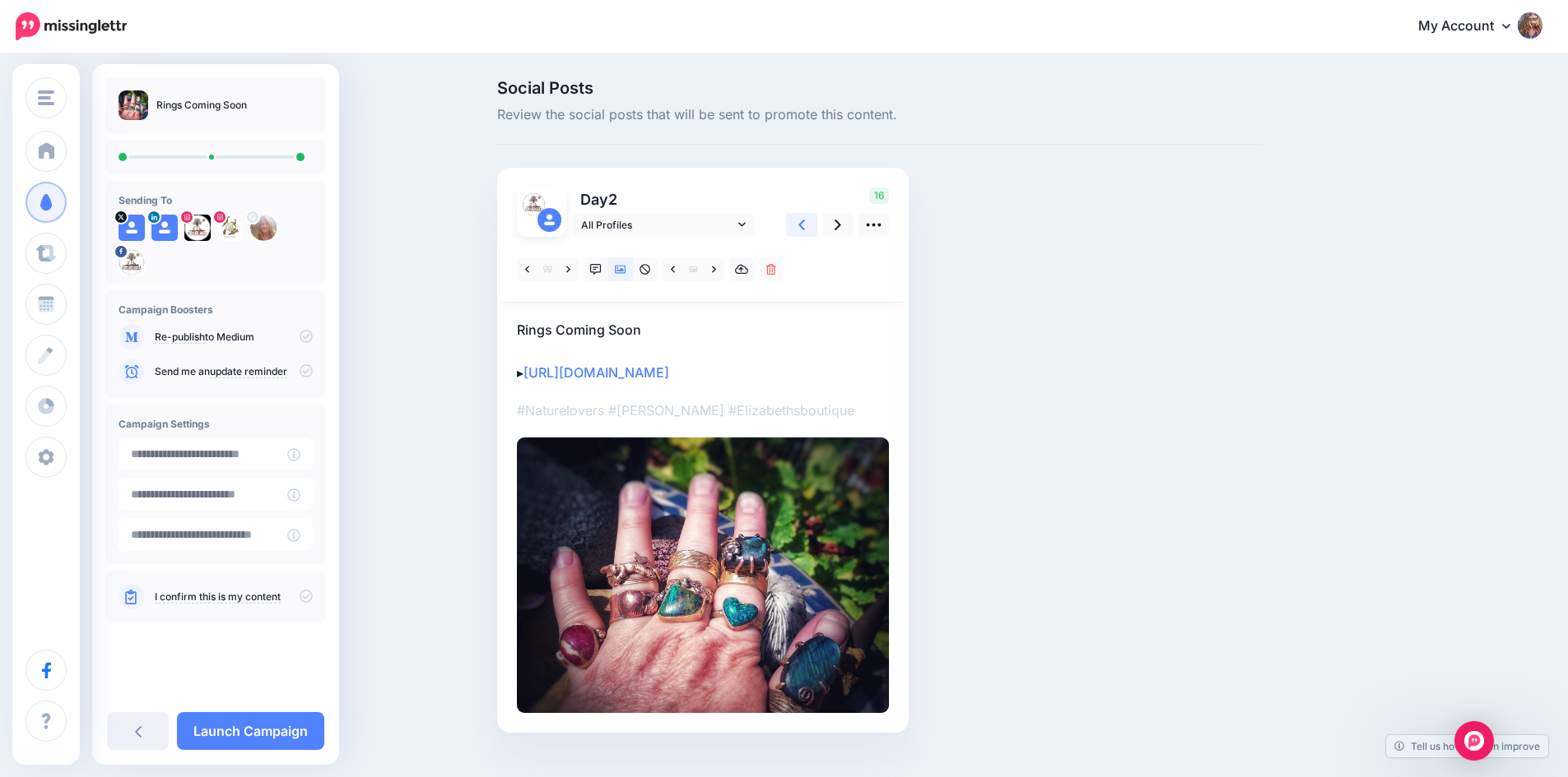
click at [805, 222] on icon at bounding box center [801, 225] width 7 height 17
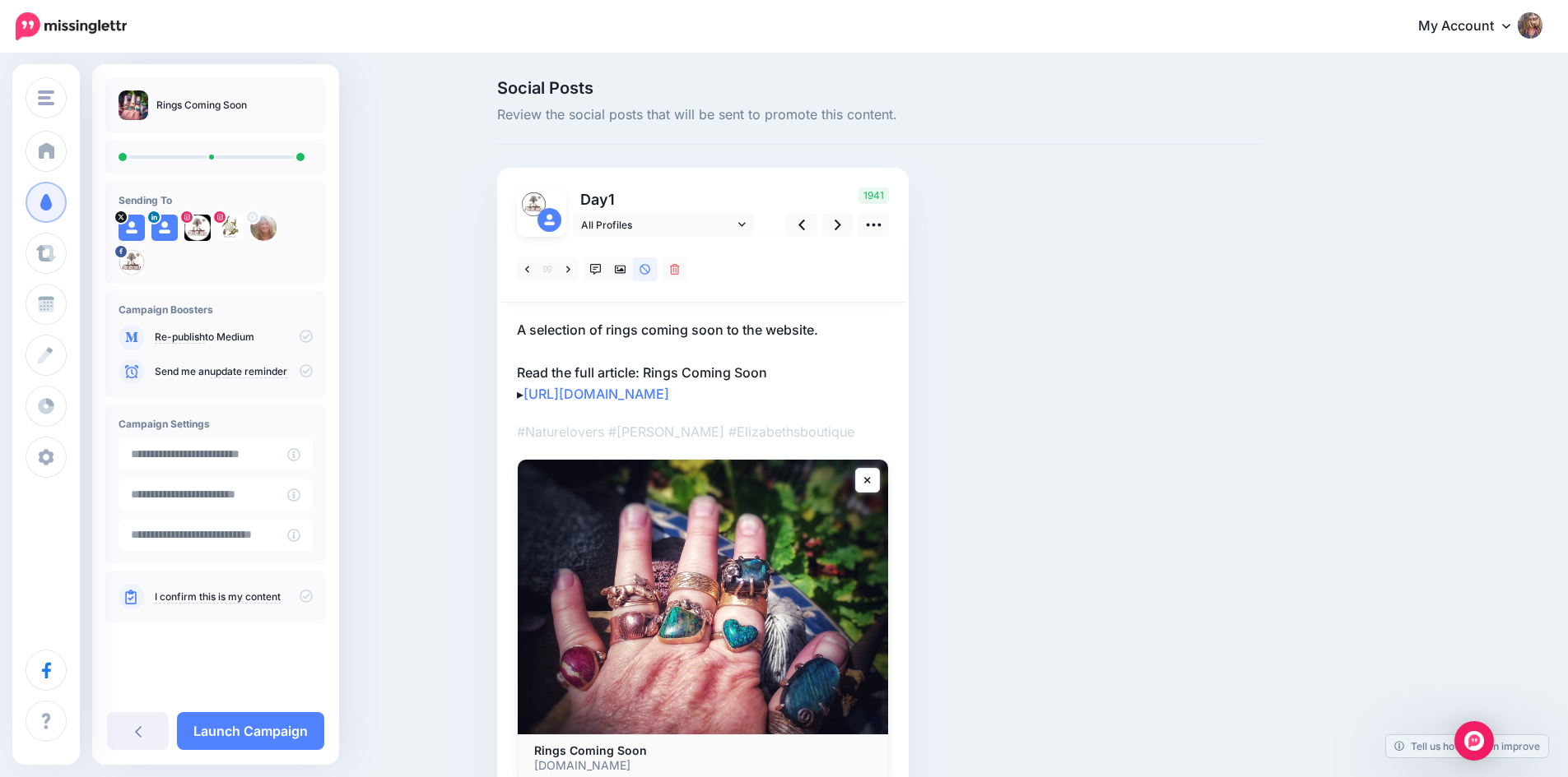
click at [820, 363] on p "A selection of rings coming soon to the website. Read the full article: Rings C…" at bounding box center [703, 361] width 372 height 85
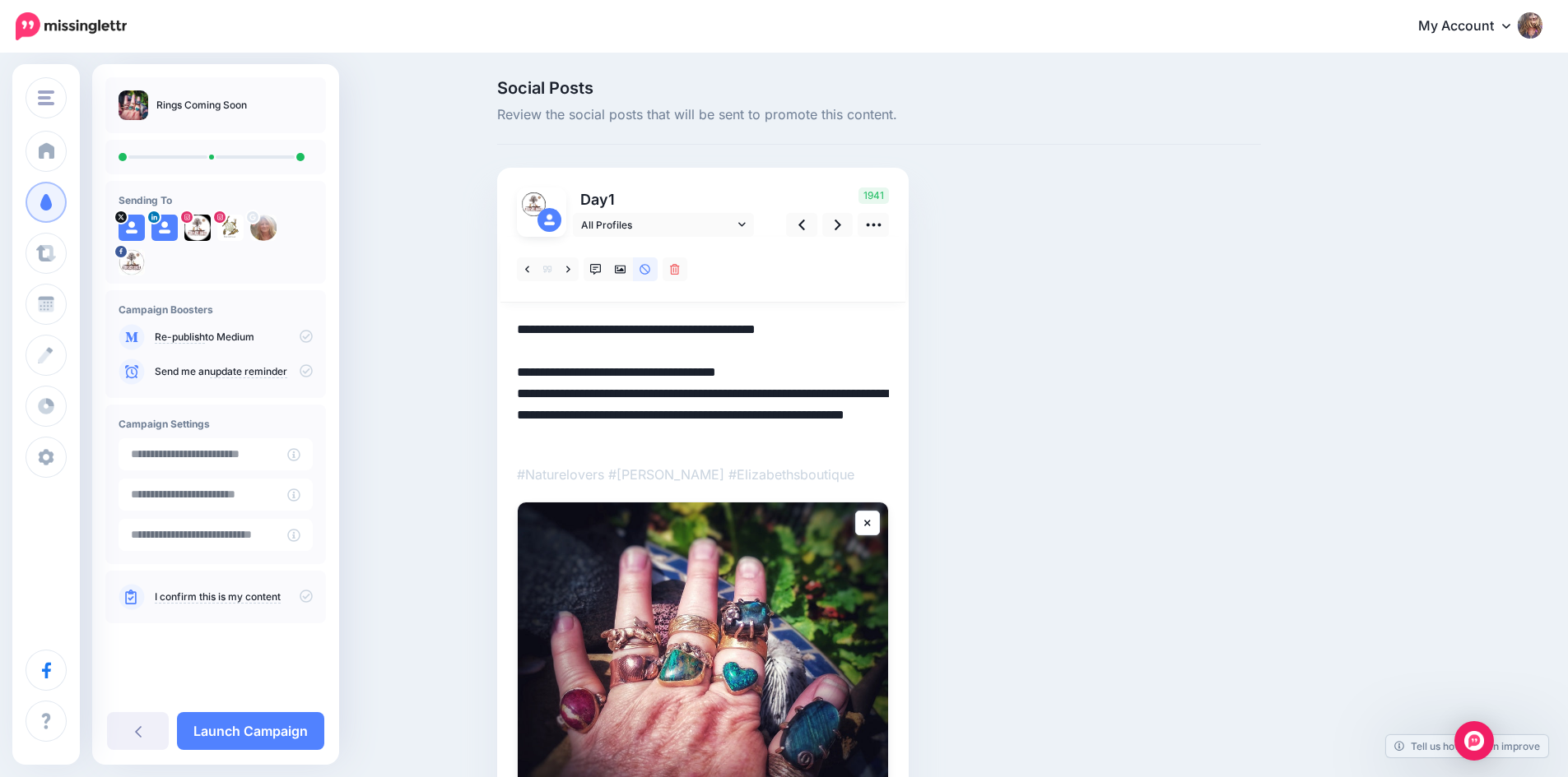
click at [798, 374] on textarea "**********" at bounding box center [703, 383] width 372 height 128
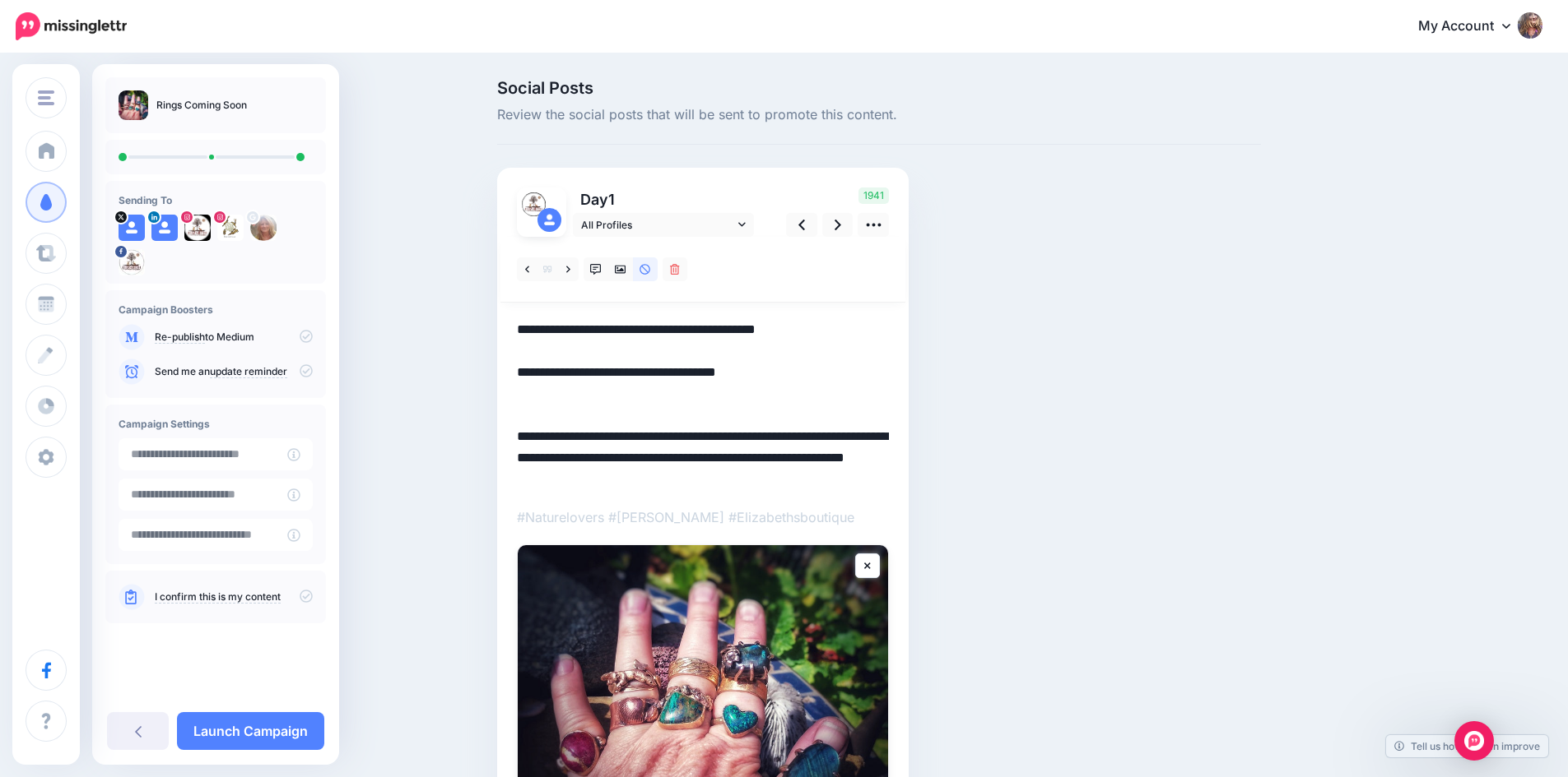
drag, startPoint x: 881, startPoint y: 477, endPoint x: 521, endPoint y: 447, distance: 361.2
click at [521, 447] on div "Day 1 All Profiles" at bounding box center [703, 527] width 411 height 720
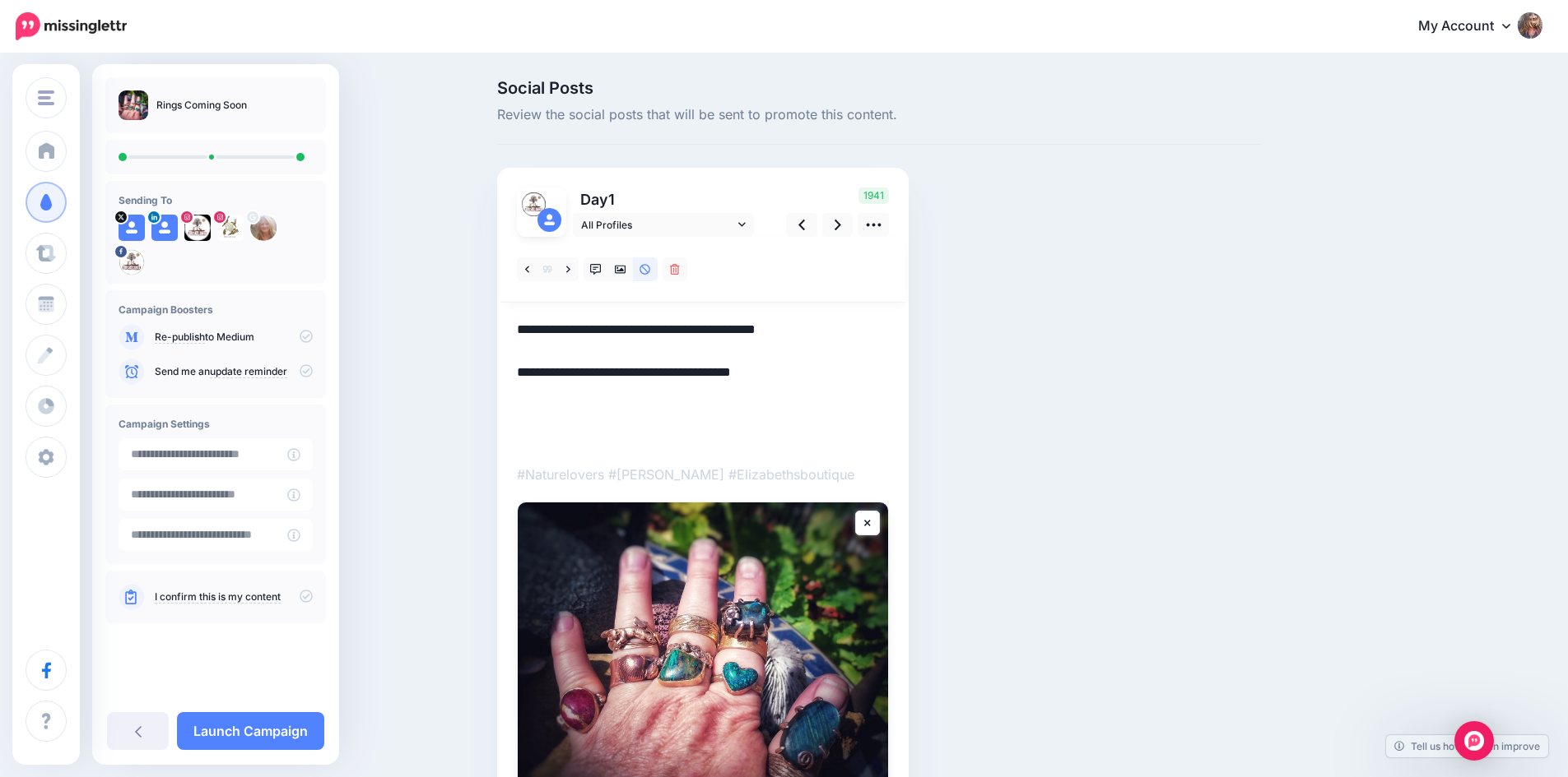
click at [527, 403] on textarea "**********" at bounding box center [703, 383] width 372 height 128
paste textarea "**********"
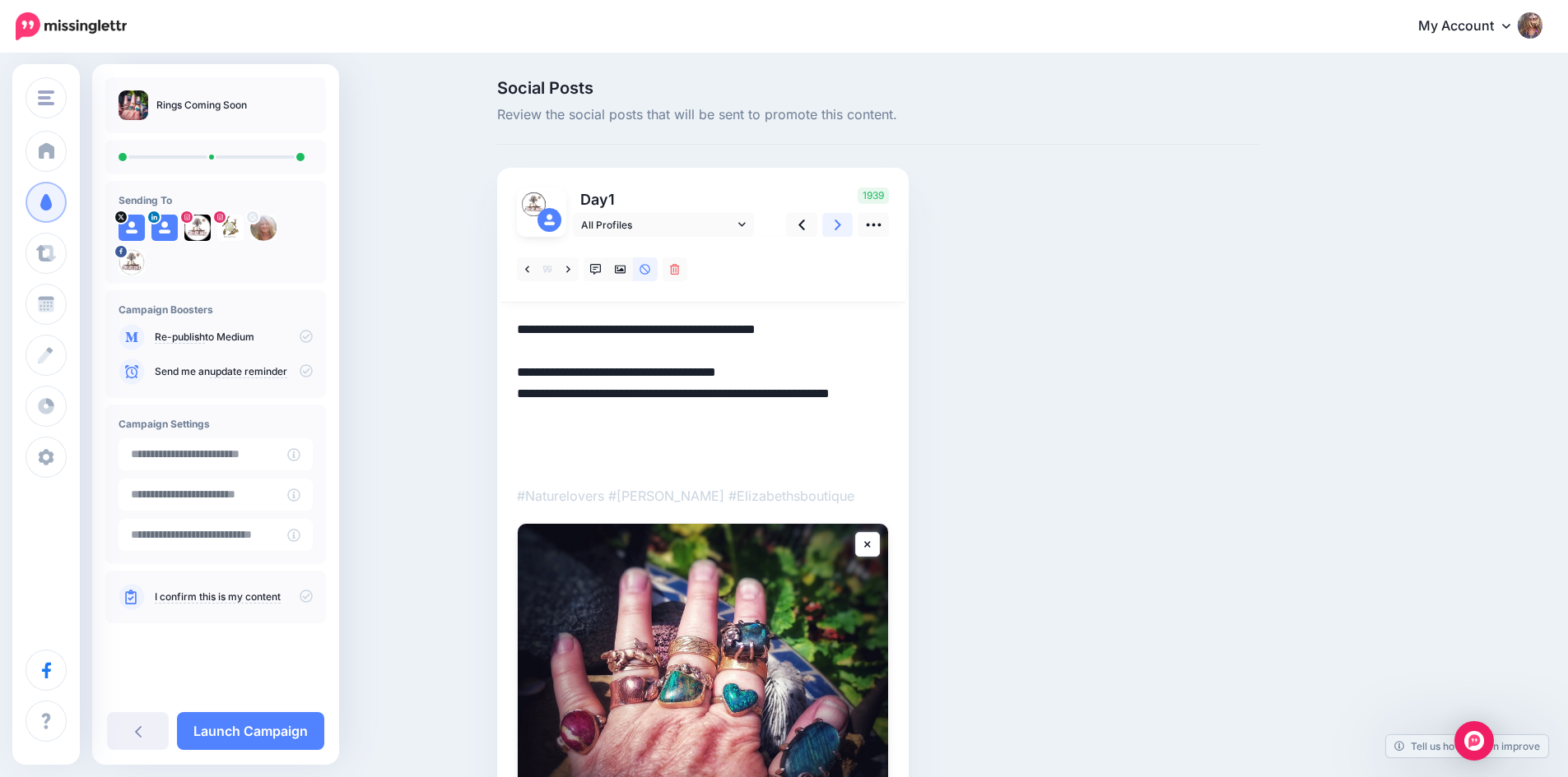
click at [841, 219] on icon at bounding box center [837, 225] width 7 height 17
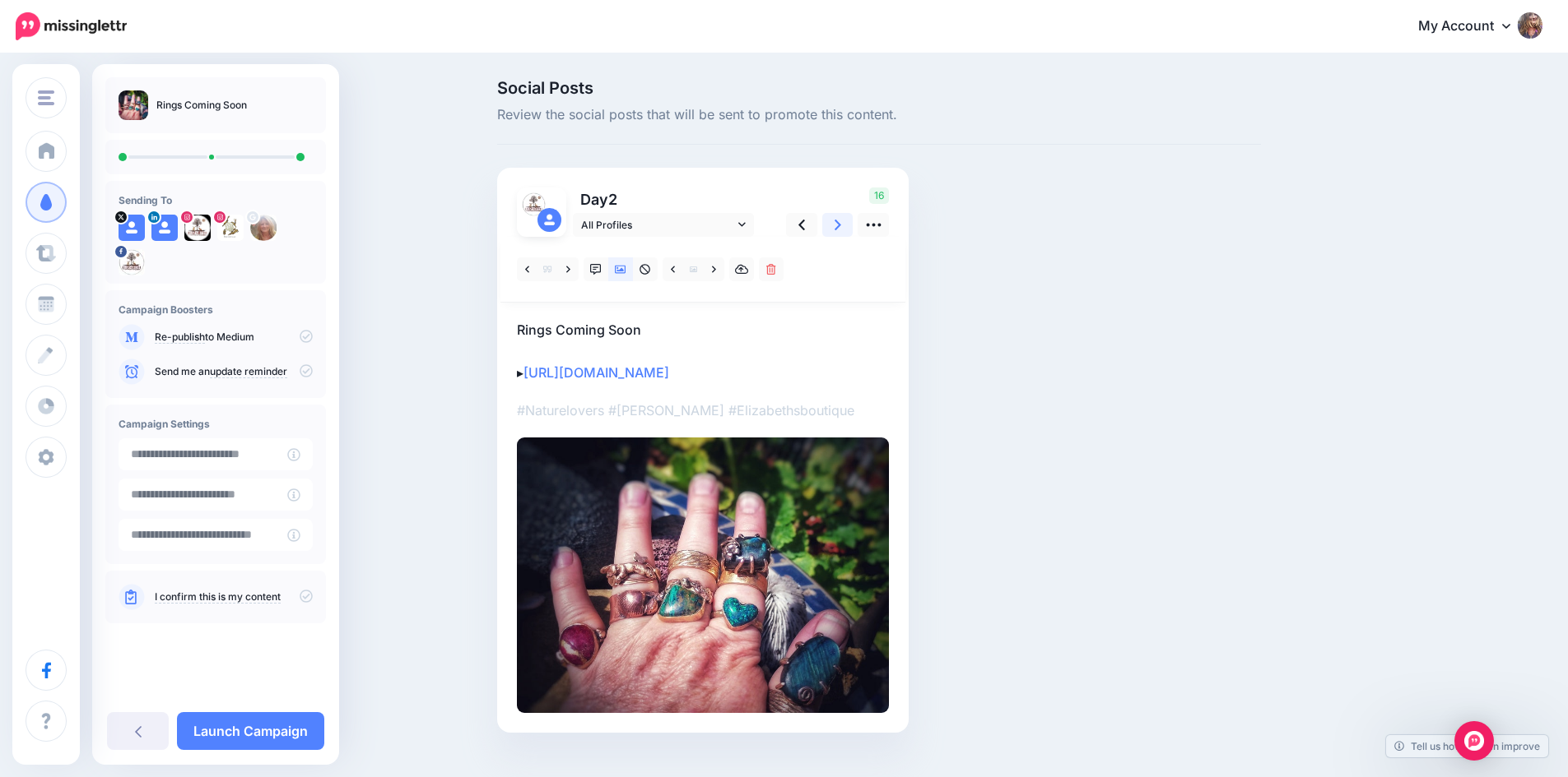
click at [841, 219] on icon at bounding box center [837, 225] width 7 height 17
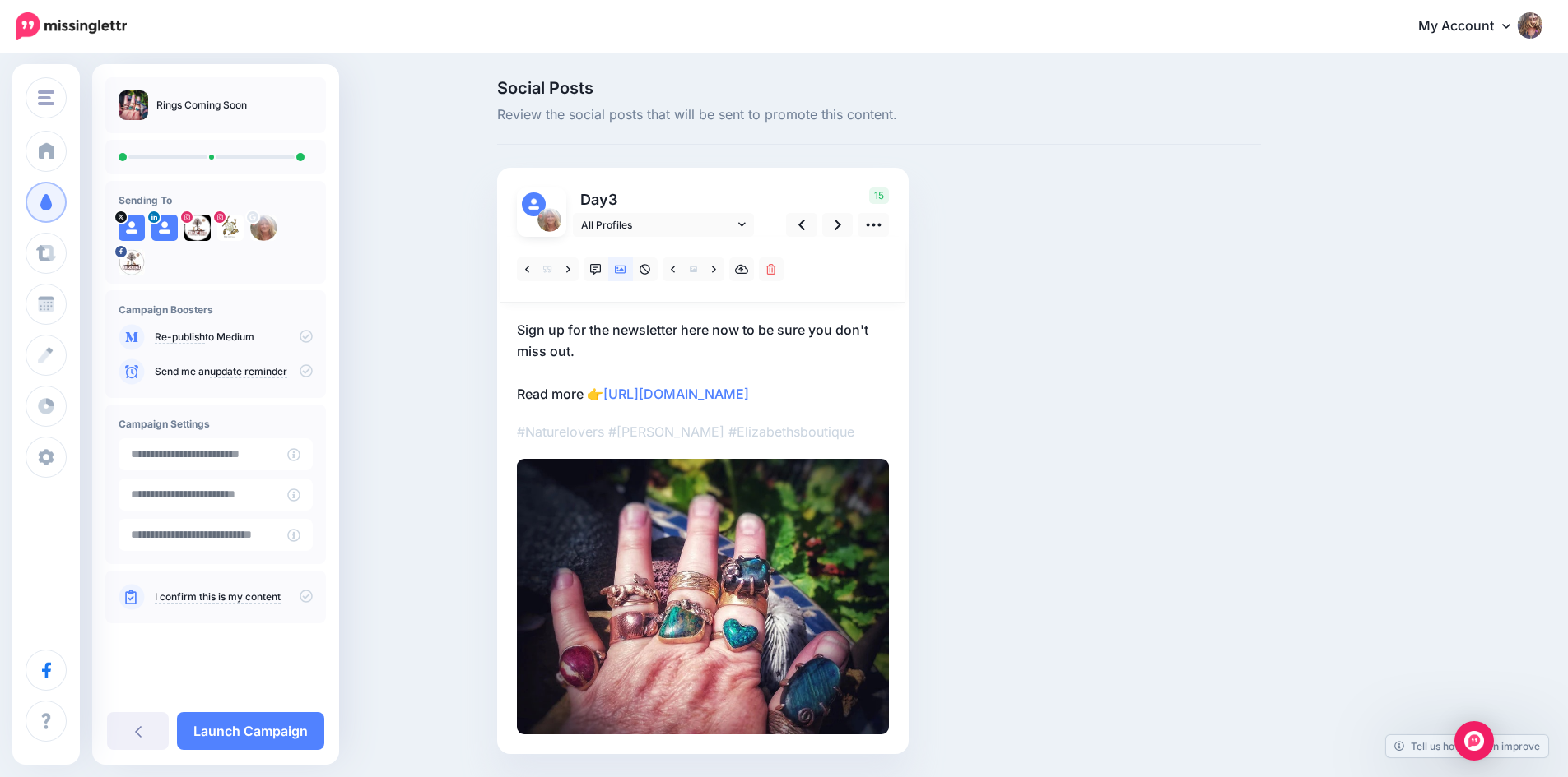
drag, startPoint x: 886, startPoint y: 462, endPoint x: 519, endPoint y: 418, distance: 369.6
click at [519, 418] on div "Day 3 All Profiles 15" at bounding box center [703, 461] width 411 height 587
click at [655, 389] on p "Sign up for the newsletter here now to be sure you don't miss out. Read more 👉 …" at bounding box center [703, 361] width 372 height 85
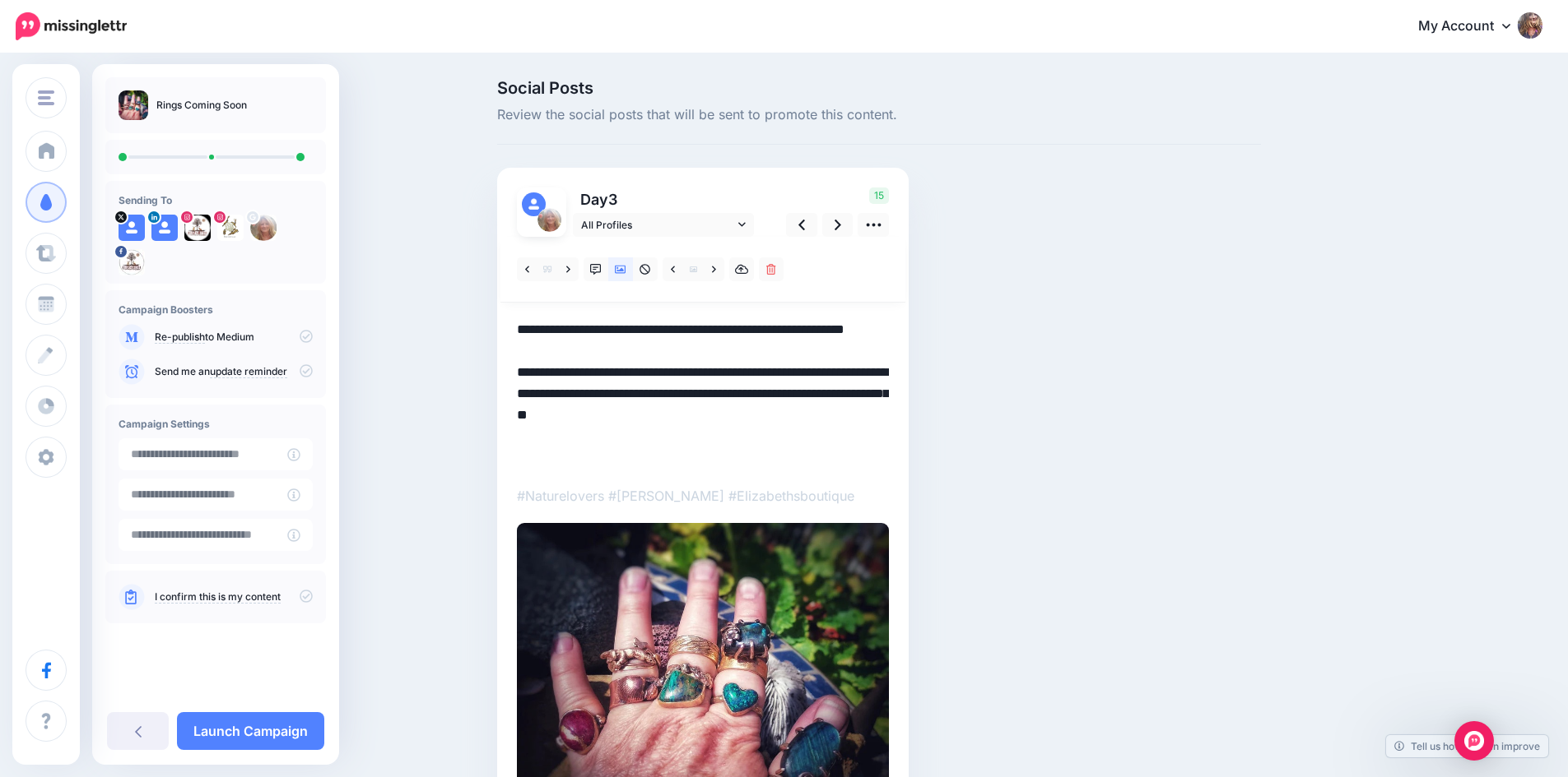
drag, startPoint x: 888, startPoint y: 461, endPoint x: 529, endPoint y: 418, distance: 361.6
click at [510, 417] on div "Day 3 All Profiles 15" at bounding box center [703, 492] width 411 height 651
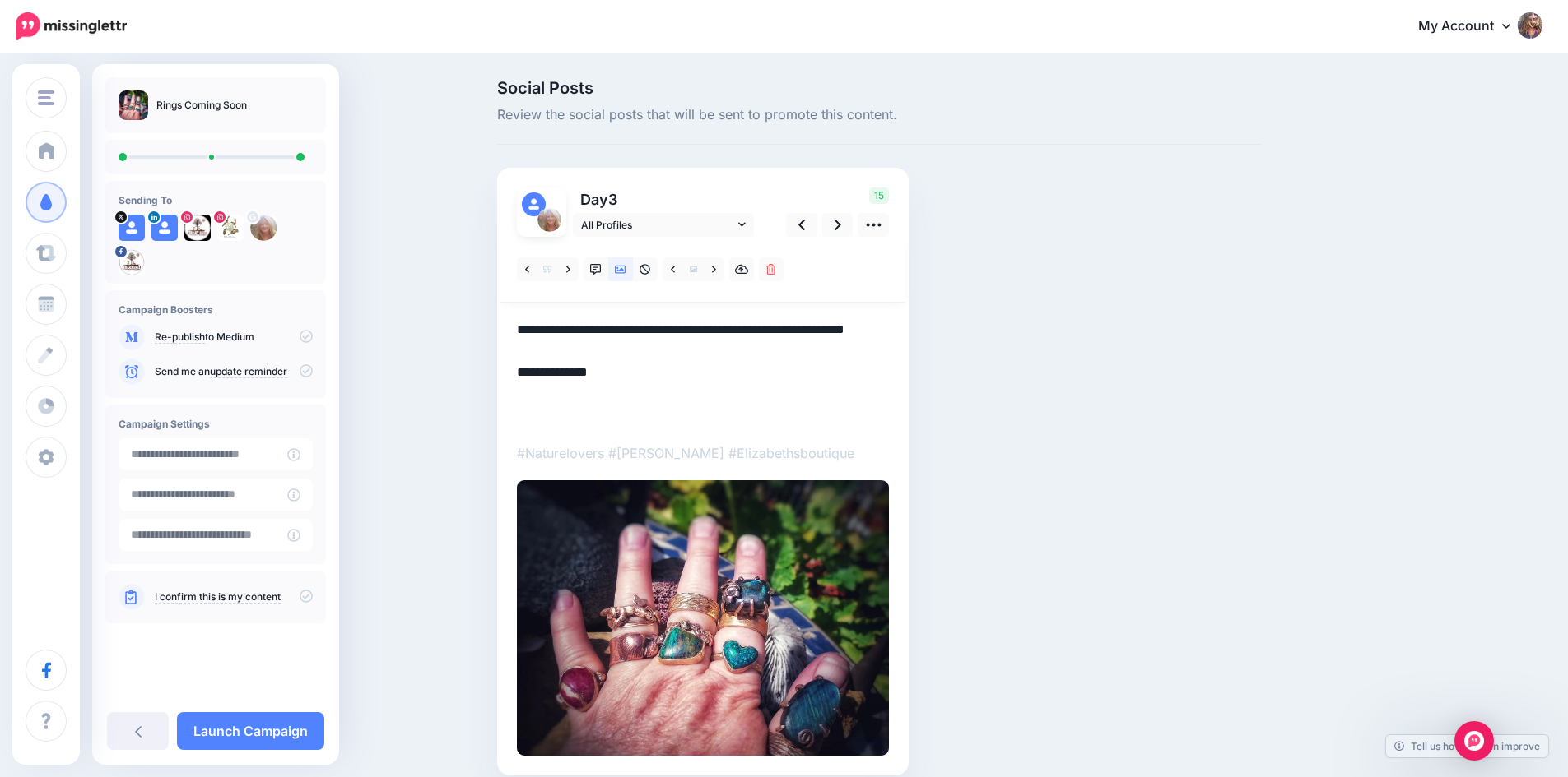
paste textarea "**********"
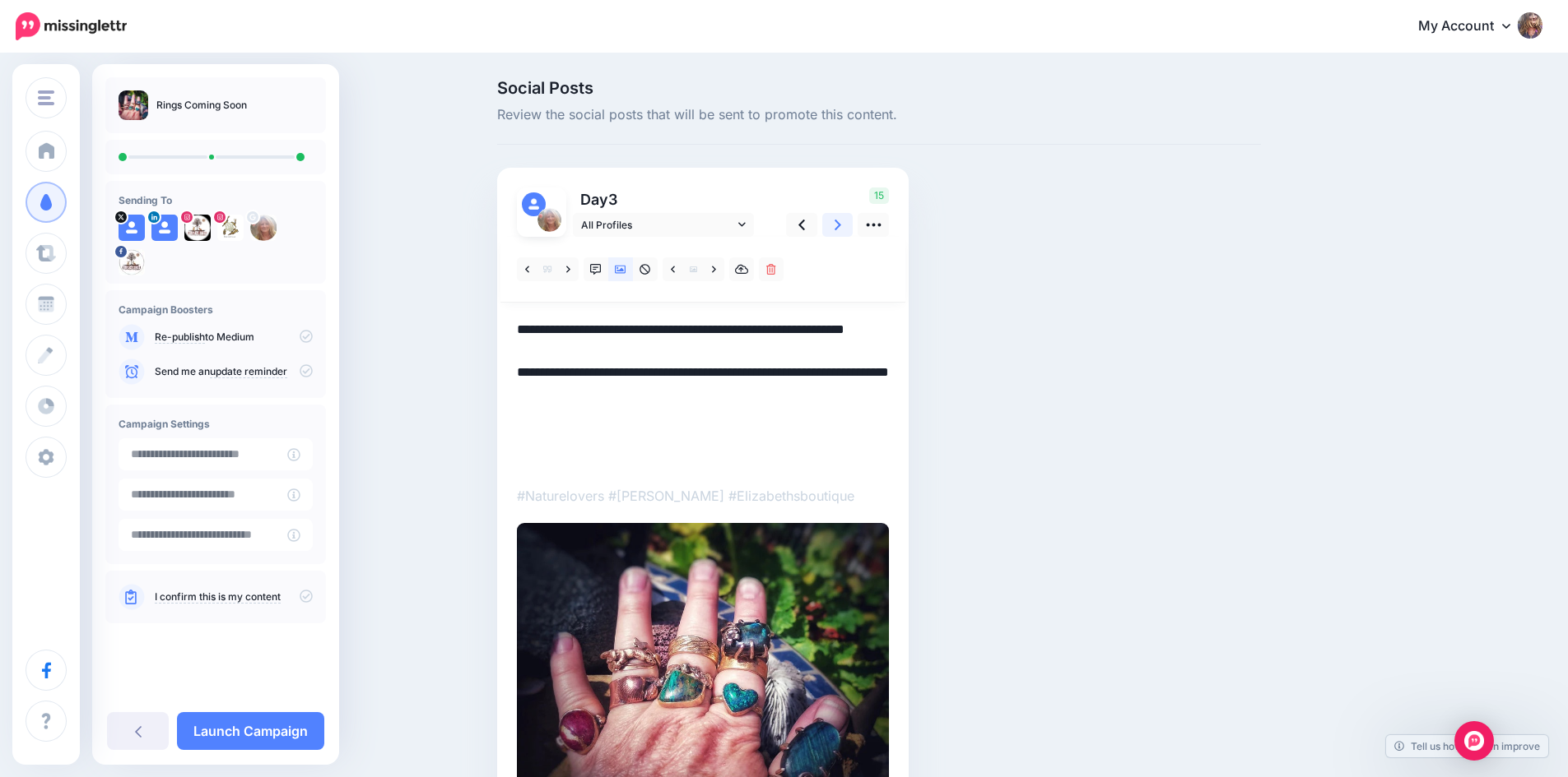
click at [841, 227] on icon at bounding box center [837, 225] width 7 height 17
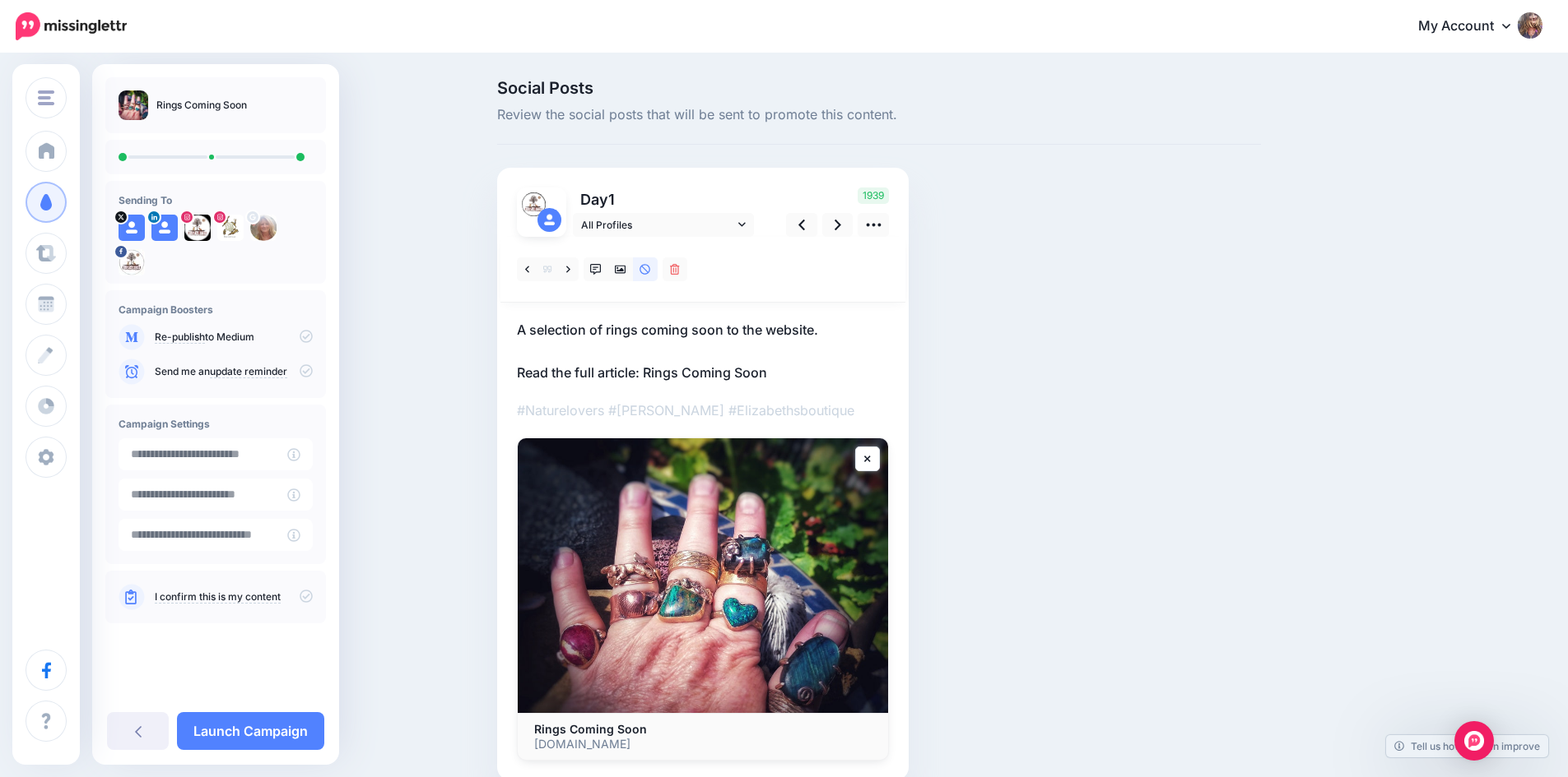
click at [778, 368] on p "A selection of rings coming soon to the website. Read the full article: Rings C…" at bounding box center [703, 351] width 372 height 65
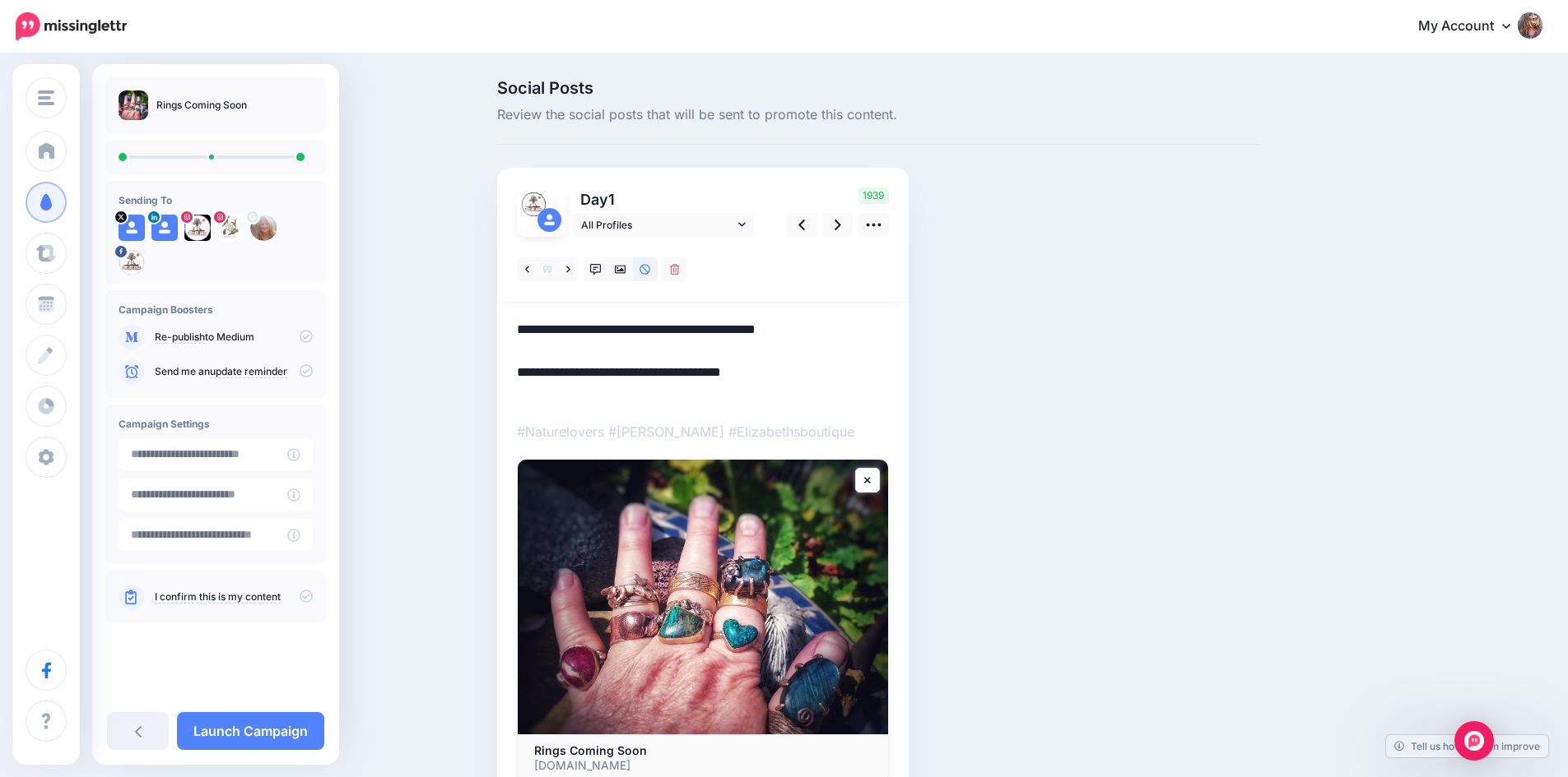
paste textarea "**********"
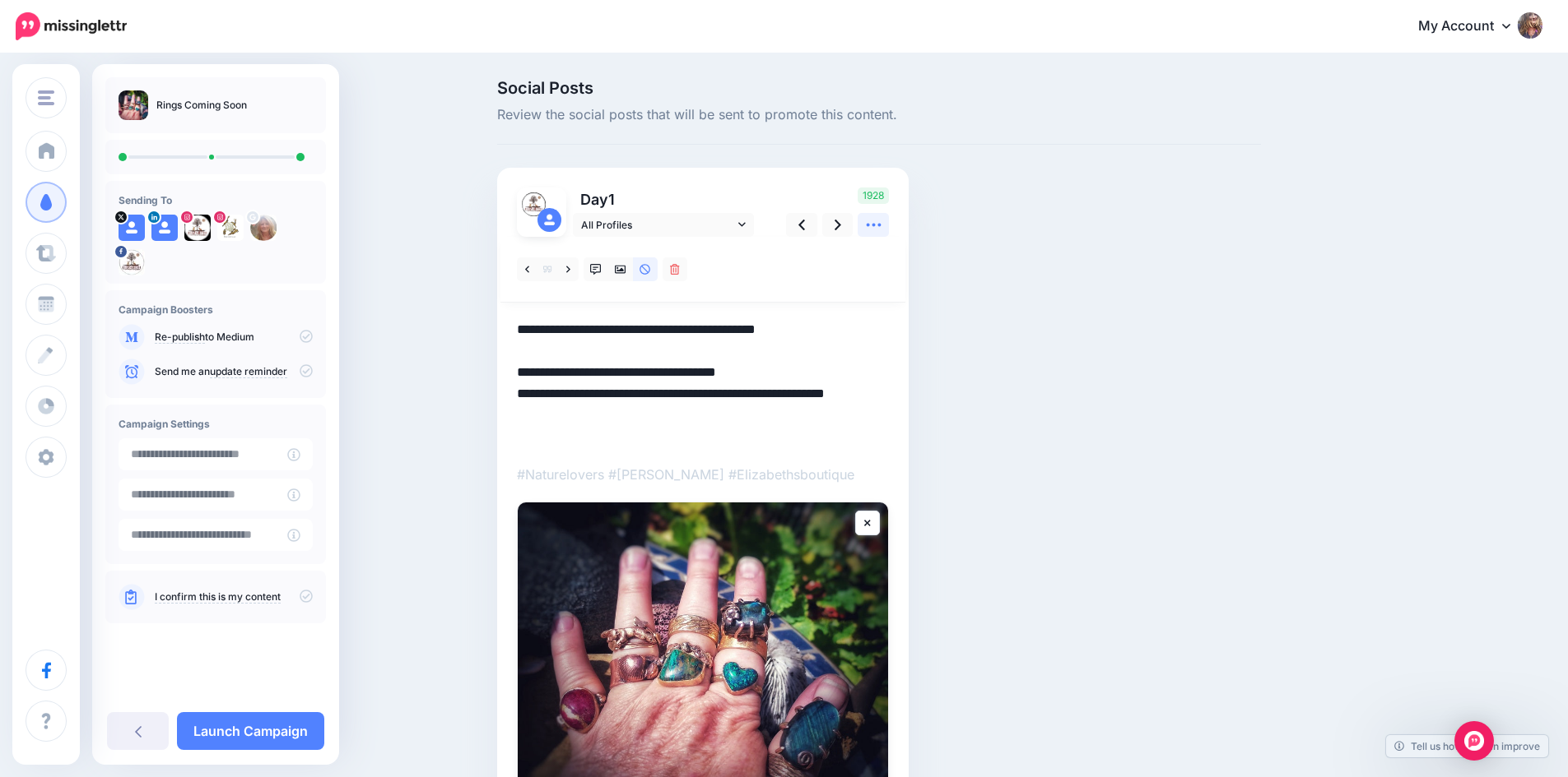
click at [879, 223] on icon at bounding box center [874, 225] width 17 height 17
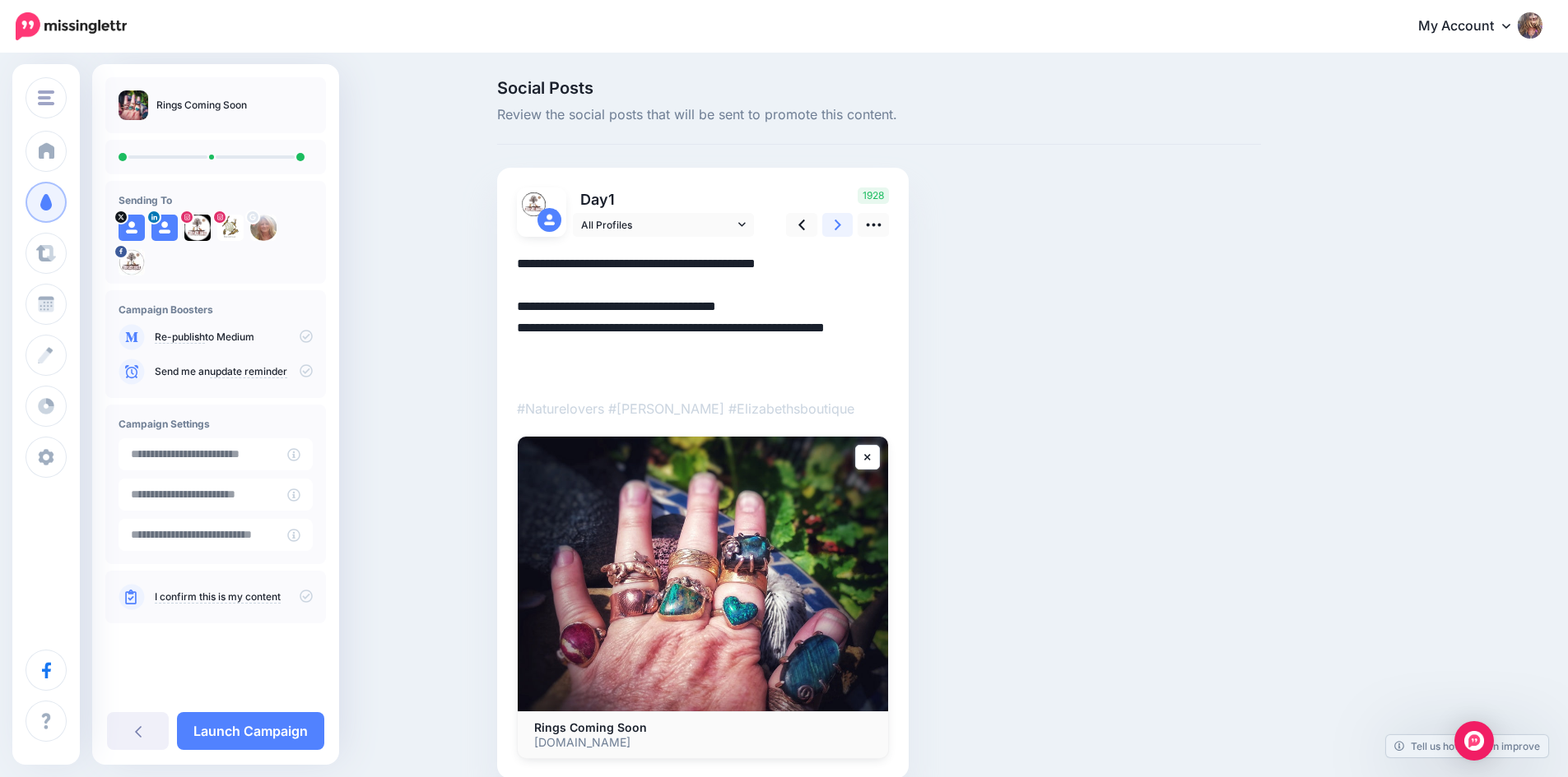
click at [849, 228] on link at bounding box center [837, 225] width 31 height 23
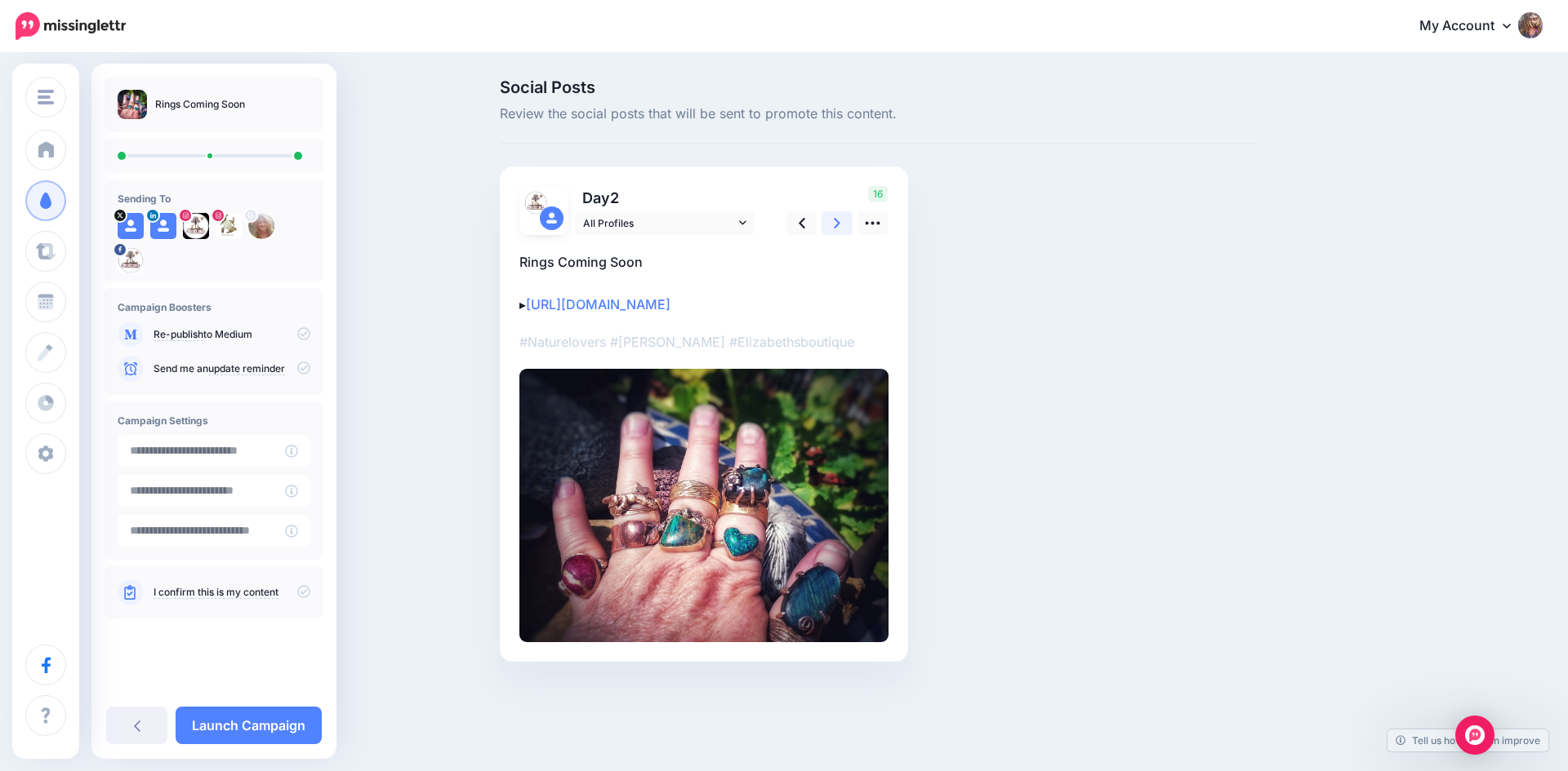
click at [834, 217] on icon at bounding box center [837, 223] width 7 height 17
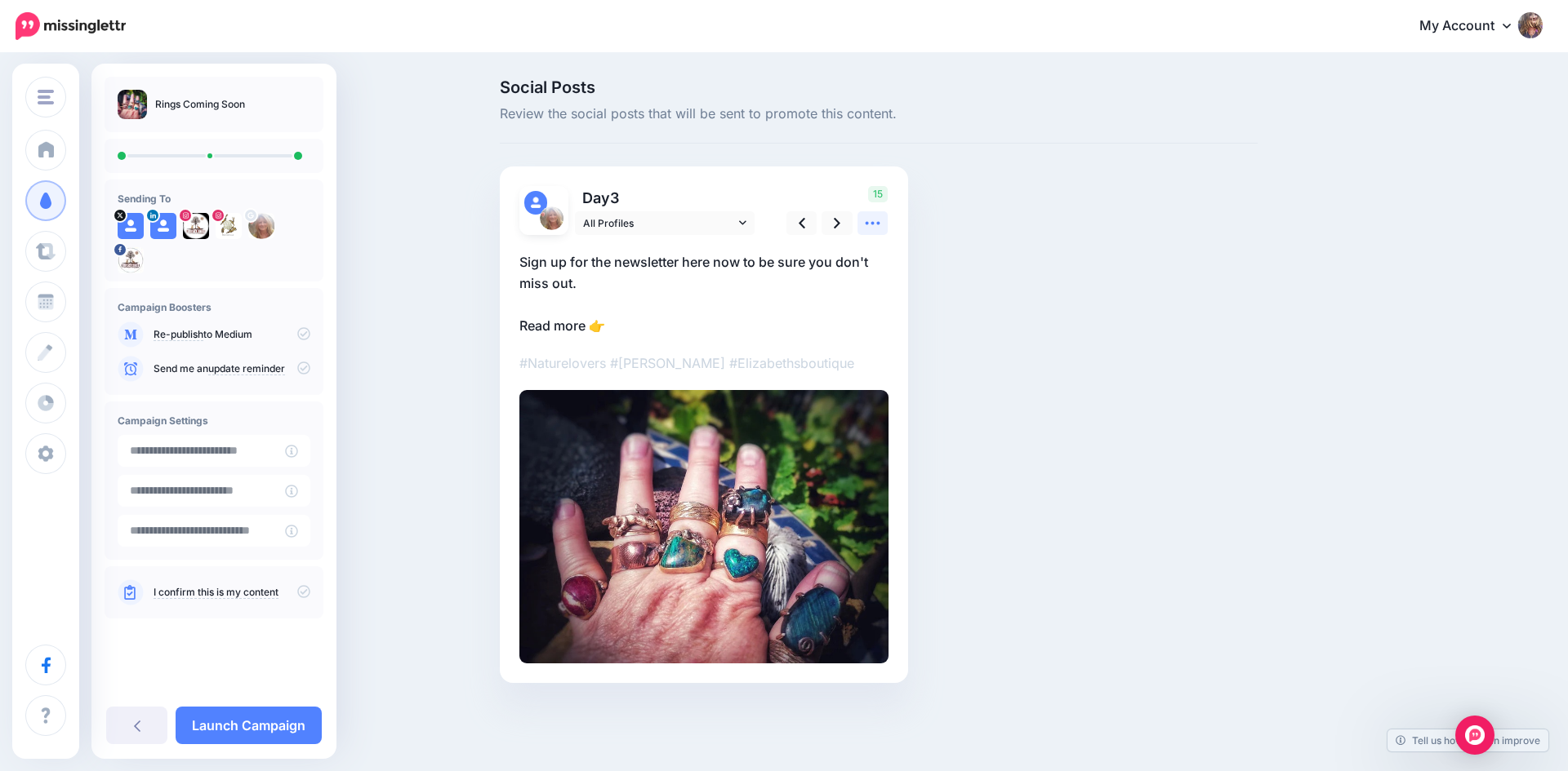
click at [875, 225] on icon at bounding box center [873, 223] width 17 height 17
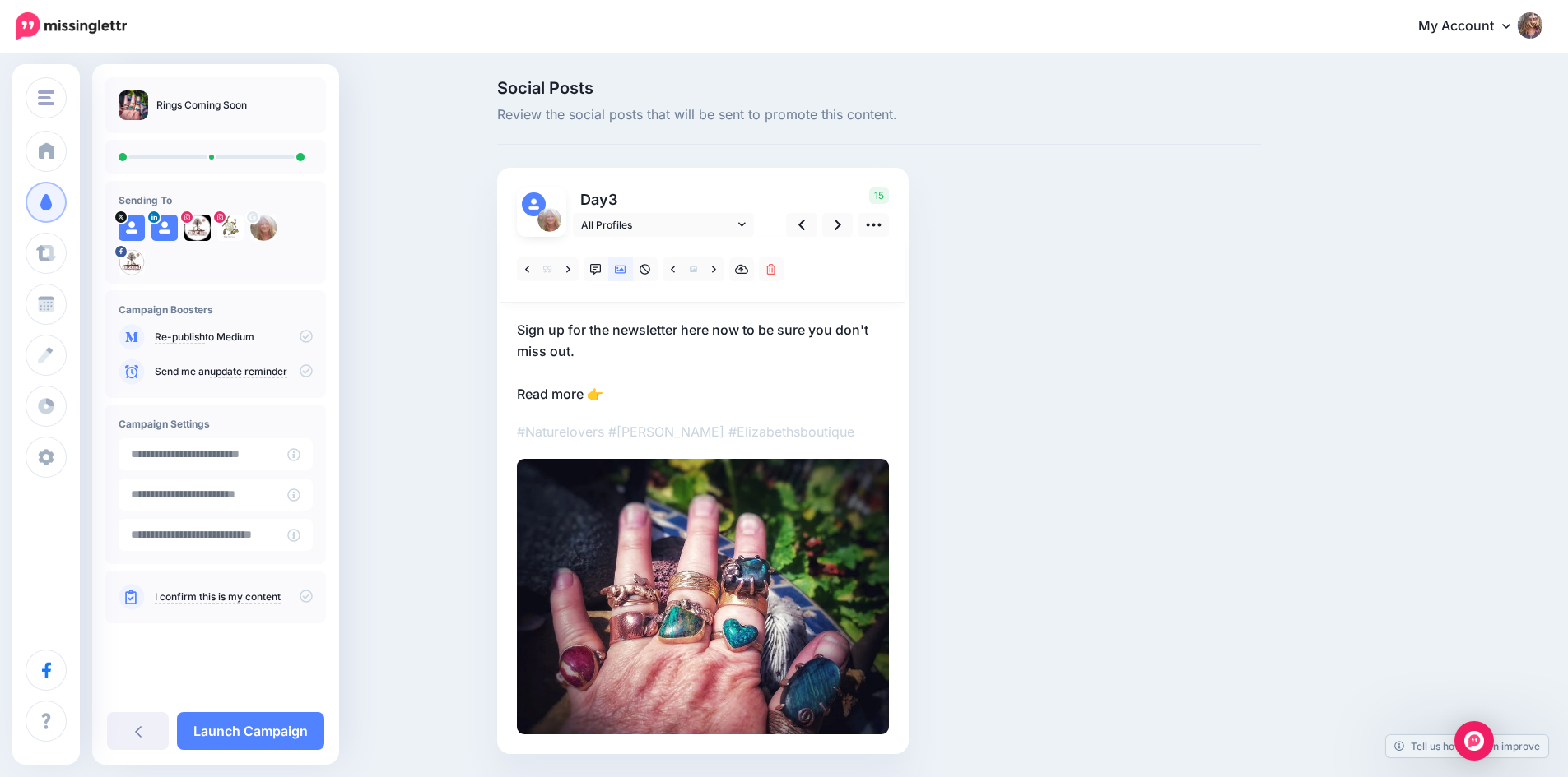
click at [630, 394] on p "Sign up for the newsletter here now to be sure you don't miss out. Read more 👉" at bounding box center [703, 361] width 372 height 85
paste textarea "**********"
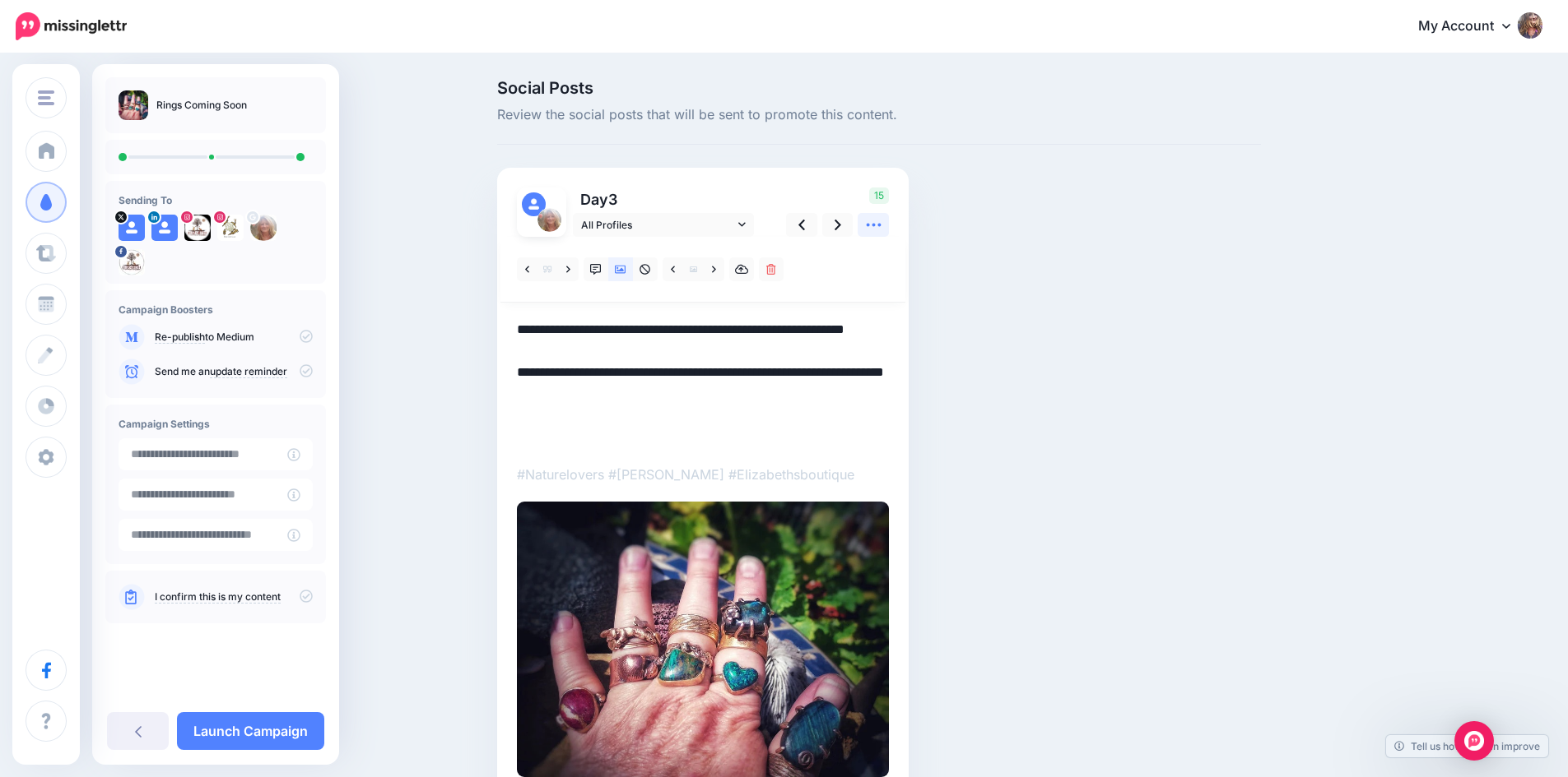
click at [877, 223] on icon at bounding box center [874, 225] width 17 height 17
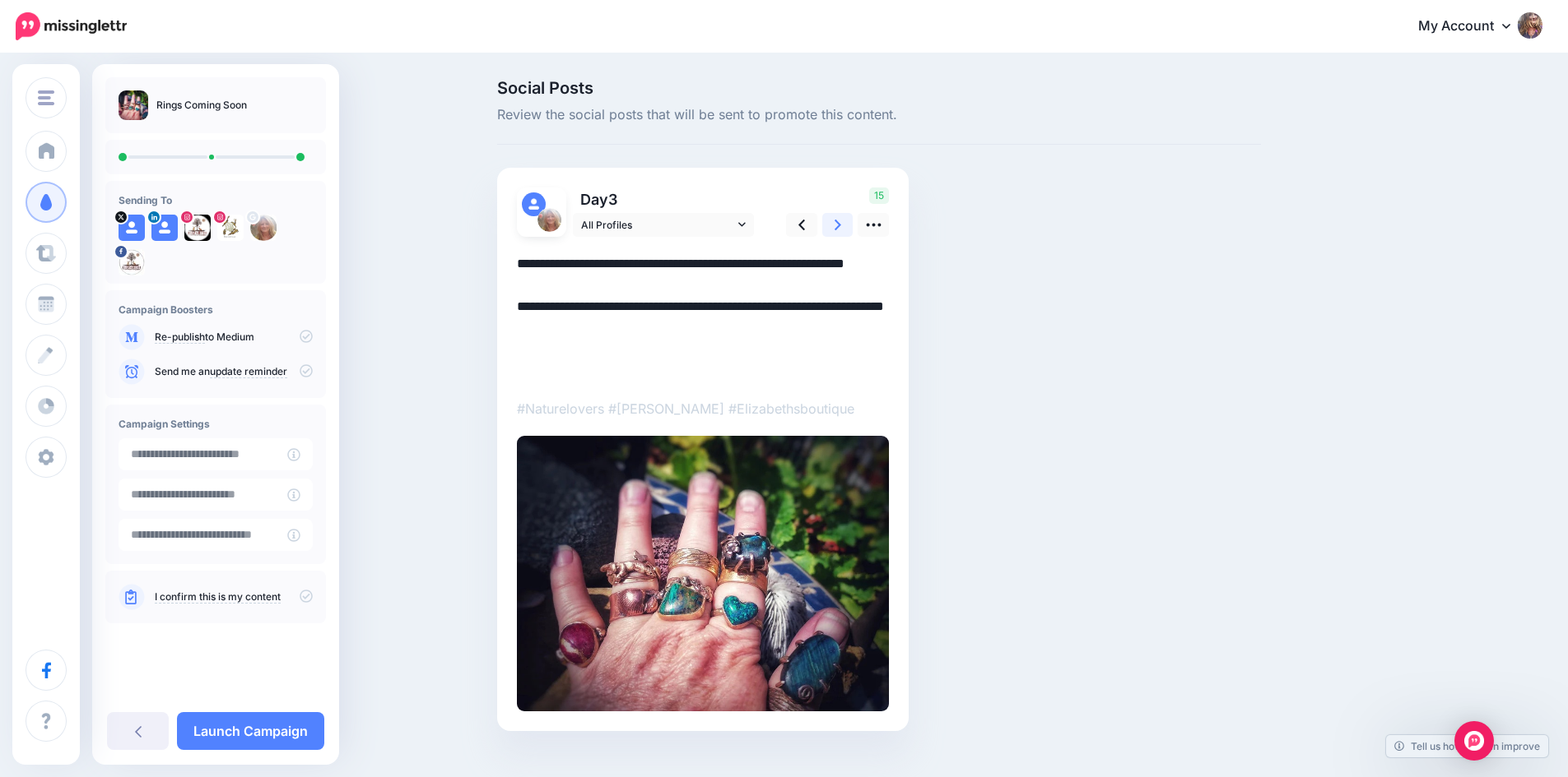
click at [841, 223] on icon at bounding box center [837, 225] width 7 height 17
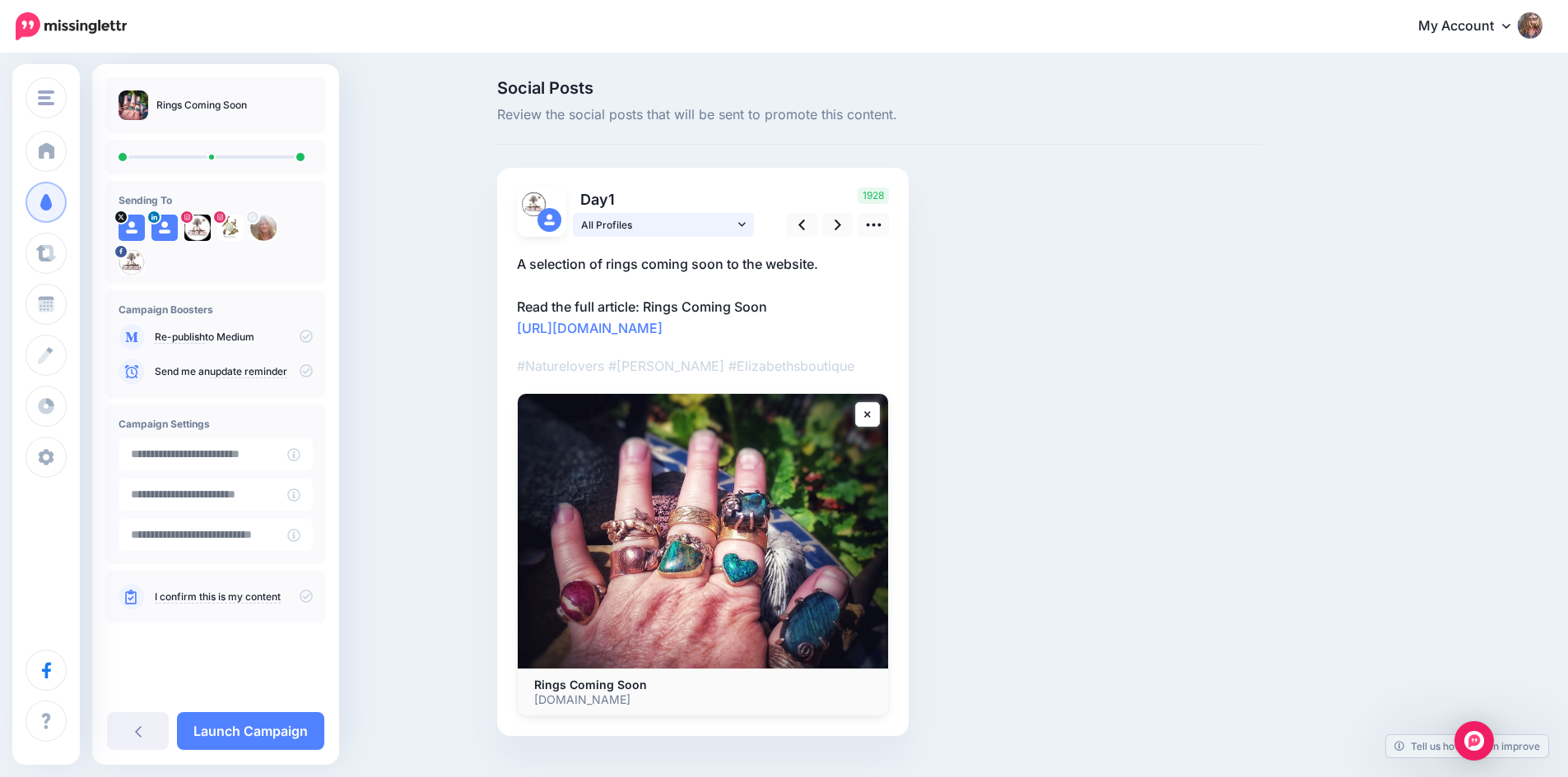
click at [746, 227] on icon at bounding box center [742, 225] width 7 height 11
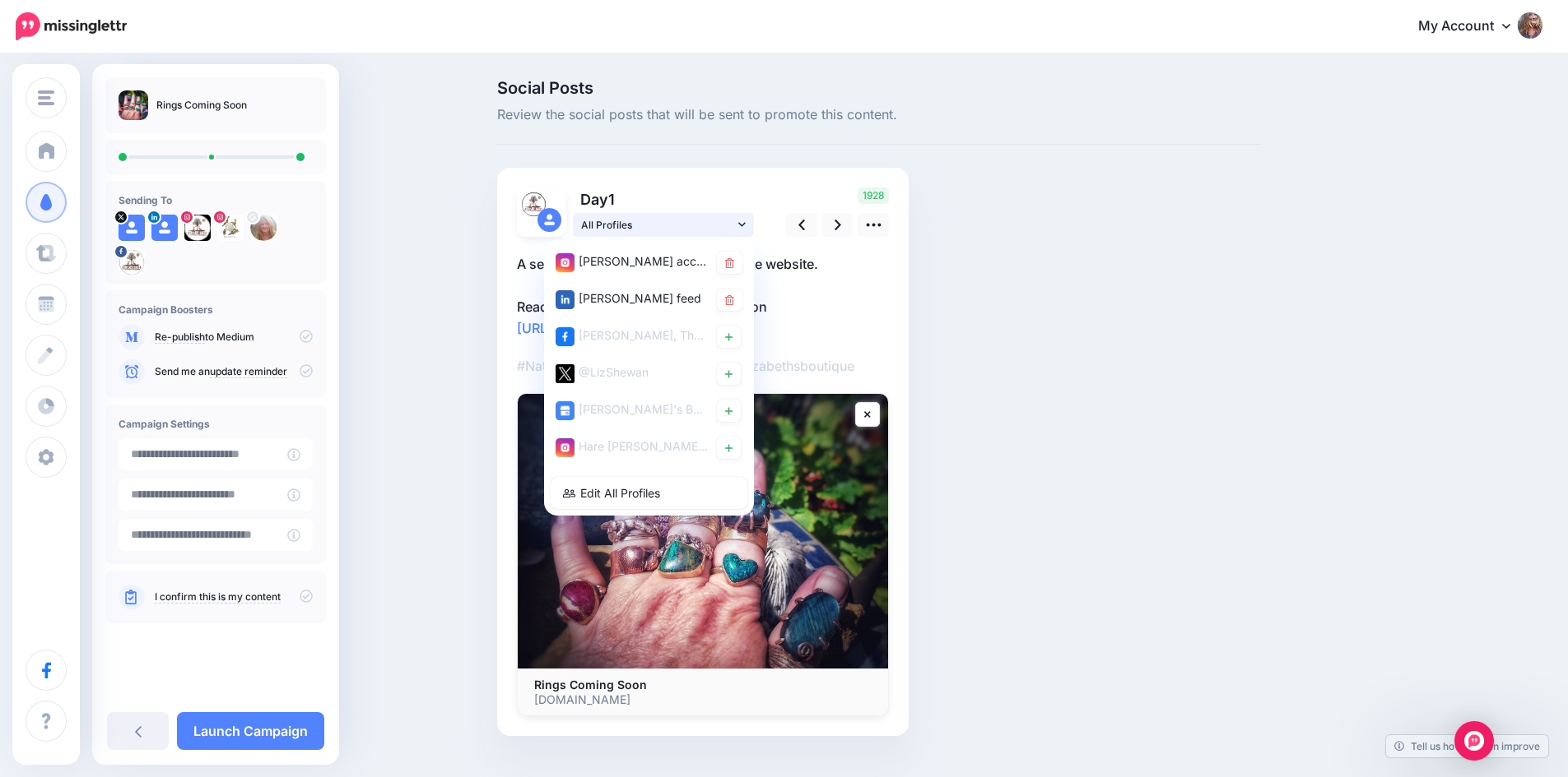
click at [746, 227] on icon at bounding box center [742, 225] width 7 height 11
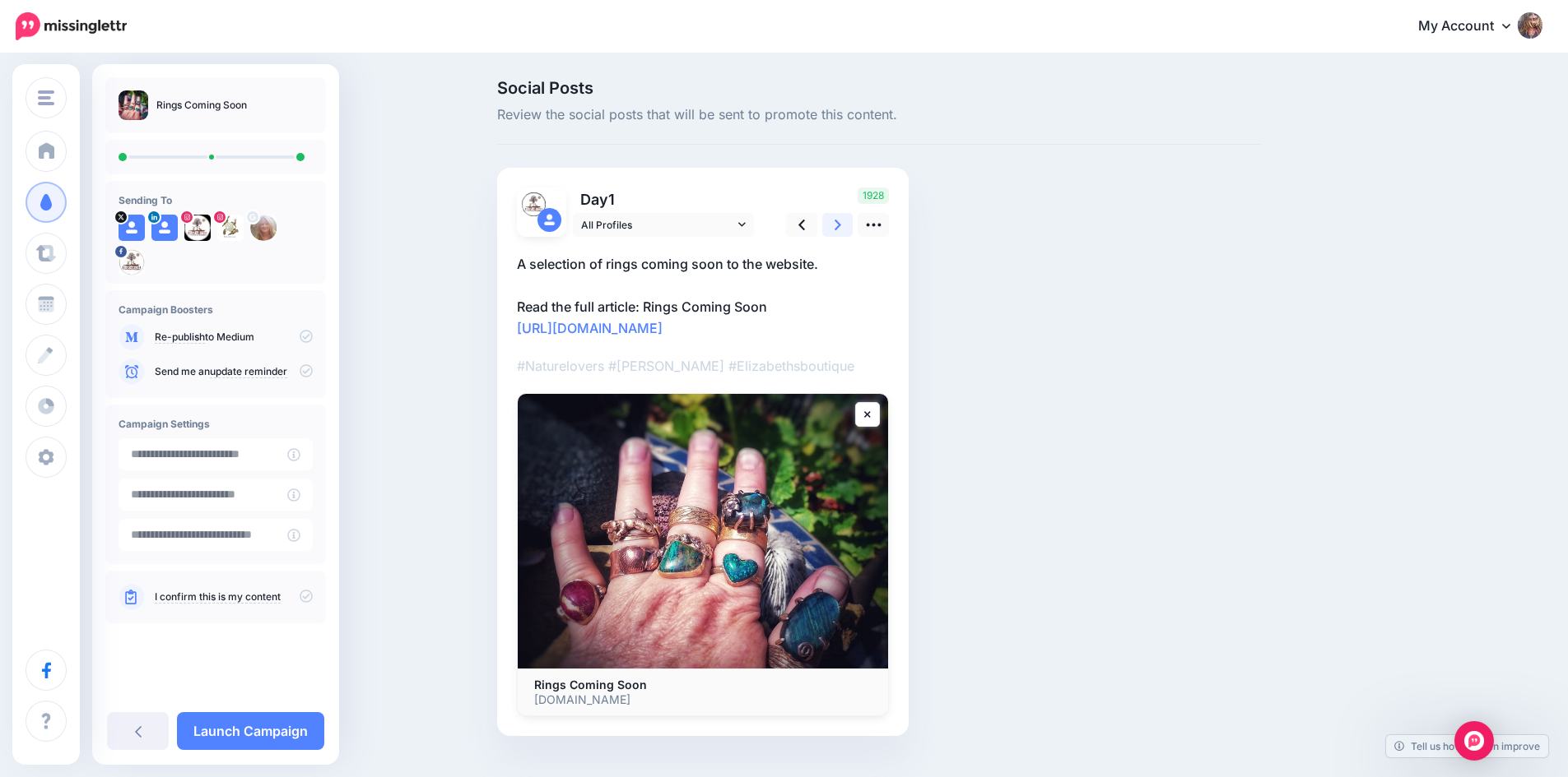
click at [841, 225] on icon at bounding box center [837, 225] width 7 height 10
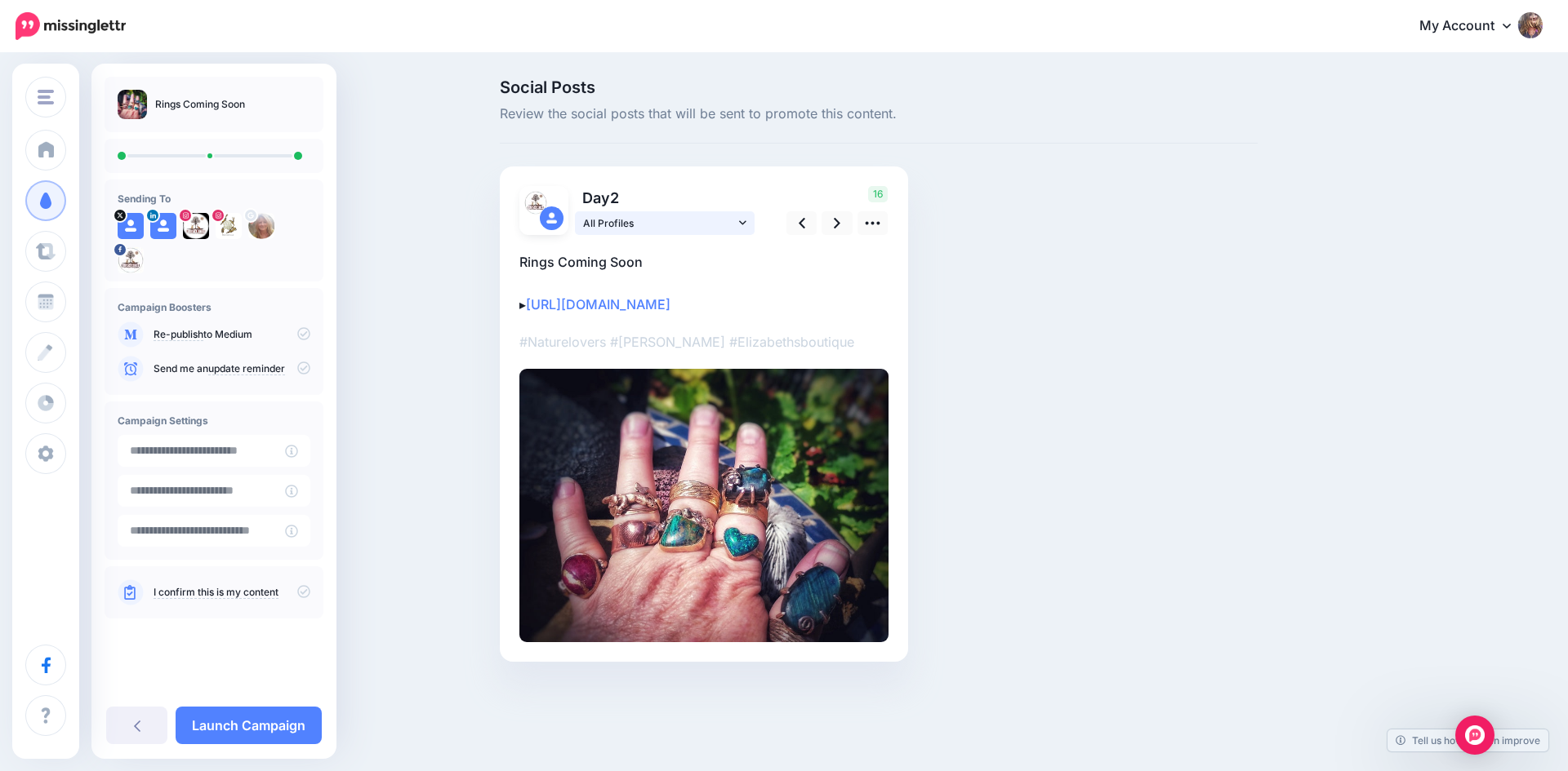
click at [737, 223] on link "All Profiles" at bounding box center [665, 223] width 179 height 23
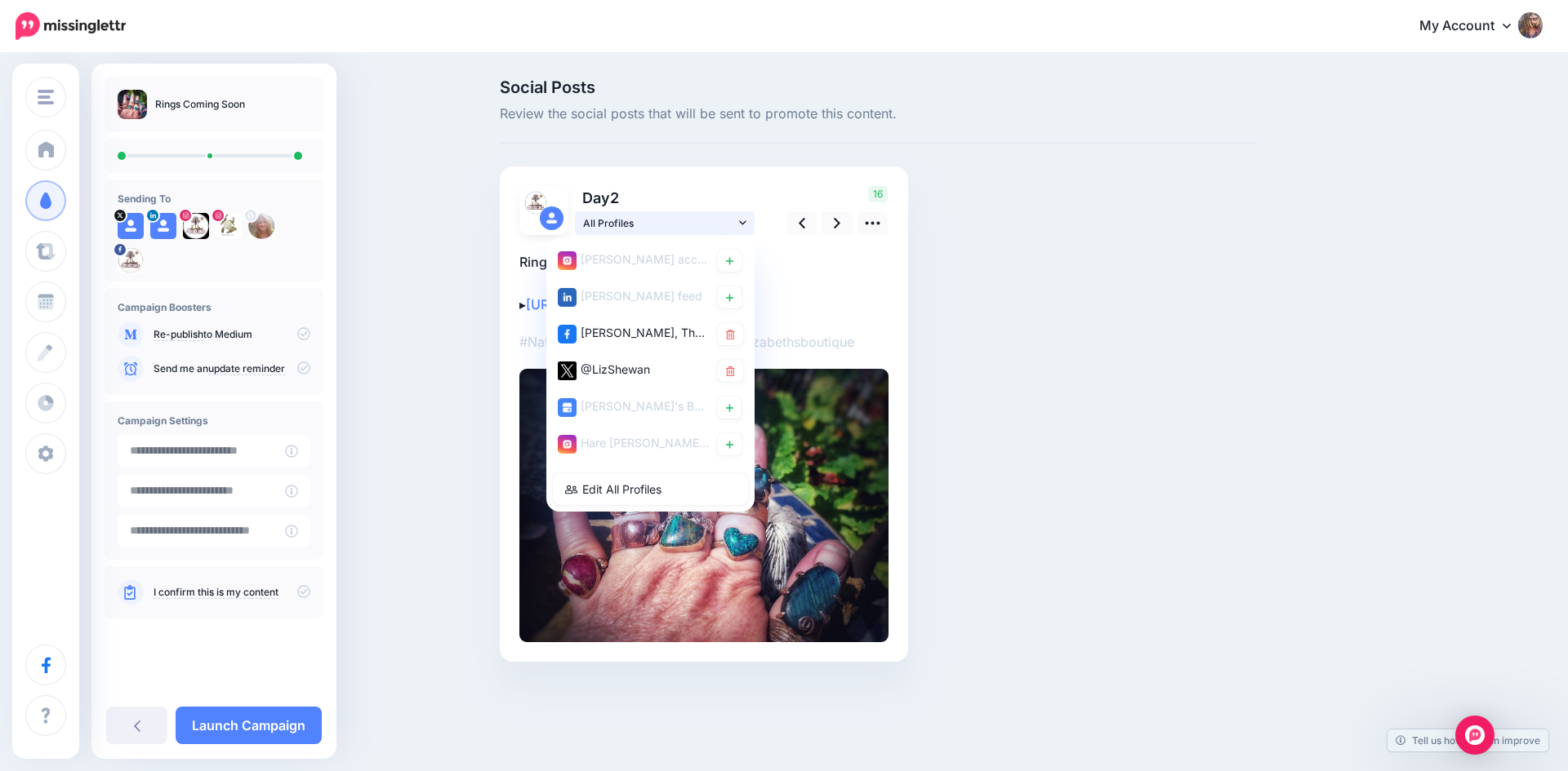
click at [737, 223] on link "All Profiles" at bounding box center [665, 223] width 179 height 23
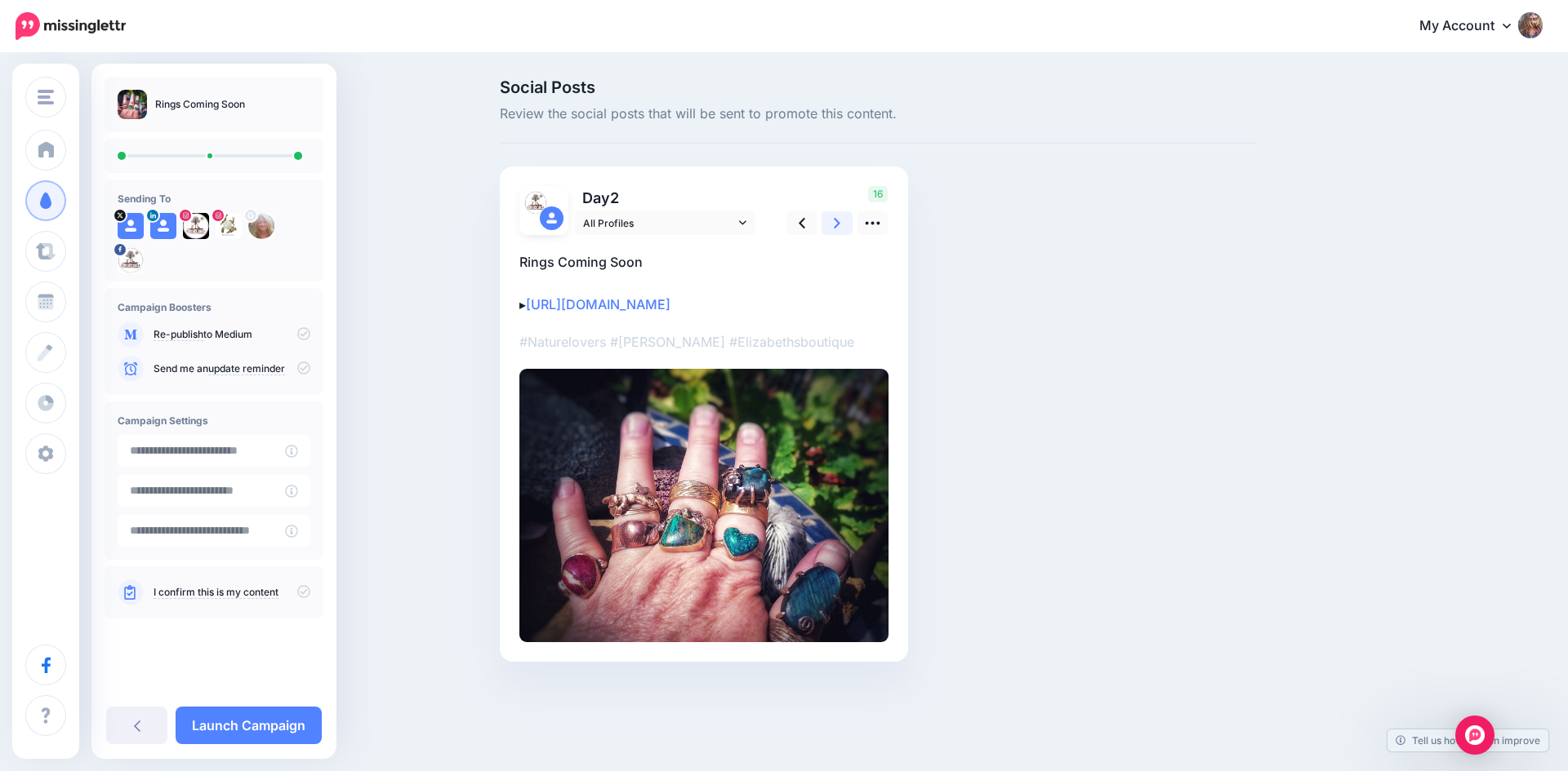
click at [838, 223] on icon at bounding box center [837, 223] width 7 height 10
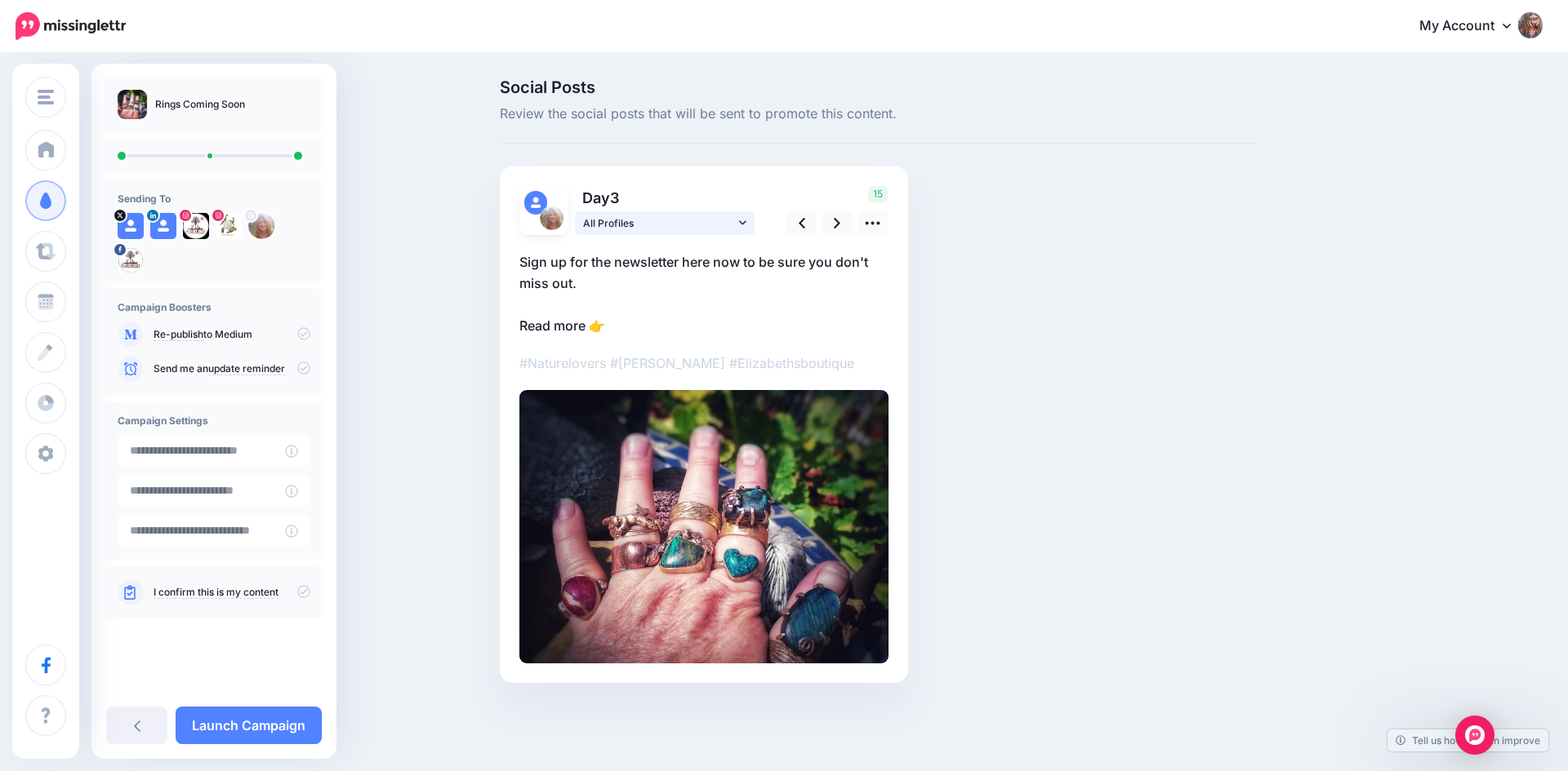
click at [737, 217] on link "All Profiles" at bounding box center [665, 223] width 179 height 23
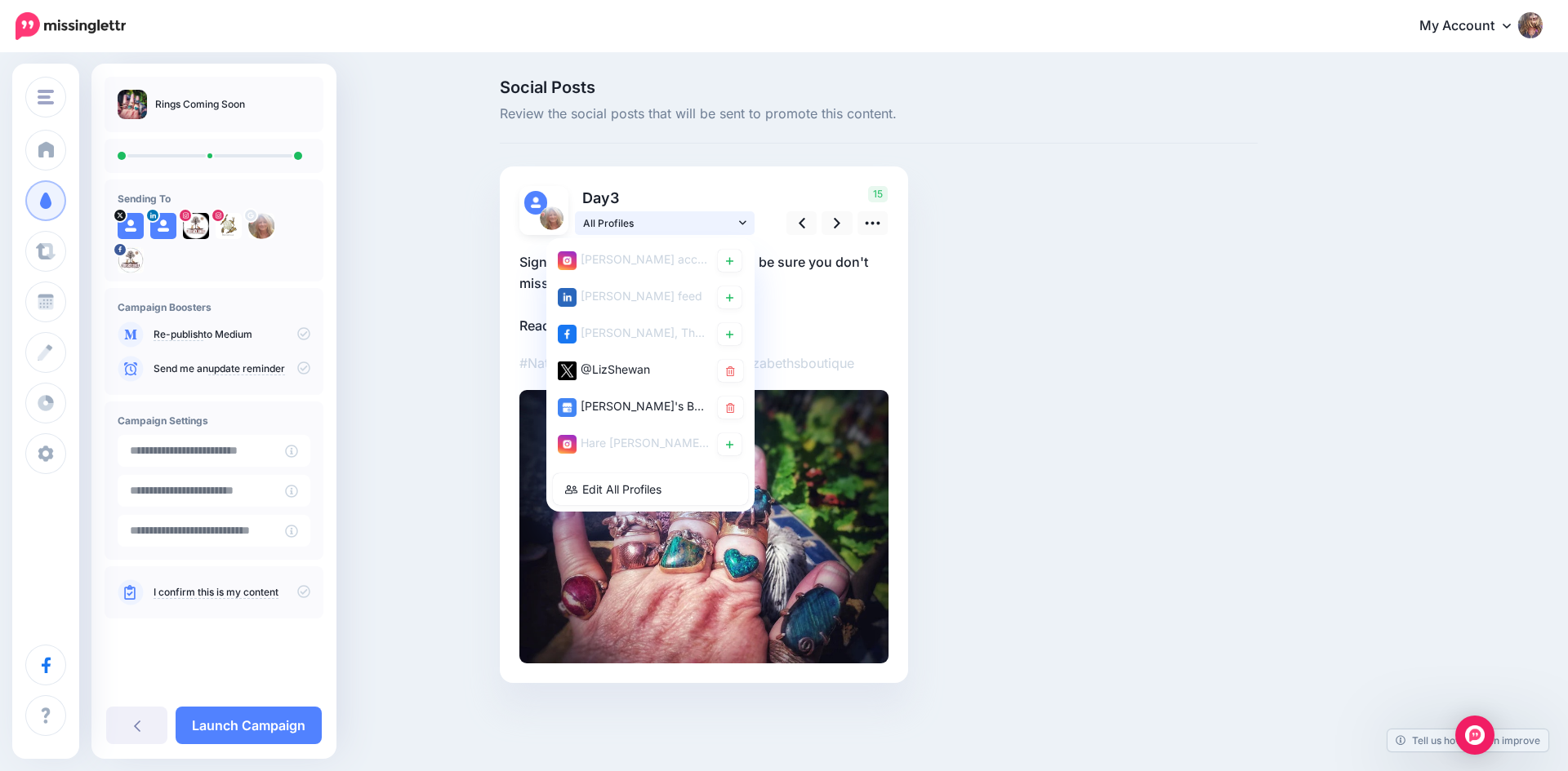
click at [737, 217] on link "All Profiles" at bounding box center [665, 223] width 179 height 23
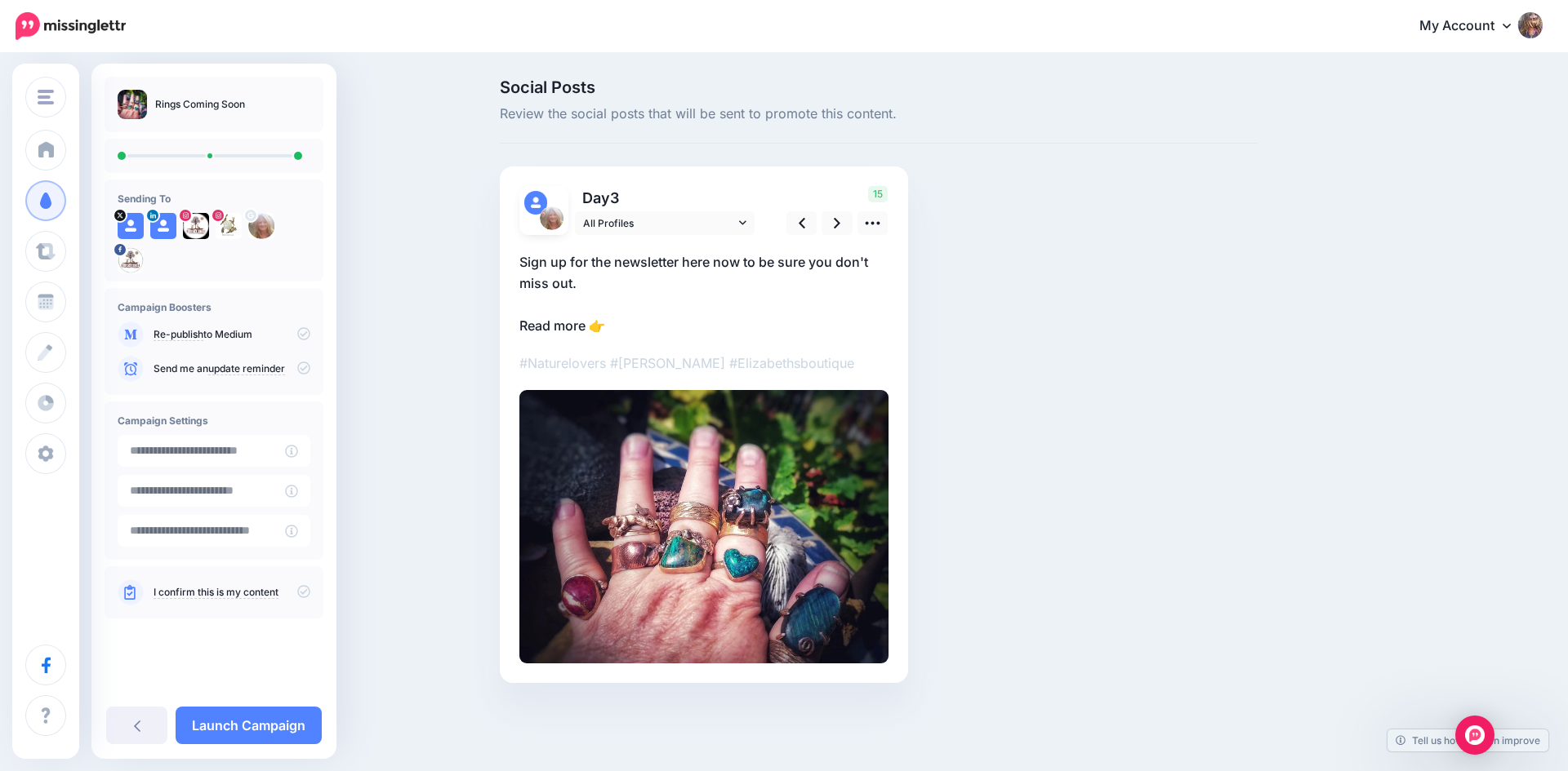
click at [628, 332] on p "Sign up for the newsletter here now to be sure you don't miss out. Read more 👉" at bounding box center [704, 294] width 369 height 85
click at [863, 226] on link at bounding box center [873, 223] width 31 height 23
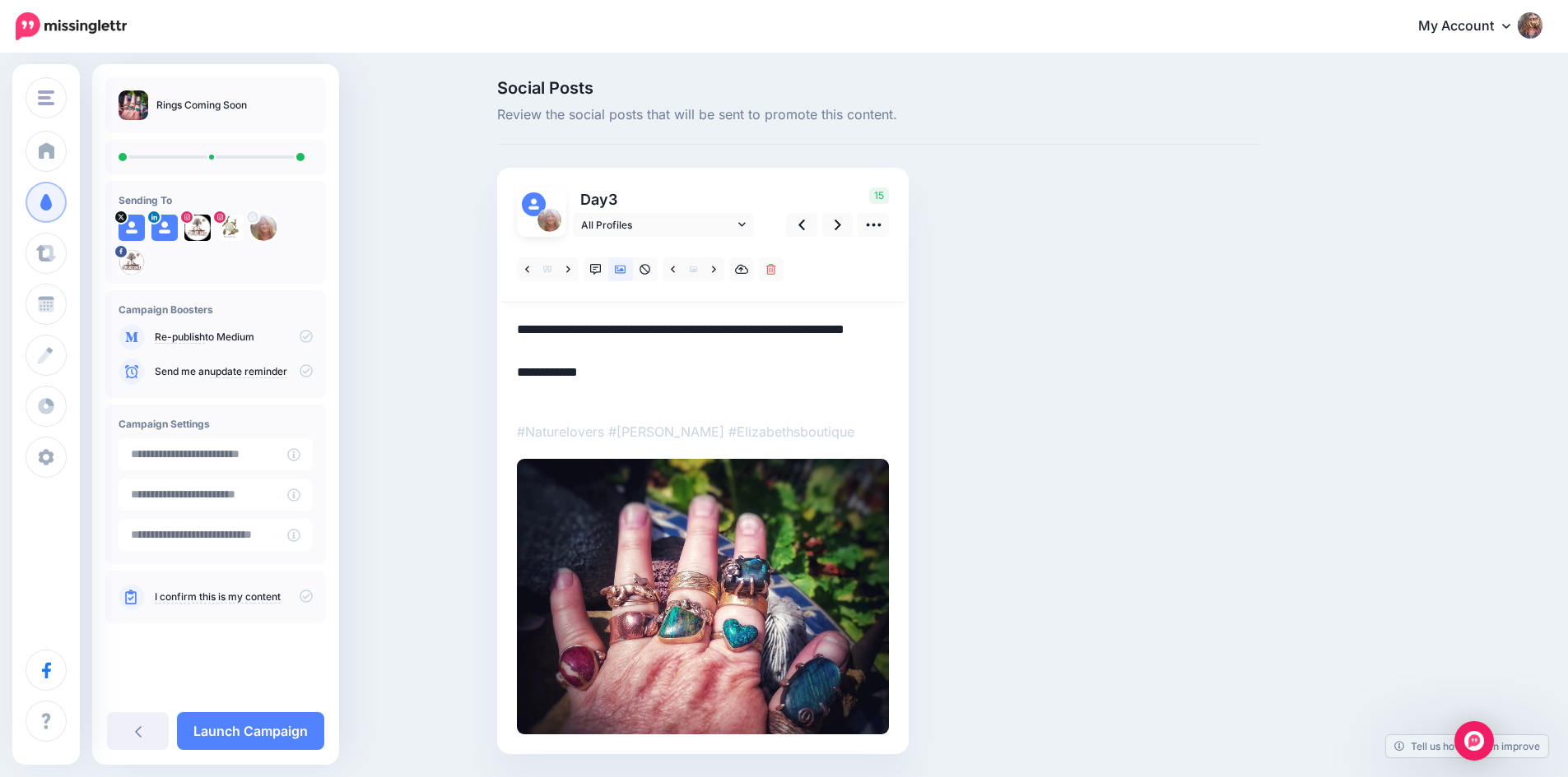
click at [629, 398] on textarea "**********" at bounding box center [703, 361] width 372 height 85
paste textarea "**********"
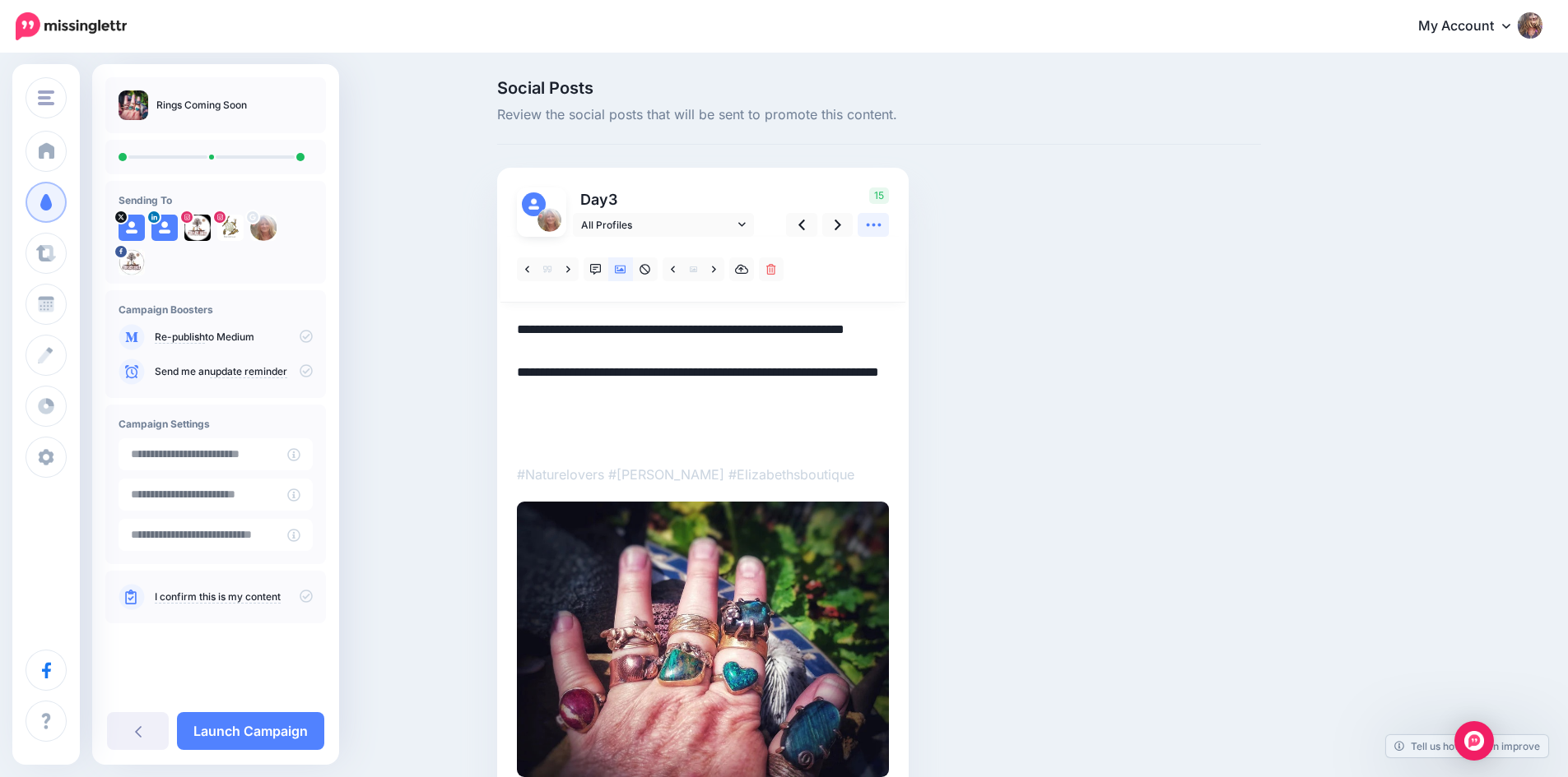
click at [880, 224] on icon at bounding box center [874, 225] width 17 height 17
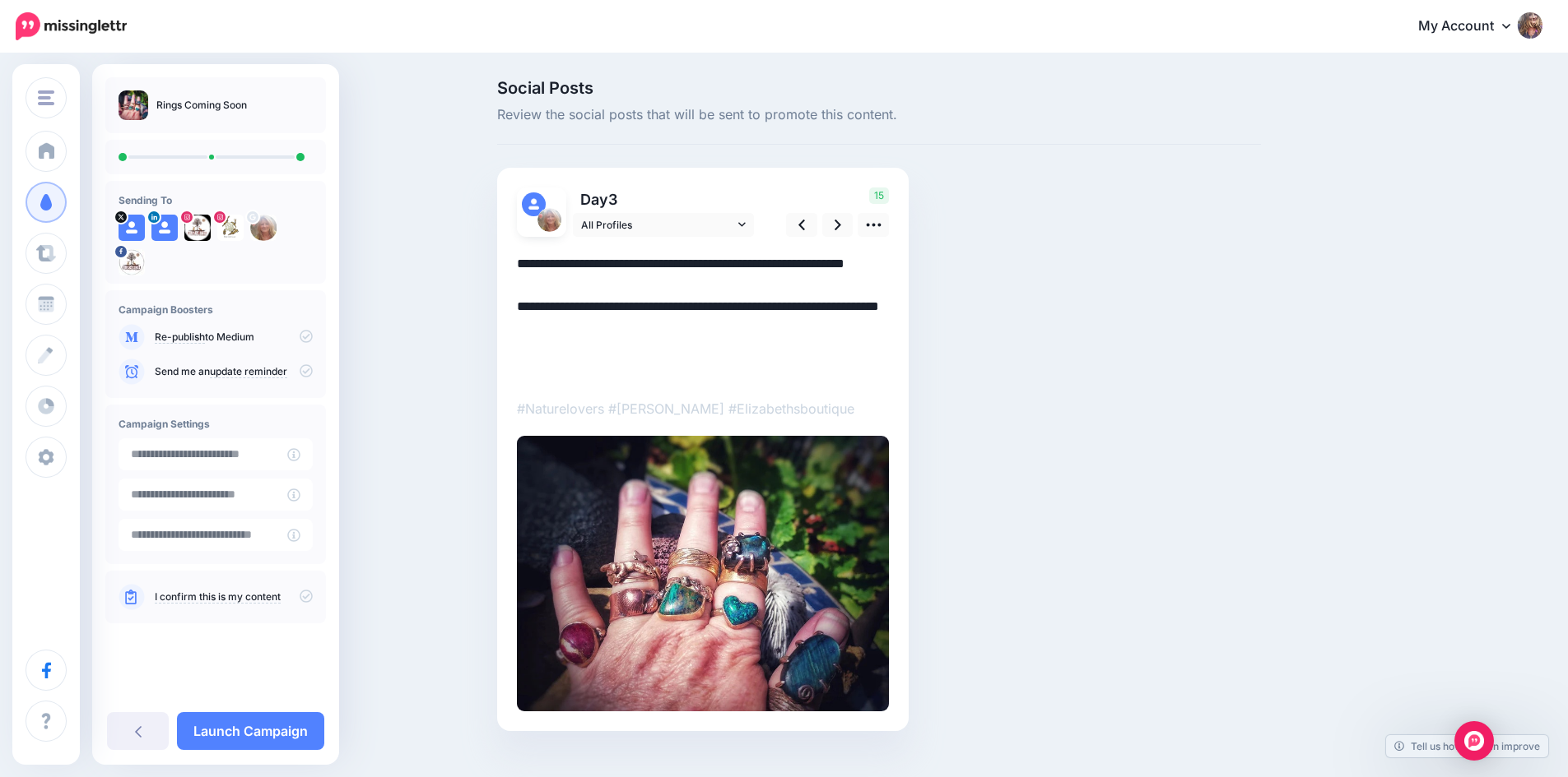
click at [630, 381] on textarea "**********" at bounding box center [703, 317] width 372 height 128
click at [880, 229] on icon at bounding box center [874, 225] width 17 height 17
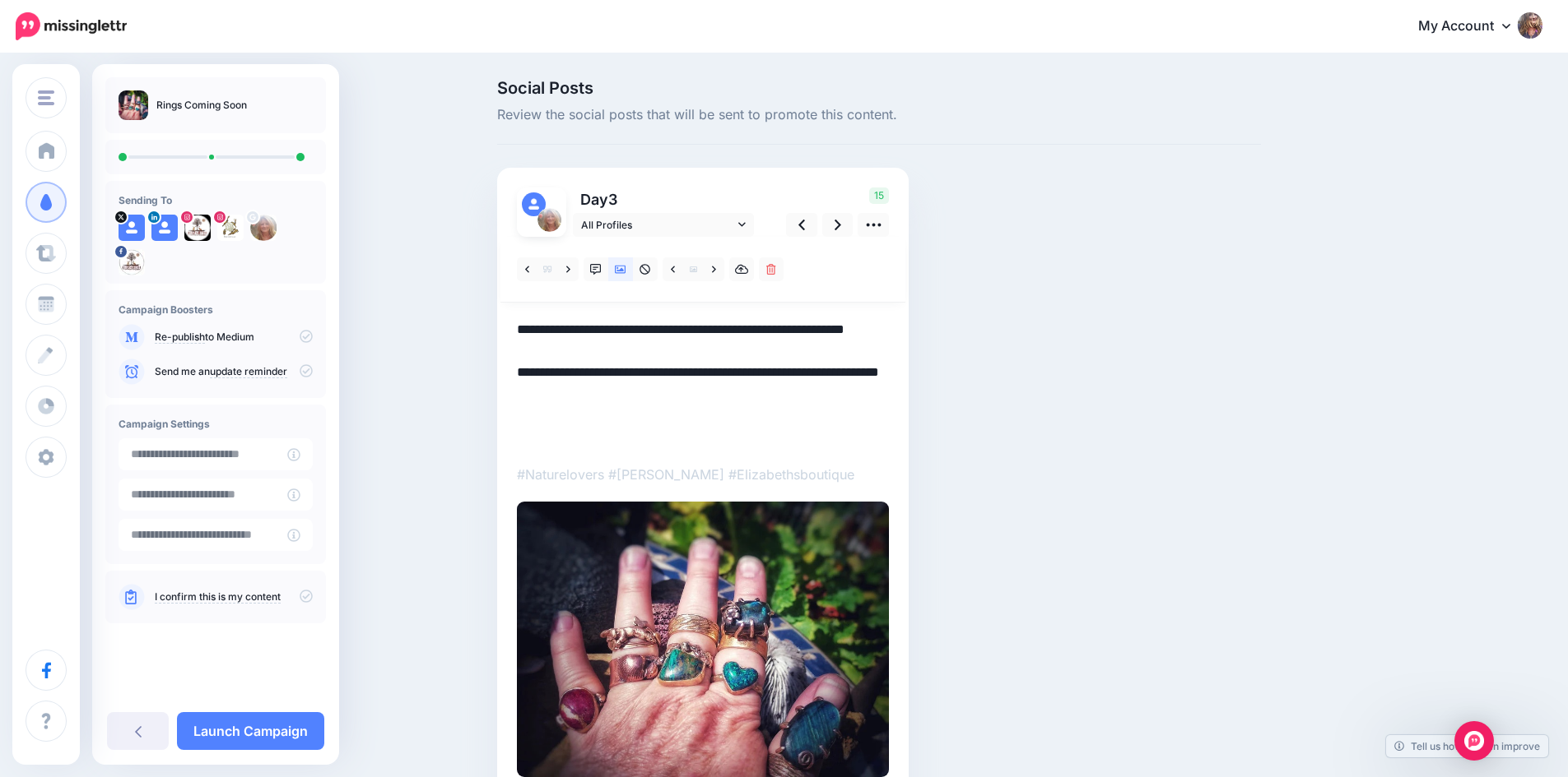
click at [642, 444] on textarea "**********" at bounding box center [703, 383] width 372 height 128
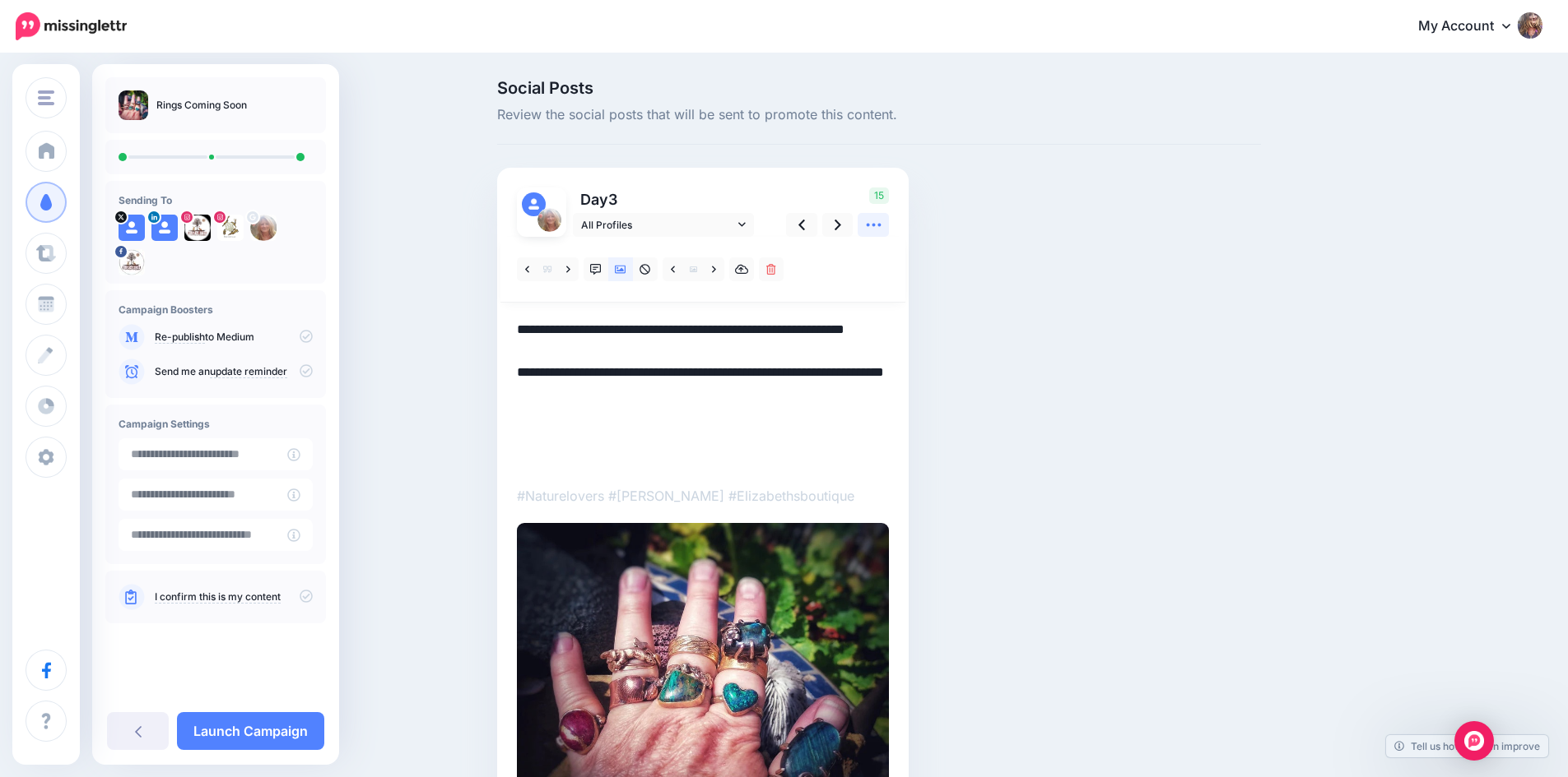
type textarea "**********"
click at [882, 229] on icon at bounding box center [874, 225] width 17 height 17
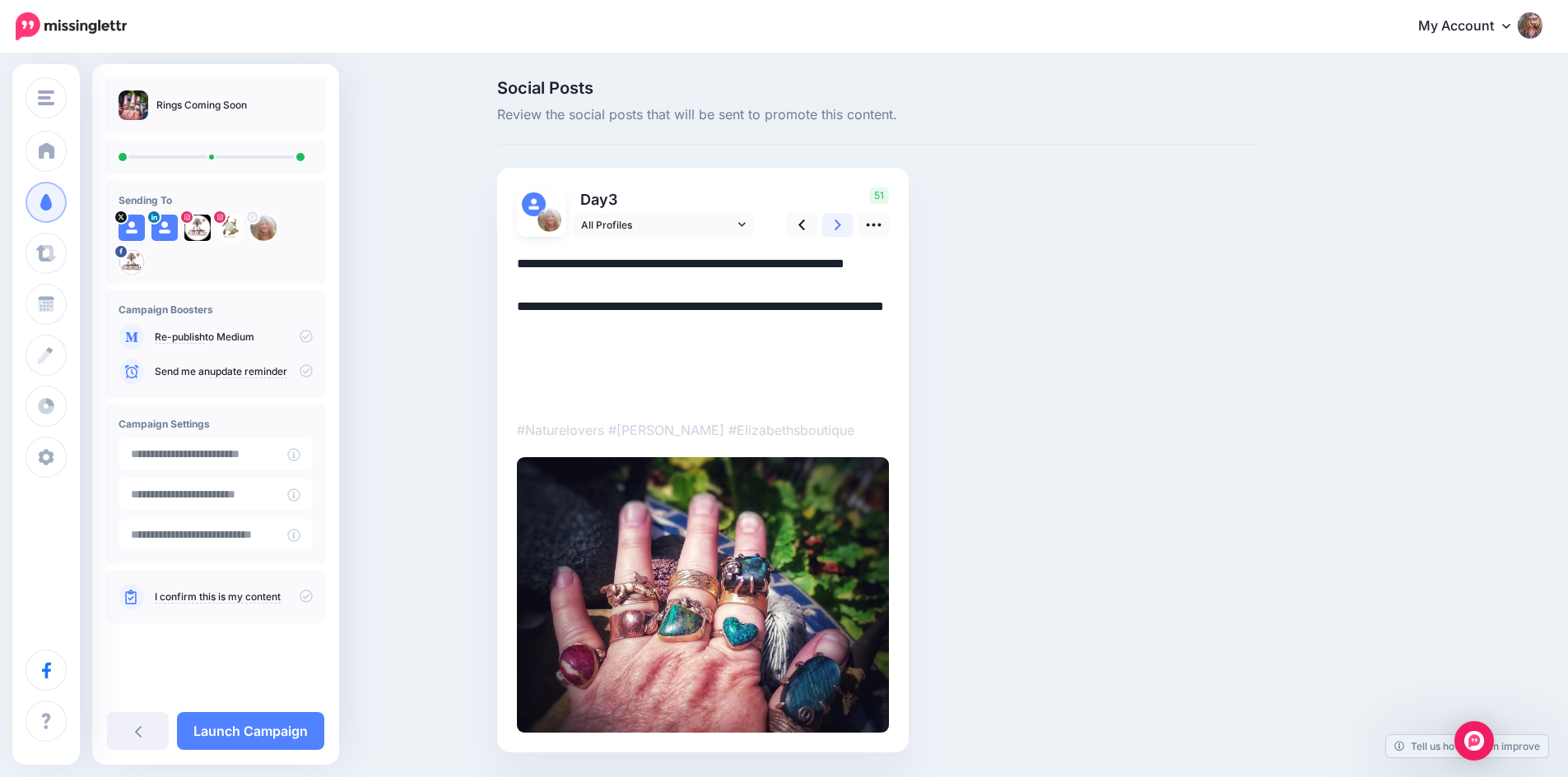
click at [841, 227] on icon at bounding box center [837, 225] width 7 height 17
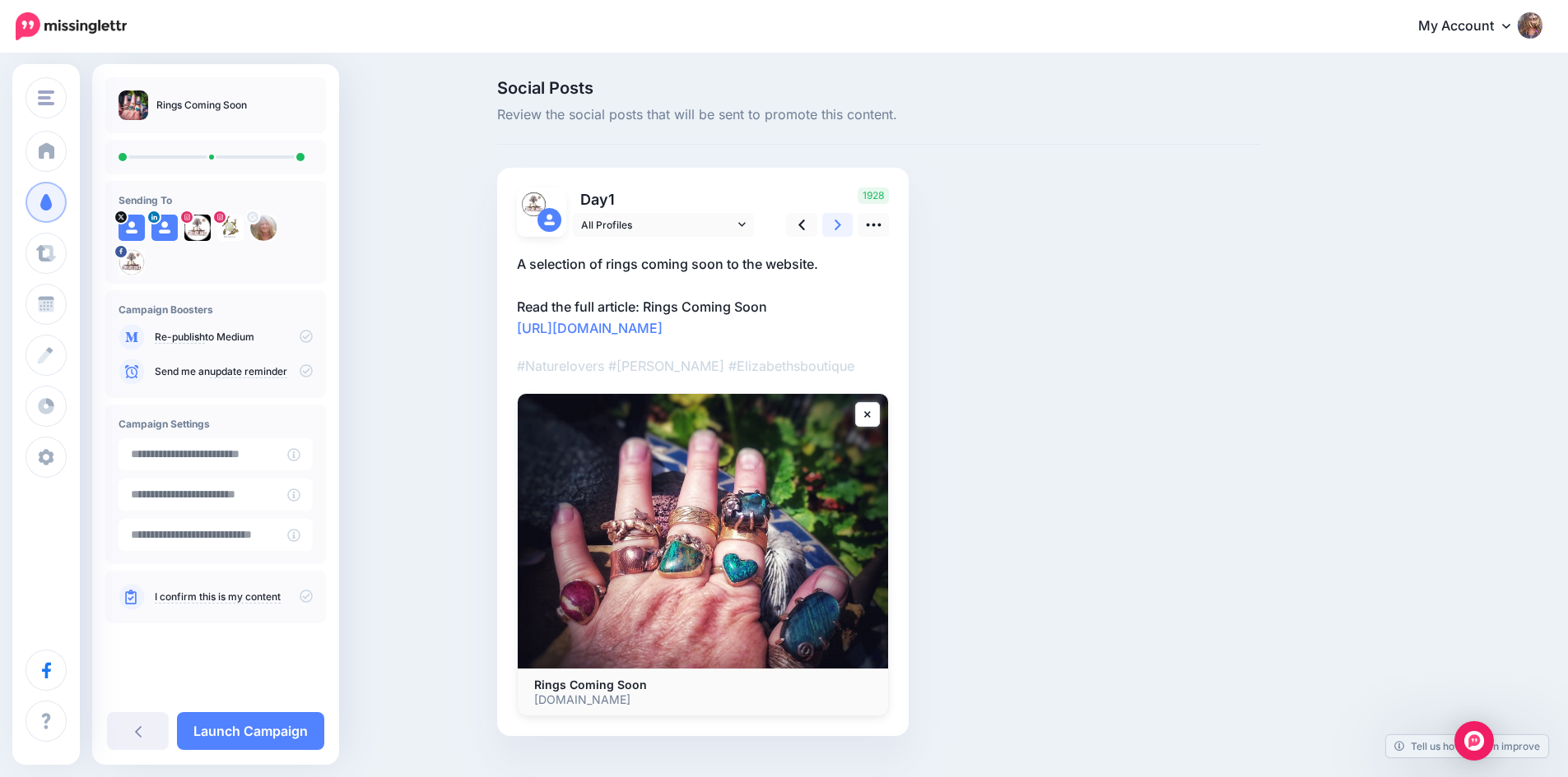
click at [841, 224] on icon at bounding box center [837, 225] width 7 height 17
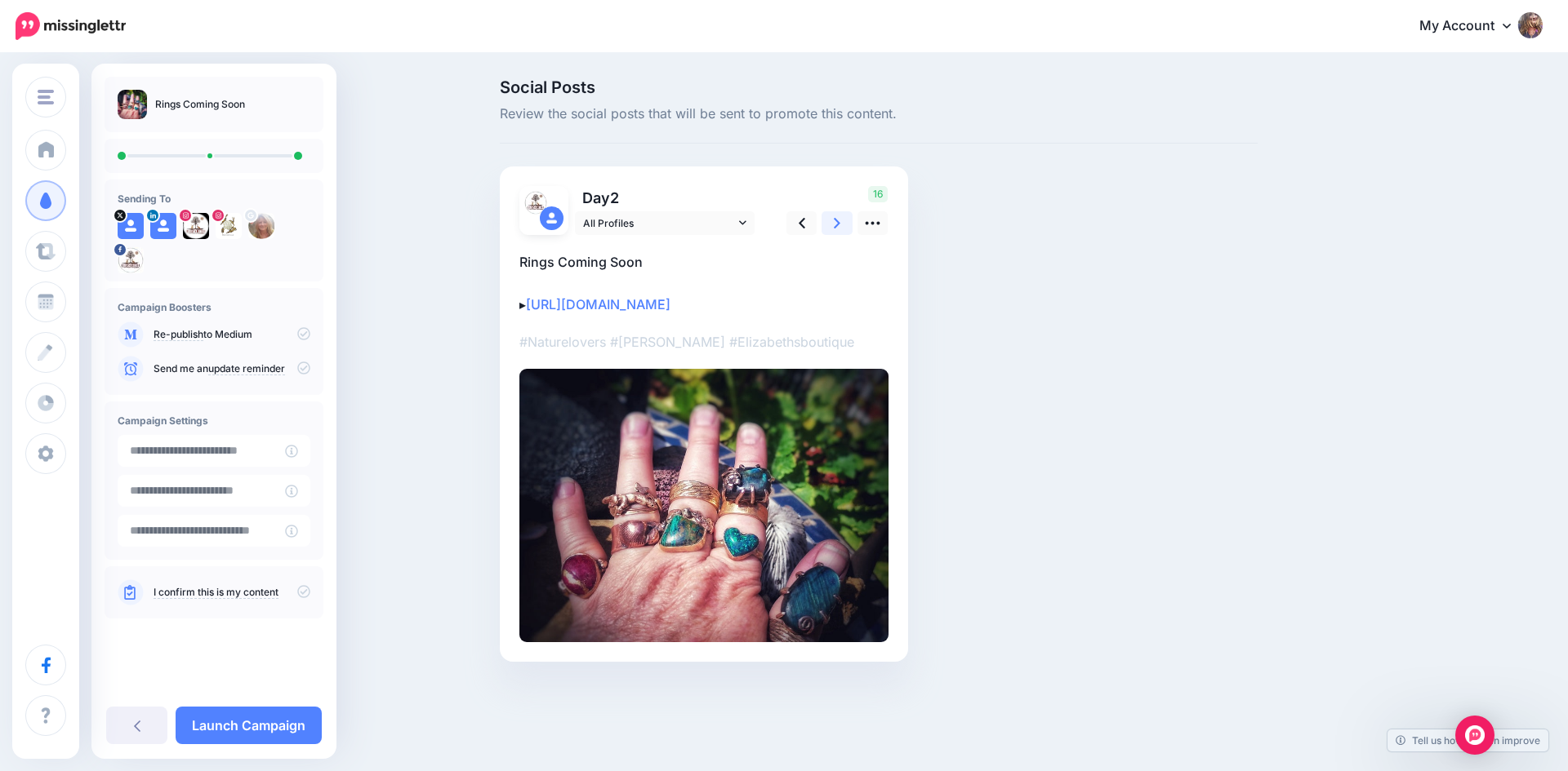
click at [835, 222] on icon at bounding box center [837, 223] width 7 height 17
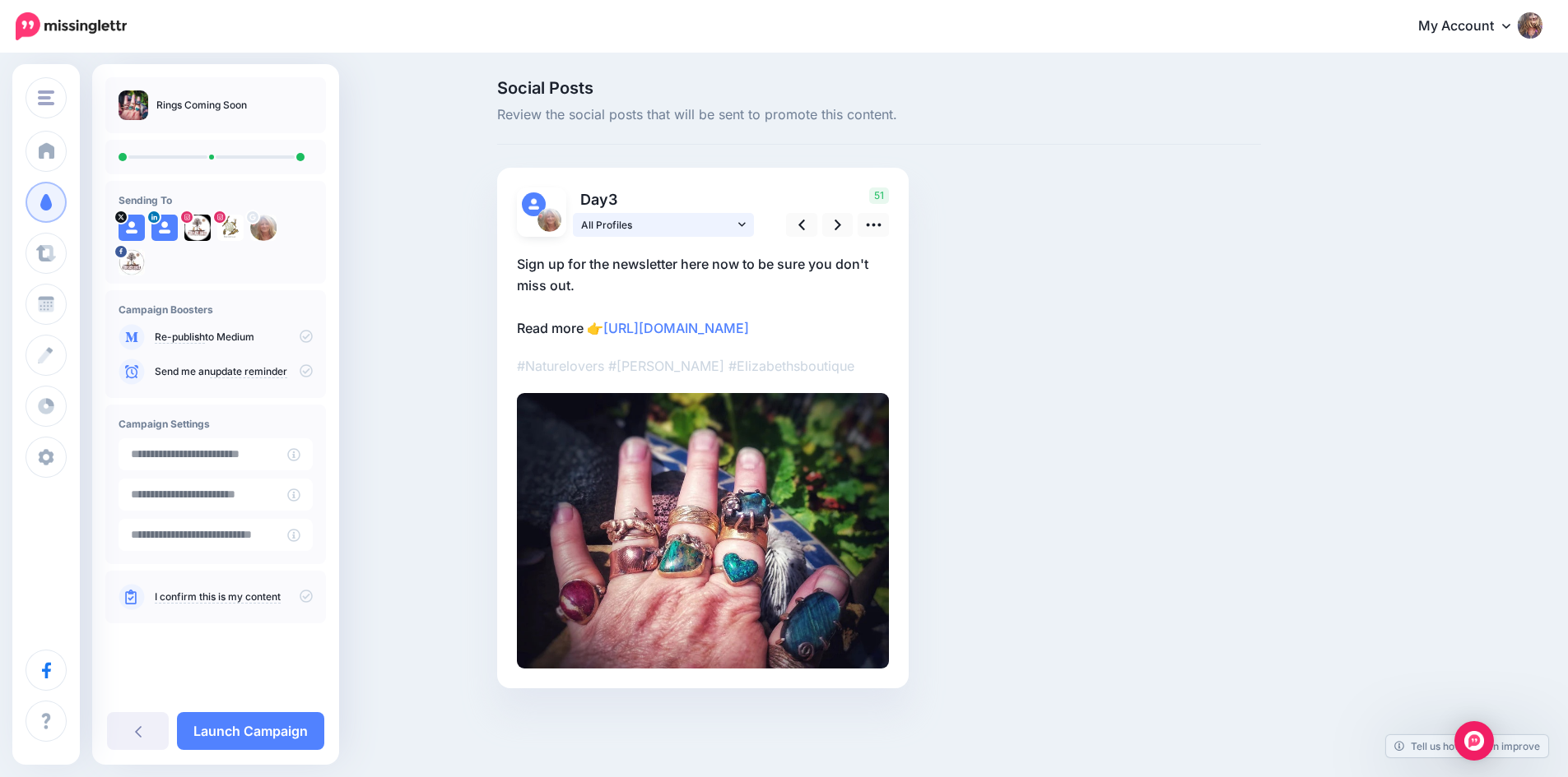
click at [743, 227] on link "All Profiles" at bounding box center [663, 225] width 181 height 23
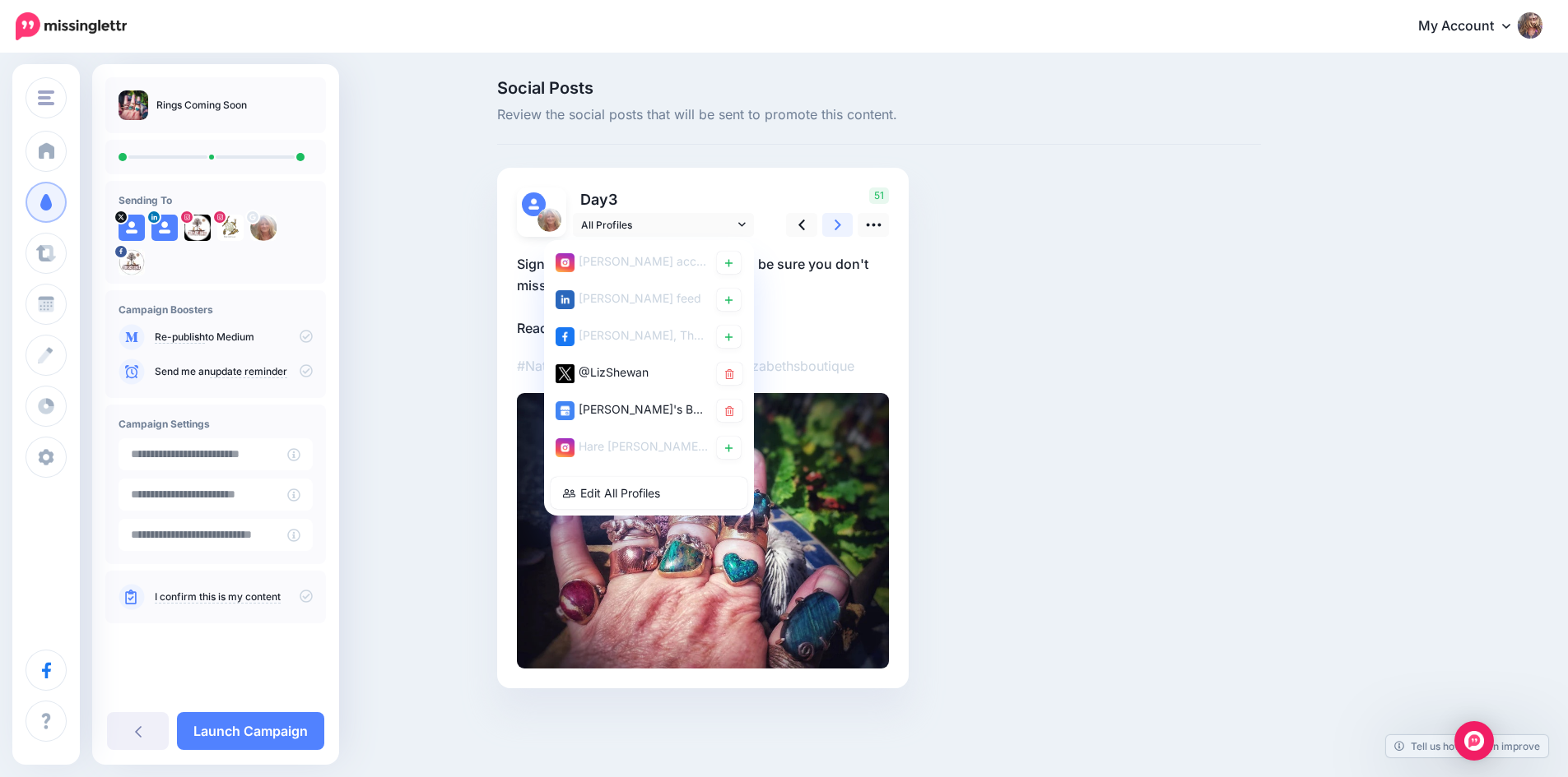
click at [838, 228] on link at bounding box center [837, 225] width 31 height 23
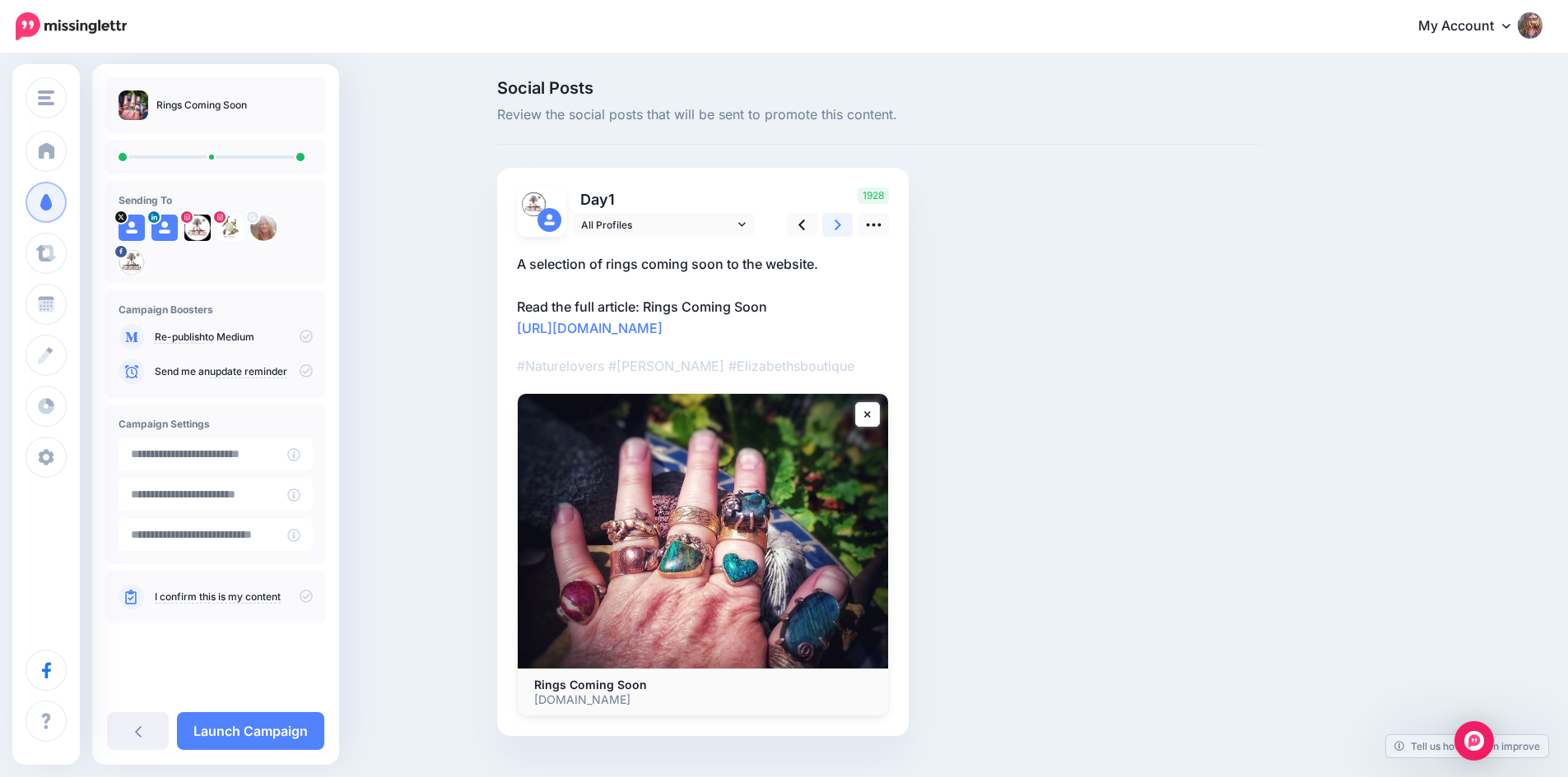
click at [836, 221] on link at bounding box center [837, 225] width 31 height 23
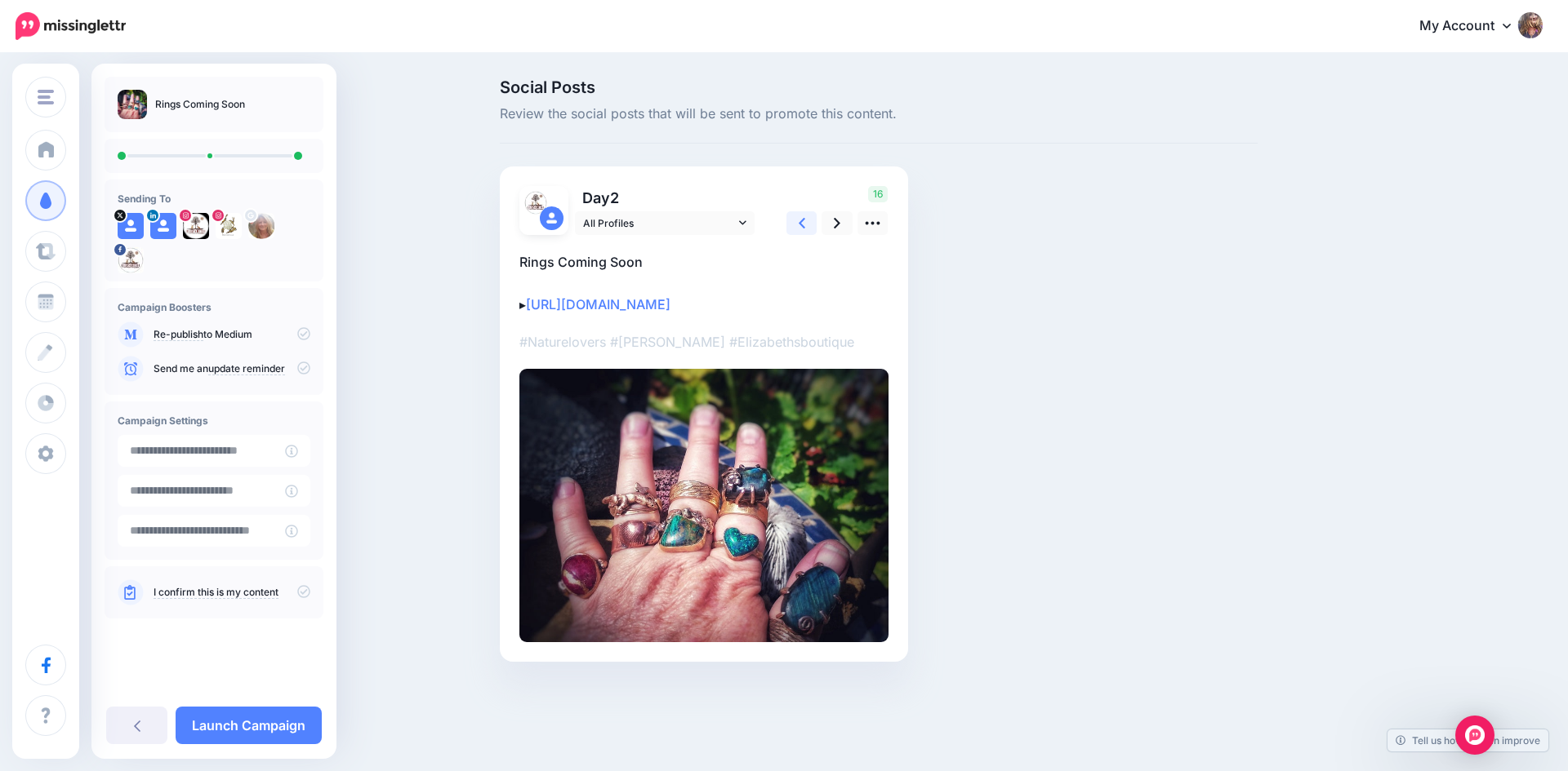
click at [798, 223] on icon at bounding box center [801, 223] width 7 height 17
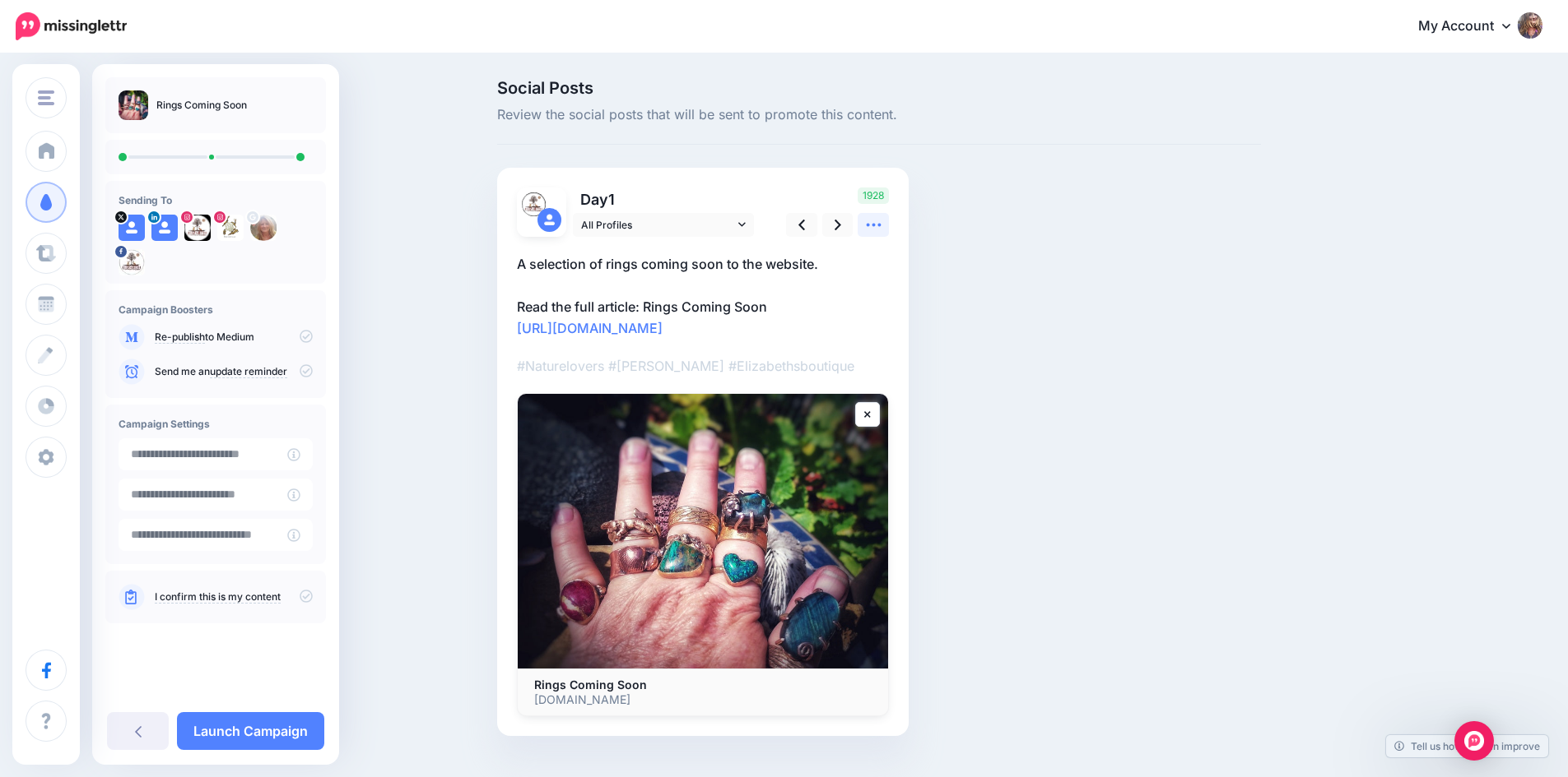
click at [874, 222] on icon at bounding box center [874, 225] width 17 height 17
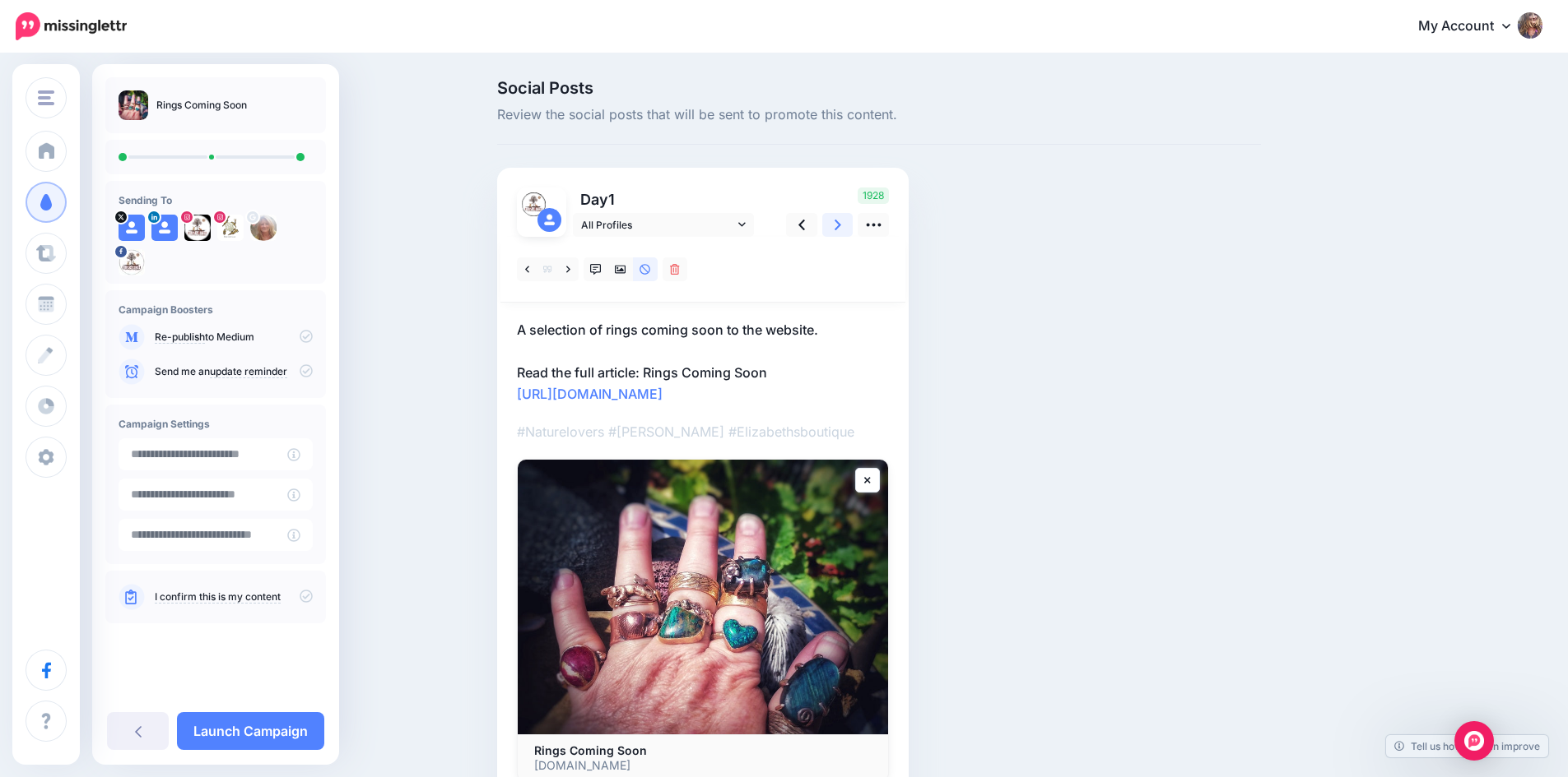
click at [841, 225] on icon at bounding box center [837, 225] width 7 height 17
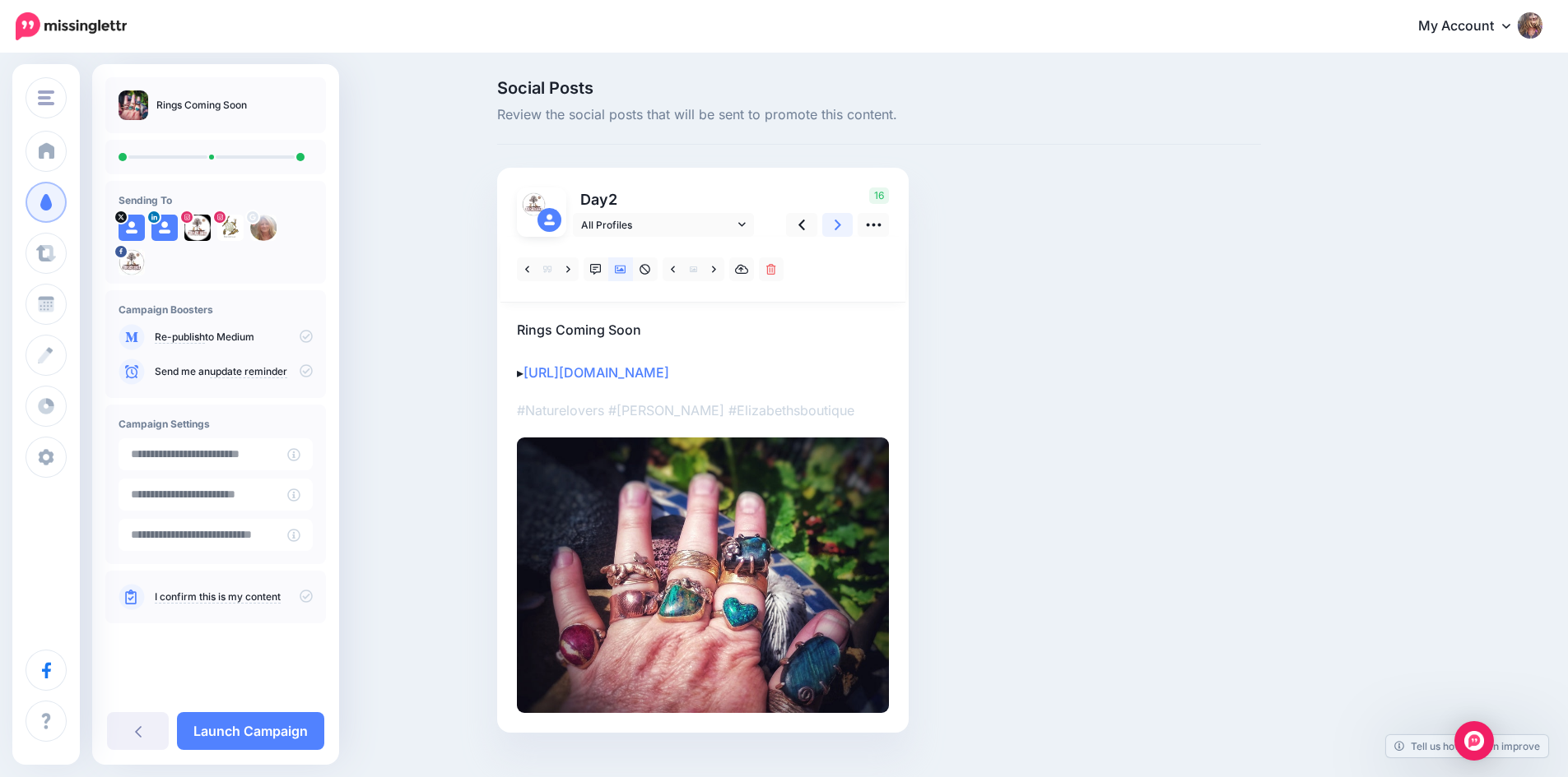
click at [841, 225] on icon at bounding box center [837, 225] width 7 height 17
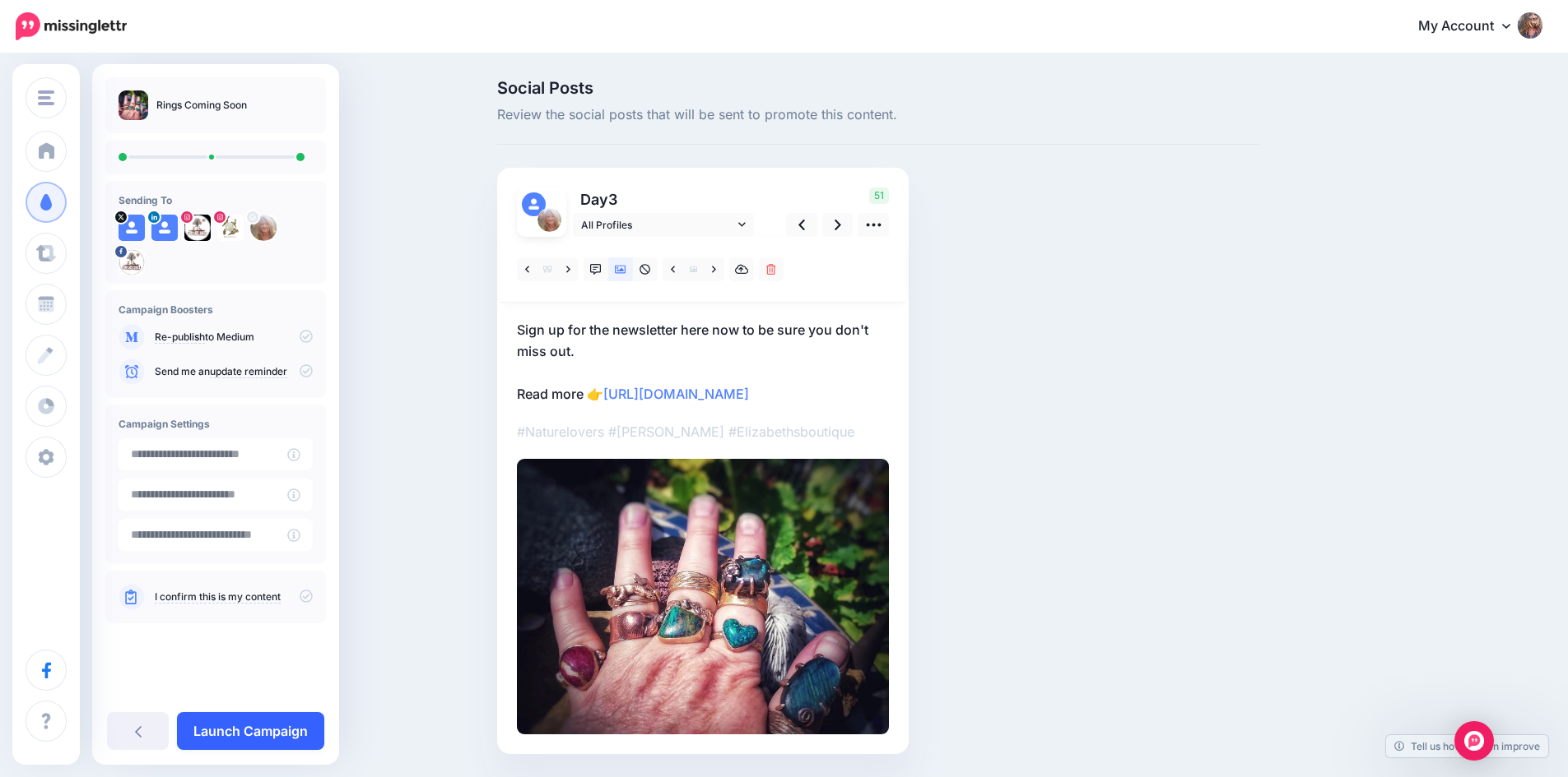
click at [274, 727] on link "Launch Campaign" at bounding box center [250, 731] width 147 height 37
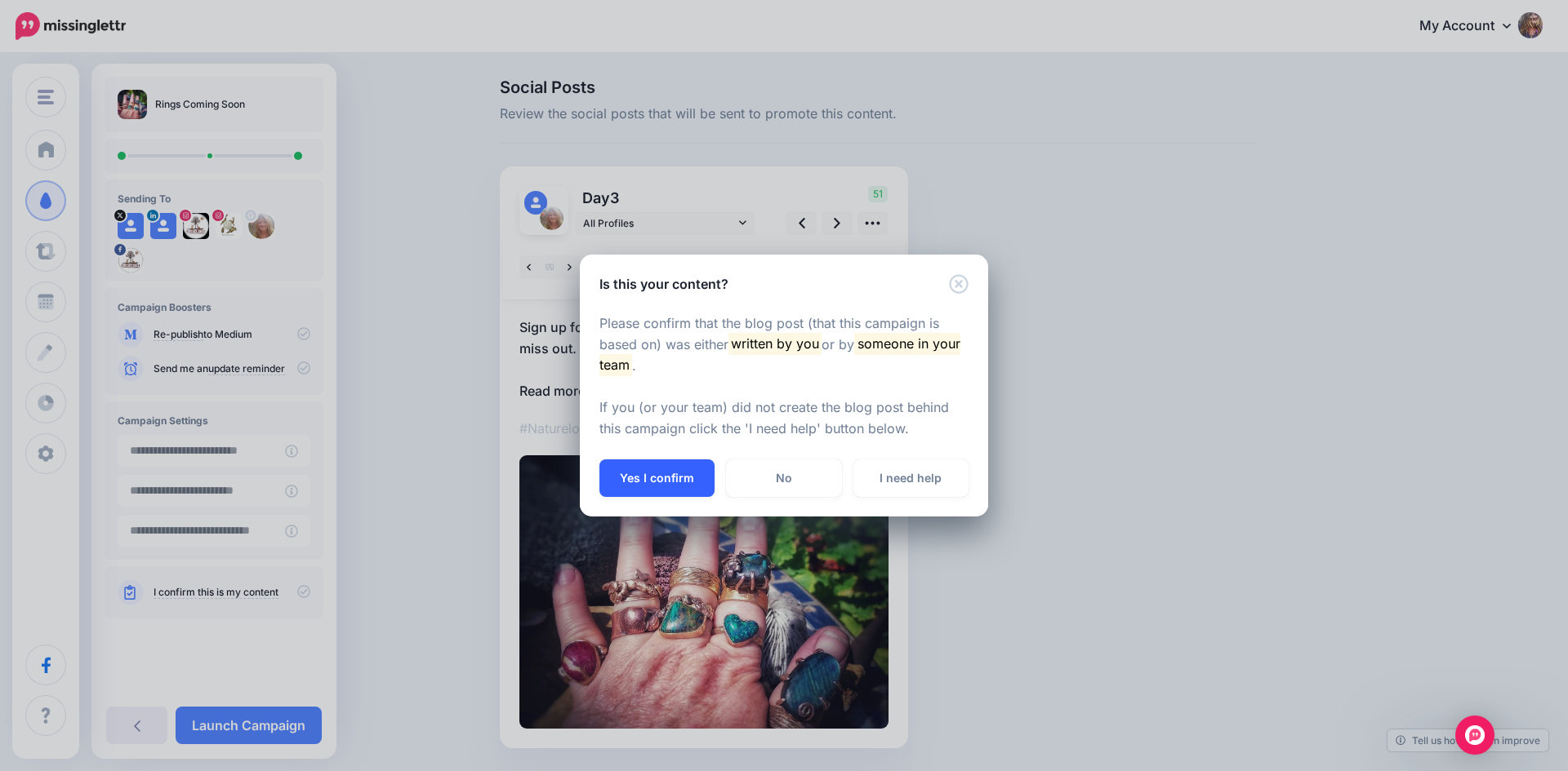
click at [664, 476] on button "Yes I confirm" at bounding box center [657, 478] width 115 height 37
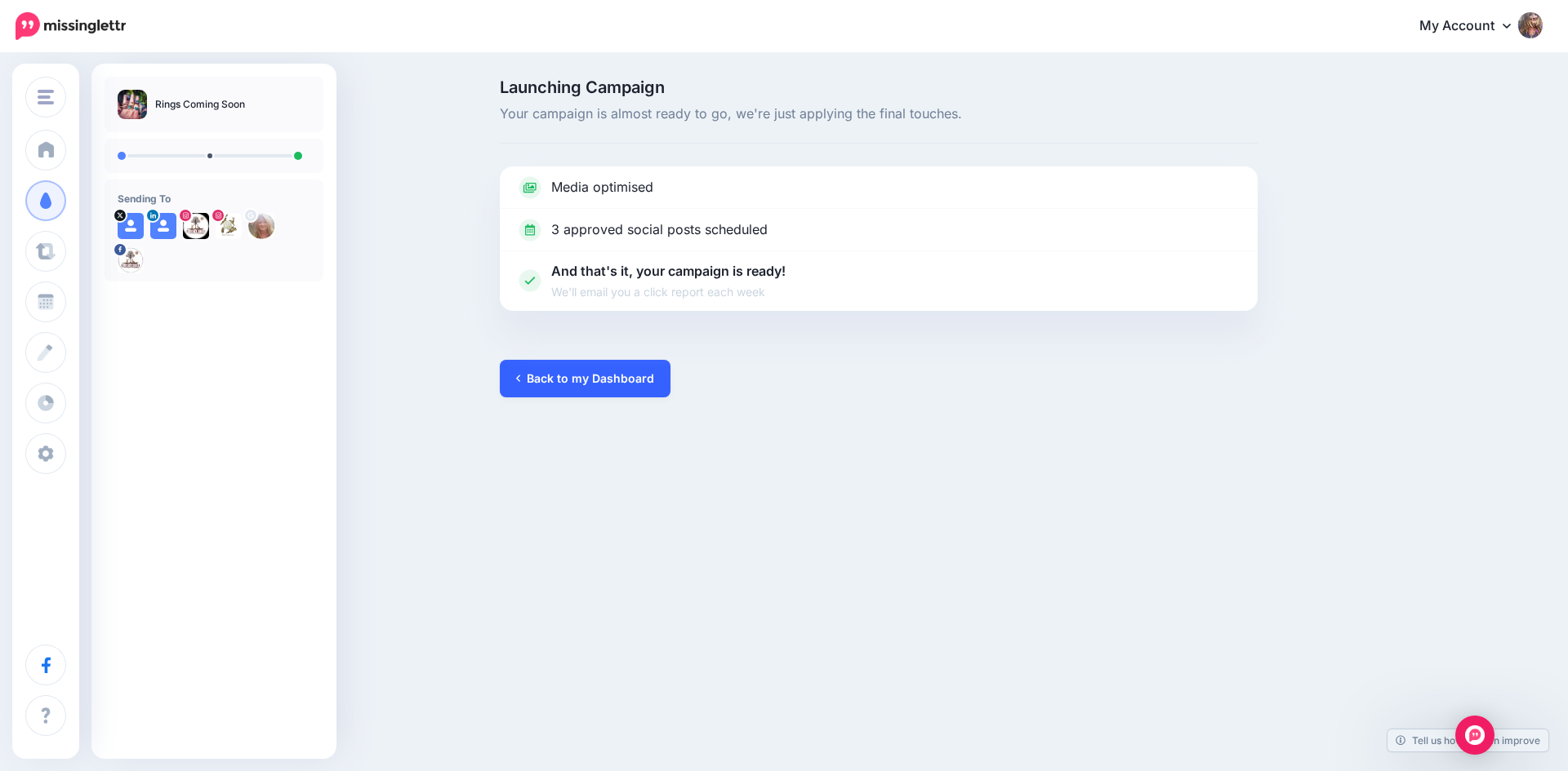
click at [530, 380] on link "Back to my Dashboard" at bounding box center [586, 379] width 171 height 37
